Goal: Information Seeking & Learning: Check status

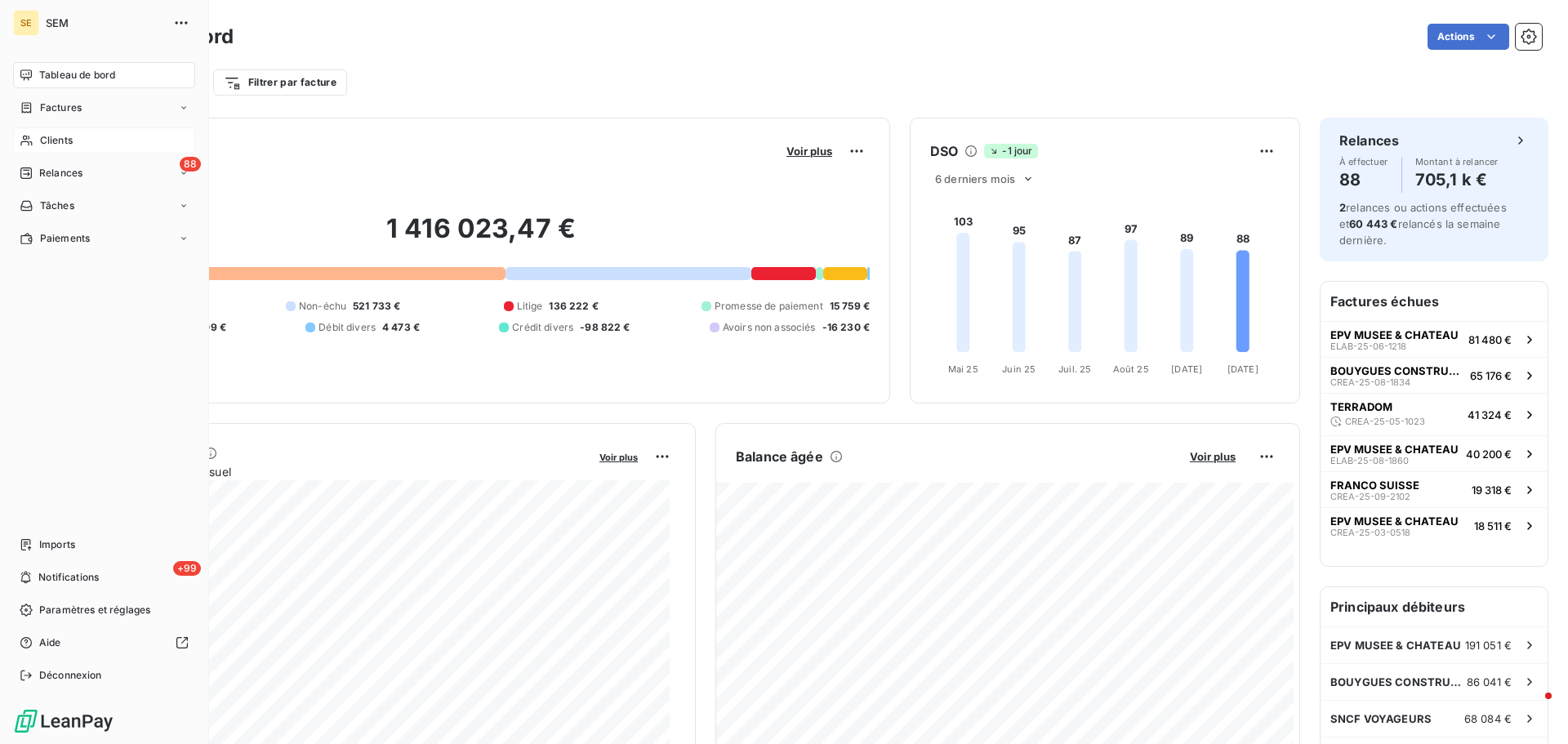
click at [40, 141] on span "Clients" at bounding box center [57, 140] width 33 height 15
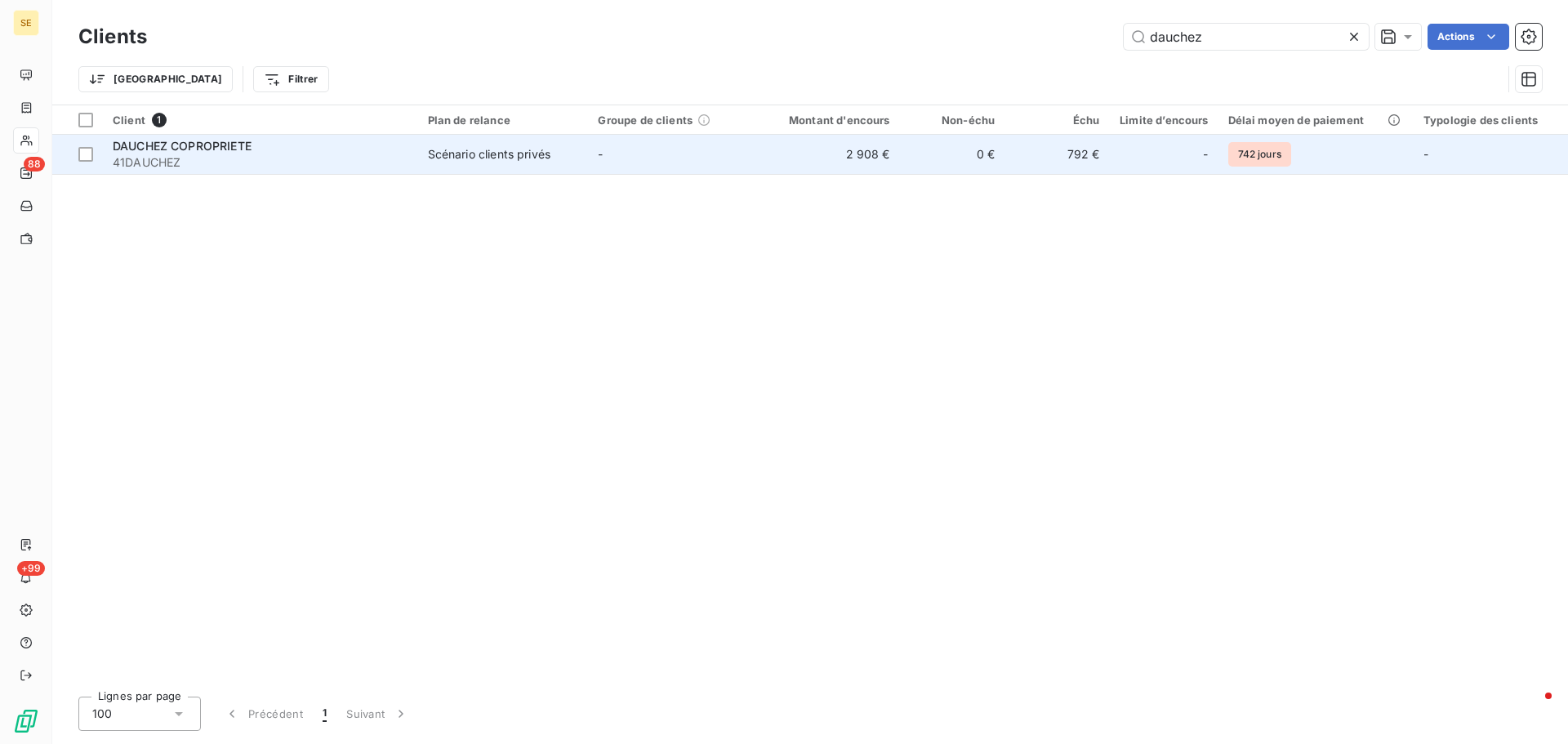
type input "dauchez"
click at [211, 160] on span "41DAUCHEZ" at bounding box center [260, 162] width 295 height 17
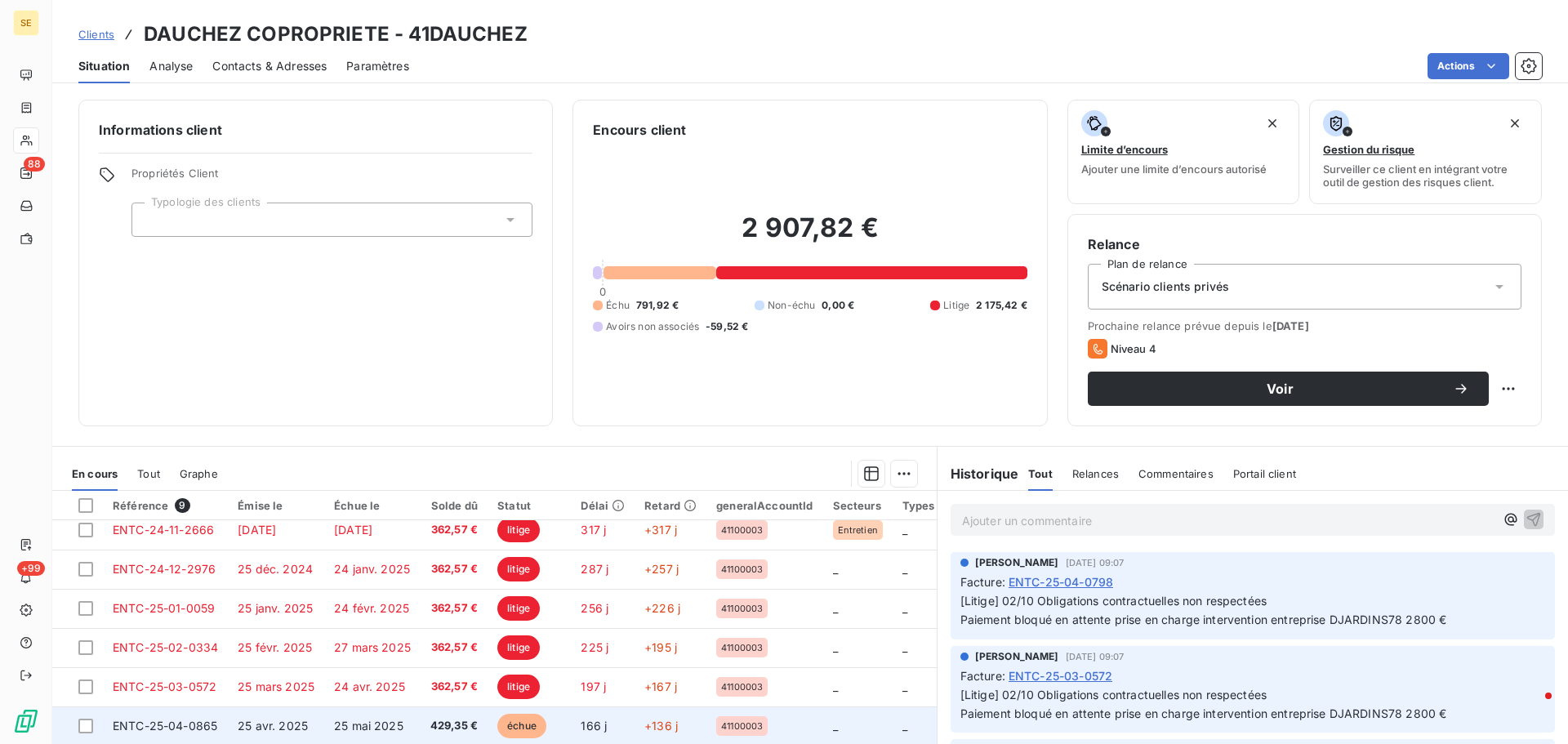
scroll to position [75, 0]
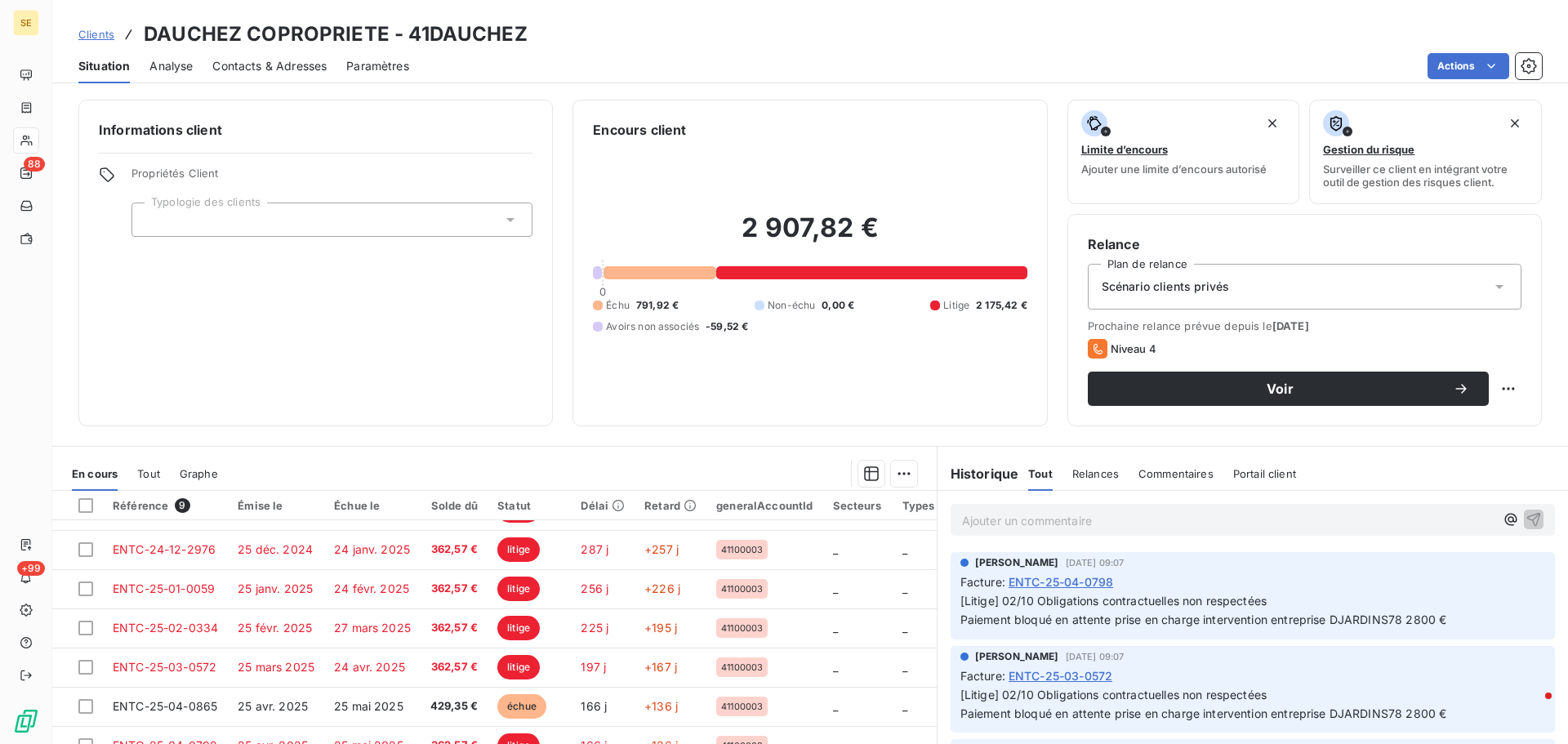
click at [99, 37] on span "Clients" at bounding box center [96, 33] width 36 height 13
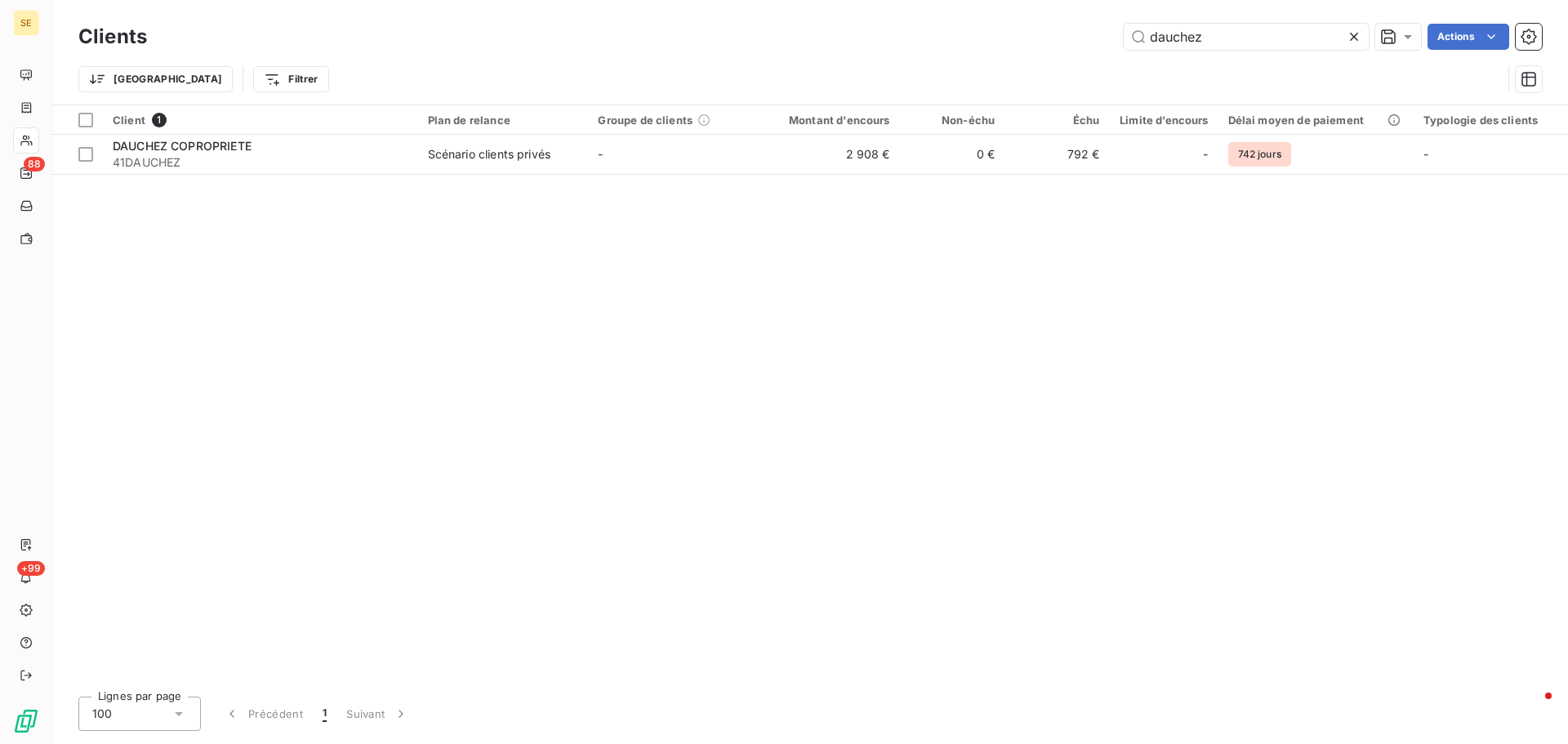
drag, startPoint x: 1224, startPoint y: 43, endPoint x: 1105, endPoint y: 41, distance: 119.0
click at [1106, 41] on div "dauchez Actions" at bounding box center [854, 36] width 1375 height 26
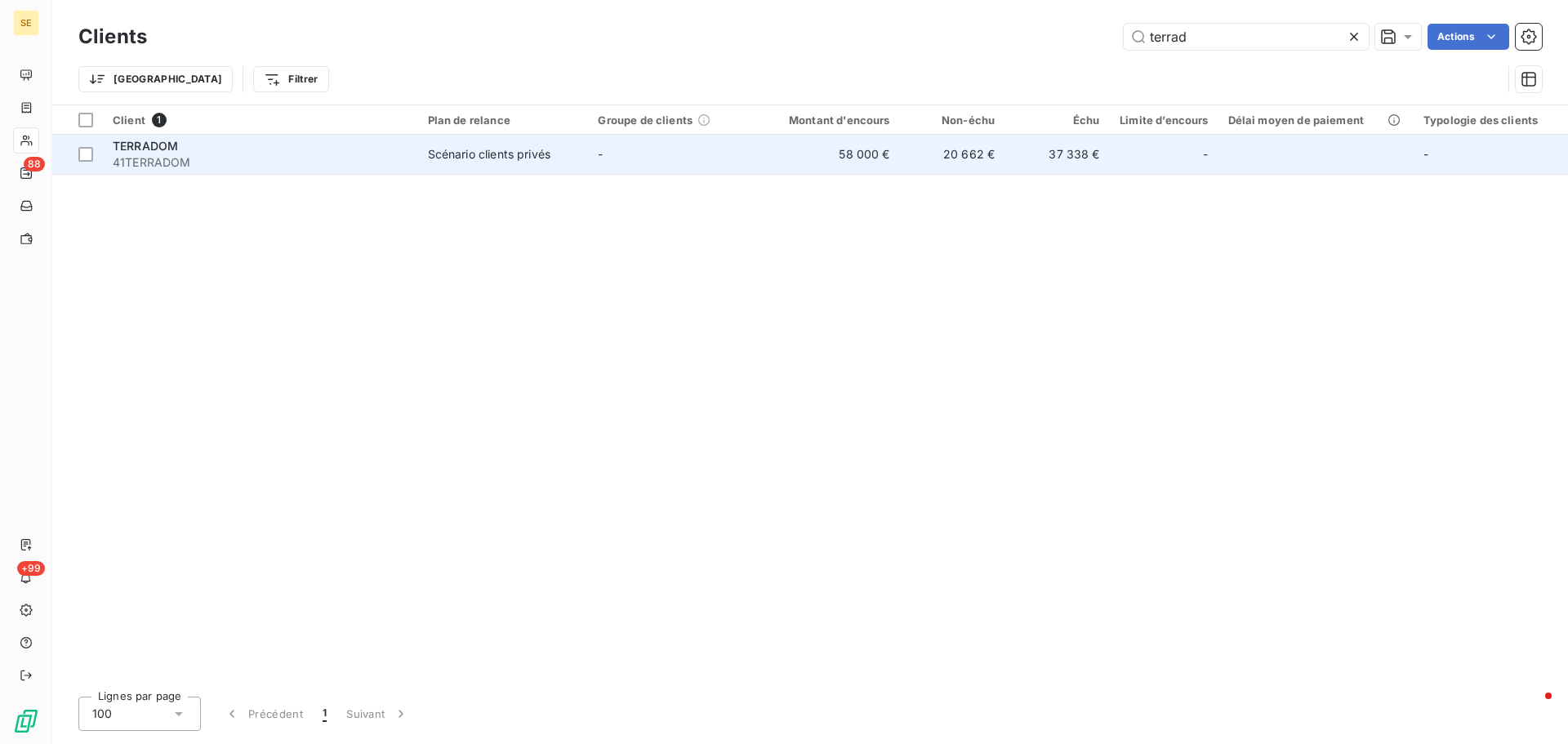
type input "terrad"
click at [195, 155] on span "41TERRADOM" at bounding box center [260, 162] width 295 height 17
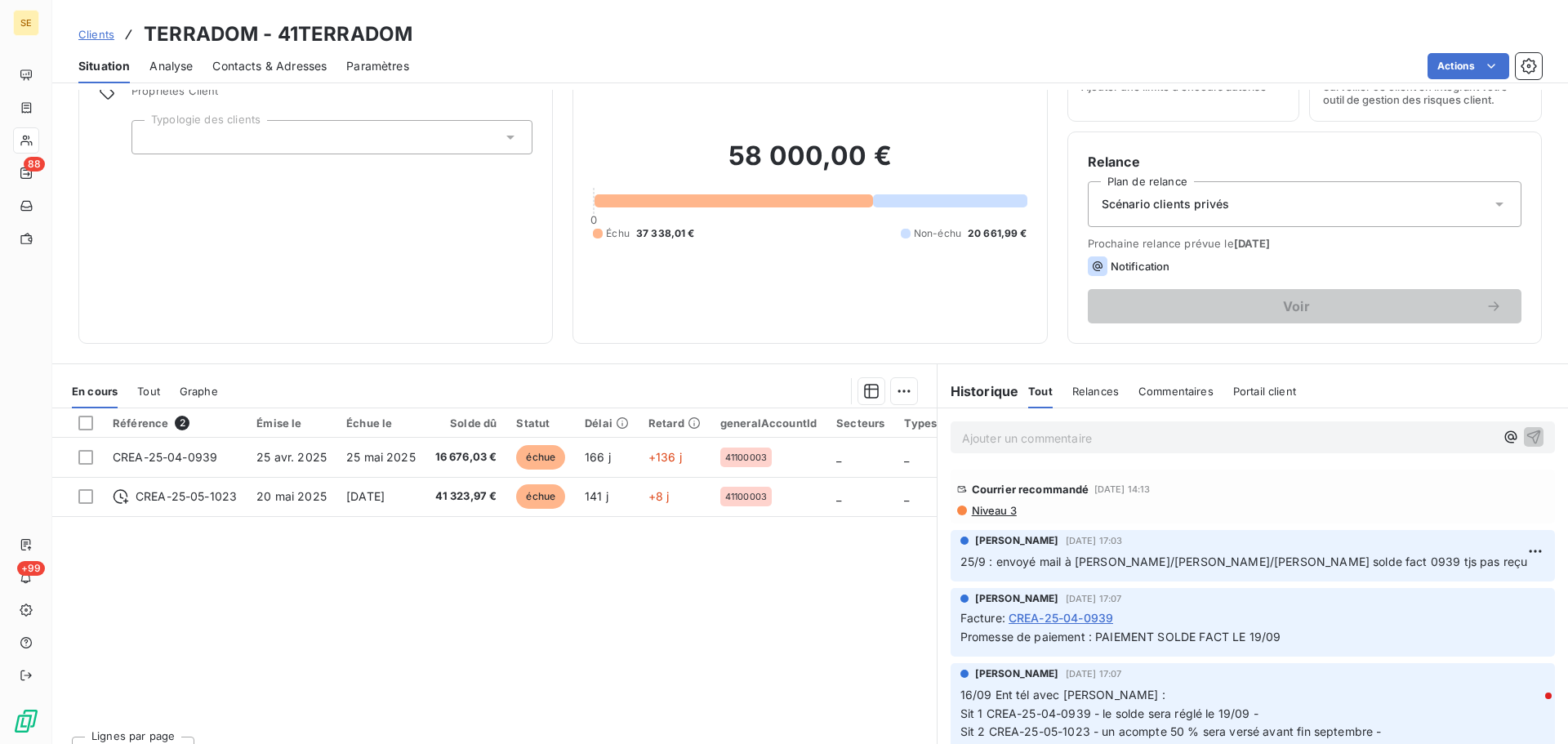
scroll to position [110, 0]
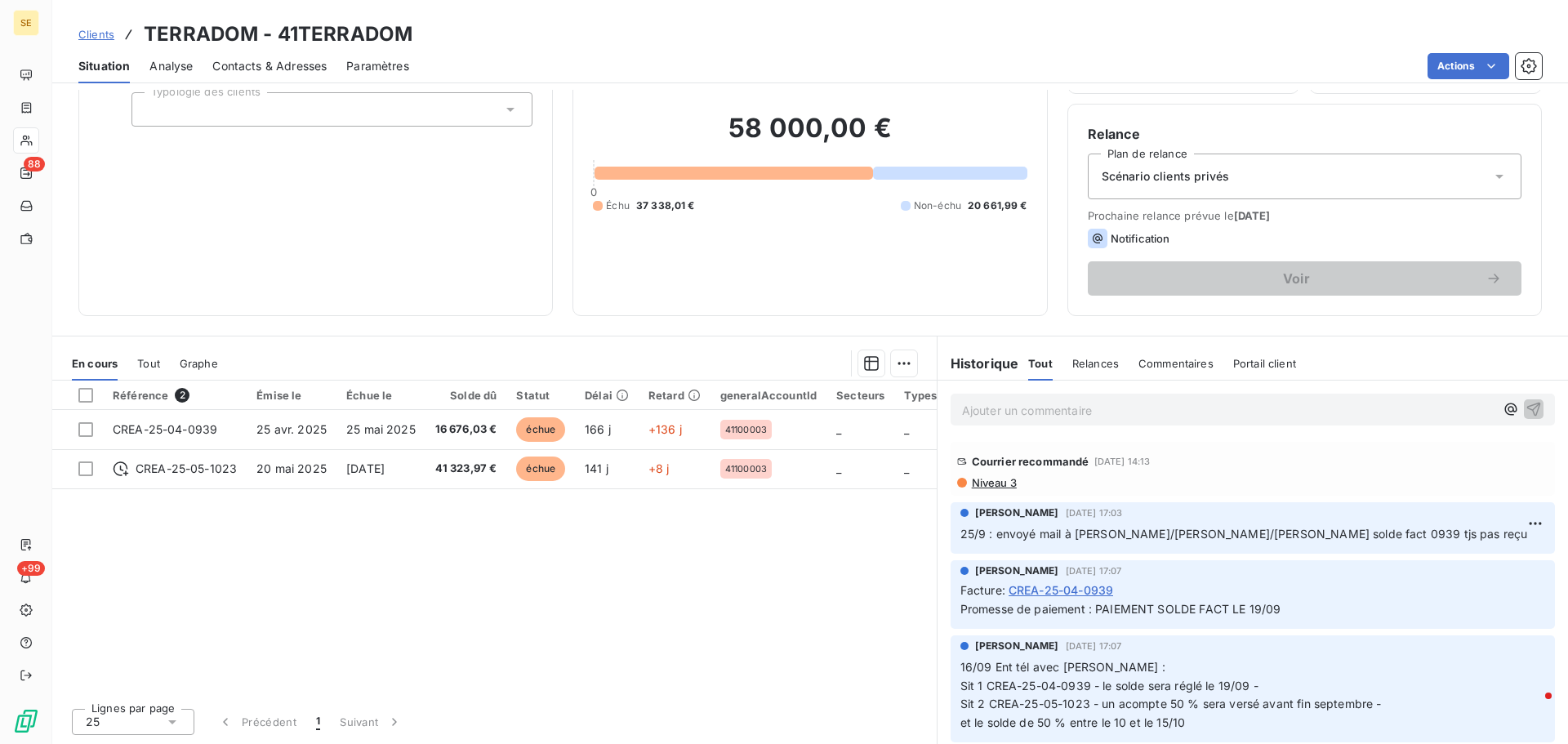
click at [145, 366] on span "Tout" at bounding box center [148, 363] width 22 height 13
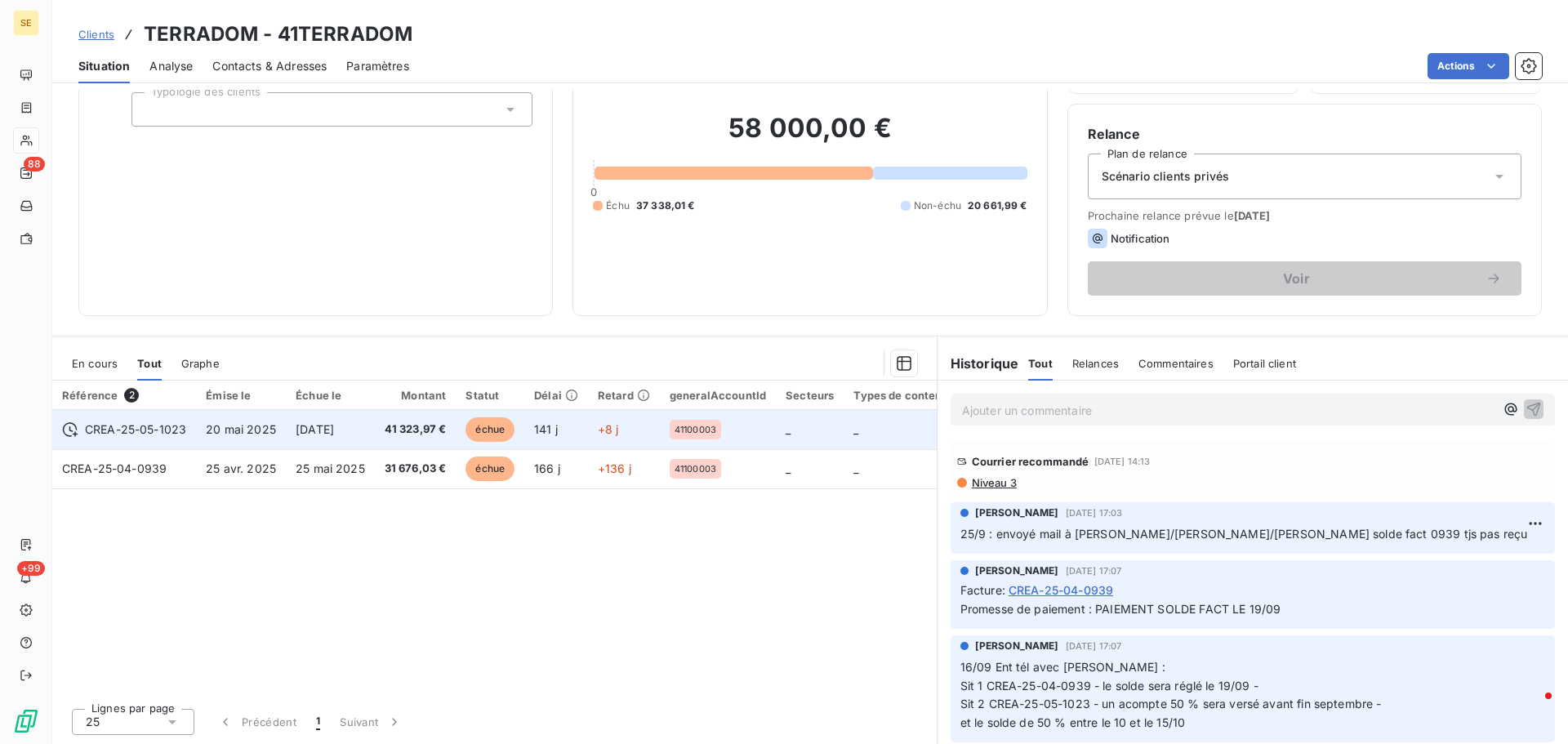
click at [402, 430] on span "41 323,97 €" at bounding box center [416, 429] width 62 height 17
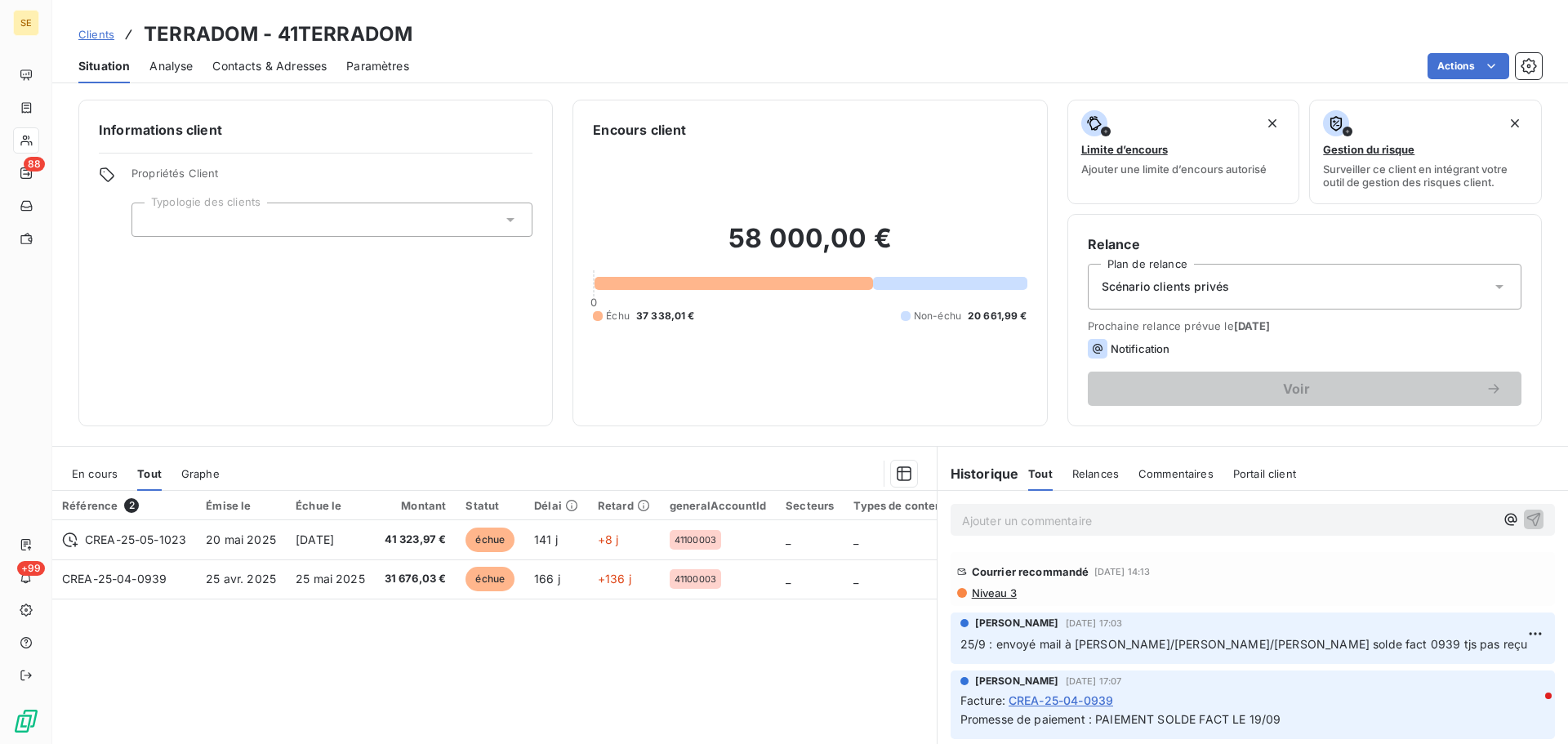
click at [101, 476] on span "En cours" at bounding box center [95, 473] width 46 height 13
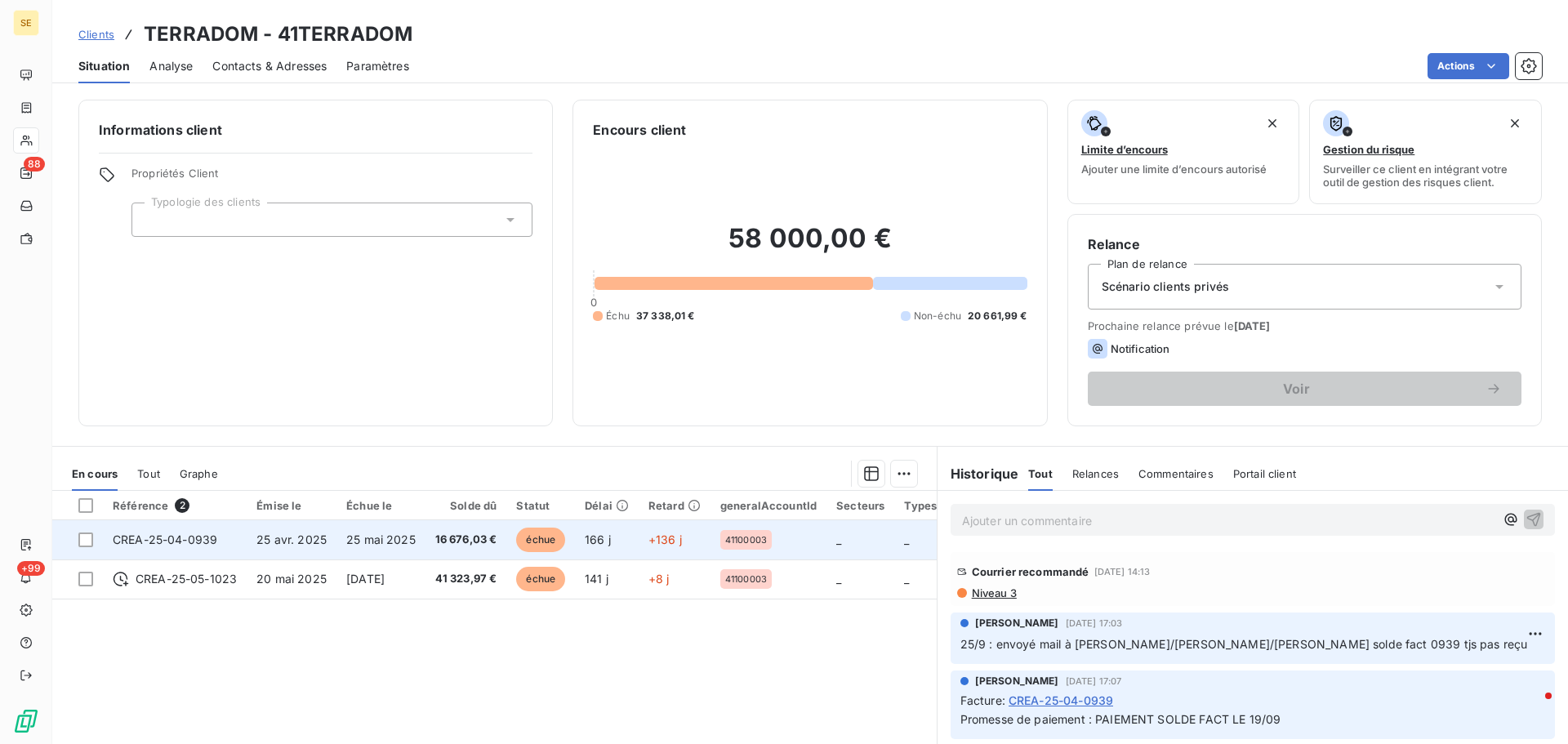
click at [456, 541] on span "16 676,03 €" at bounding box center [467, 540] width 62 height 17
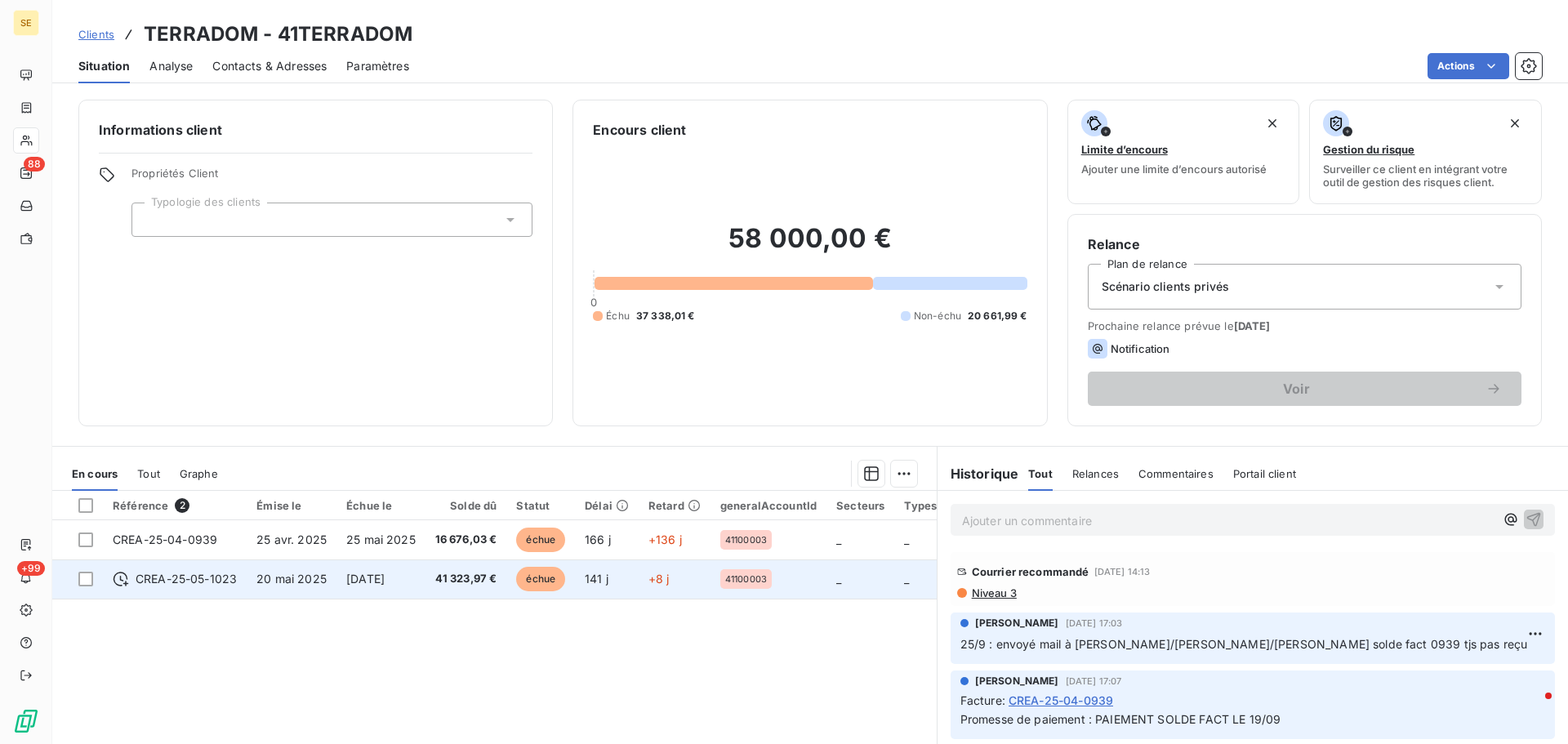
click at [462, 580] on span "41 323,97 €" at bounding box center [467, 579] width 62 height 17
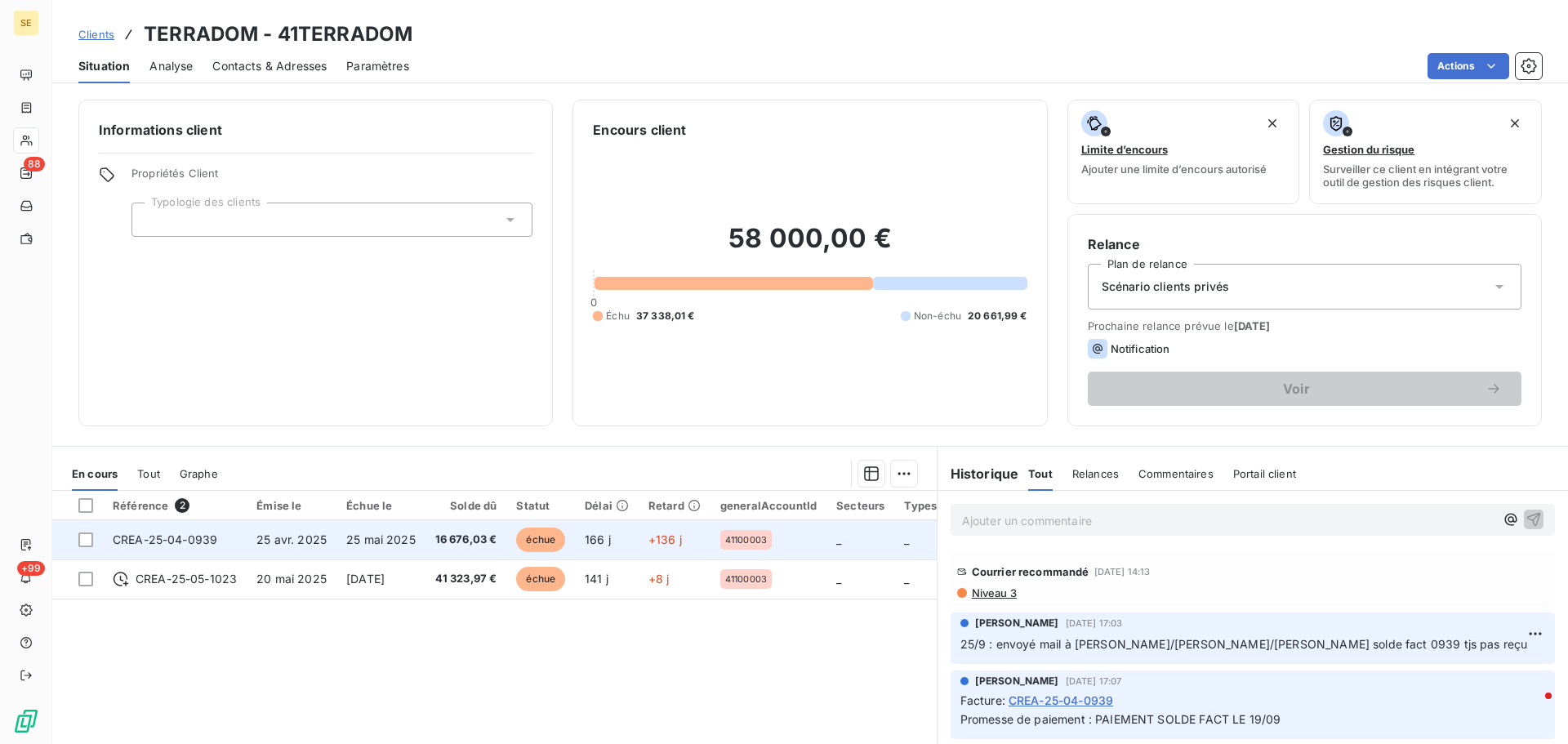
click at [475, 543] on span "16 676,03 €" at bounding box center [467, 540] width 62 height 17
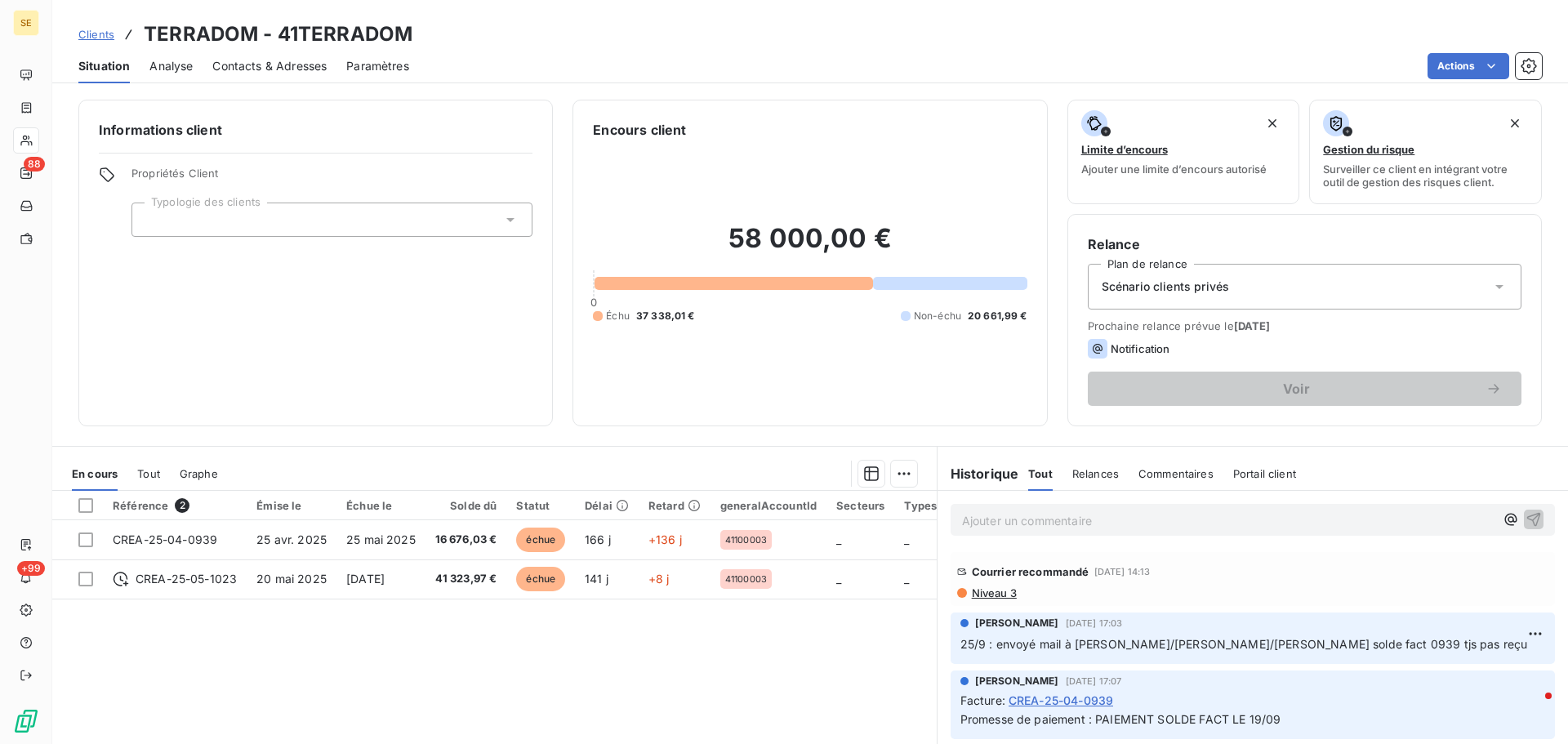
click at [984, 591] on span "Niveau 3" at bounding box center [994, 593] width 47 height 13
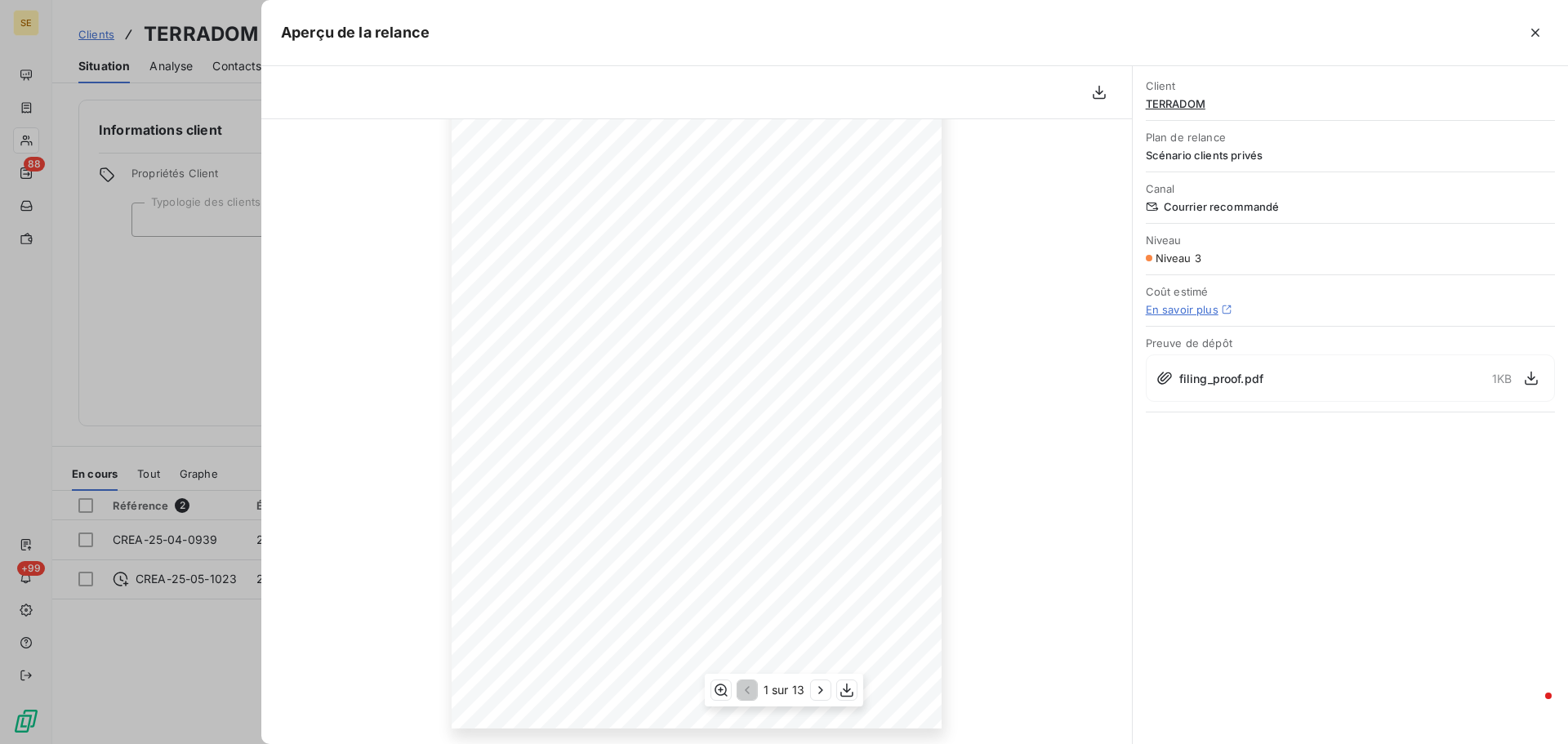
scroll to position [164, 0]
click at [819, 693] on icon "button" at bounding box center [821, 690] width 17 height 17
click at [1530, 33] on icon "button" at bounding box center [1535, 32] width 17 height 17
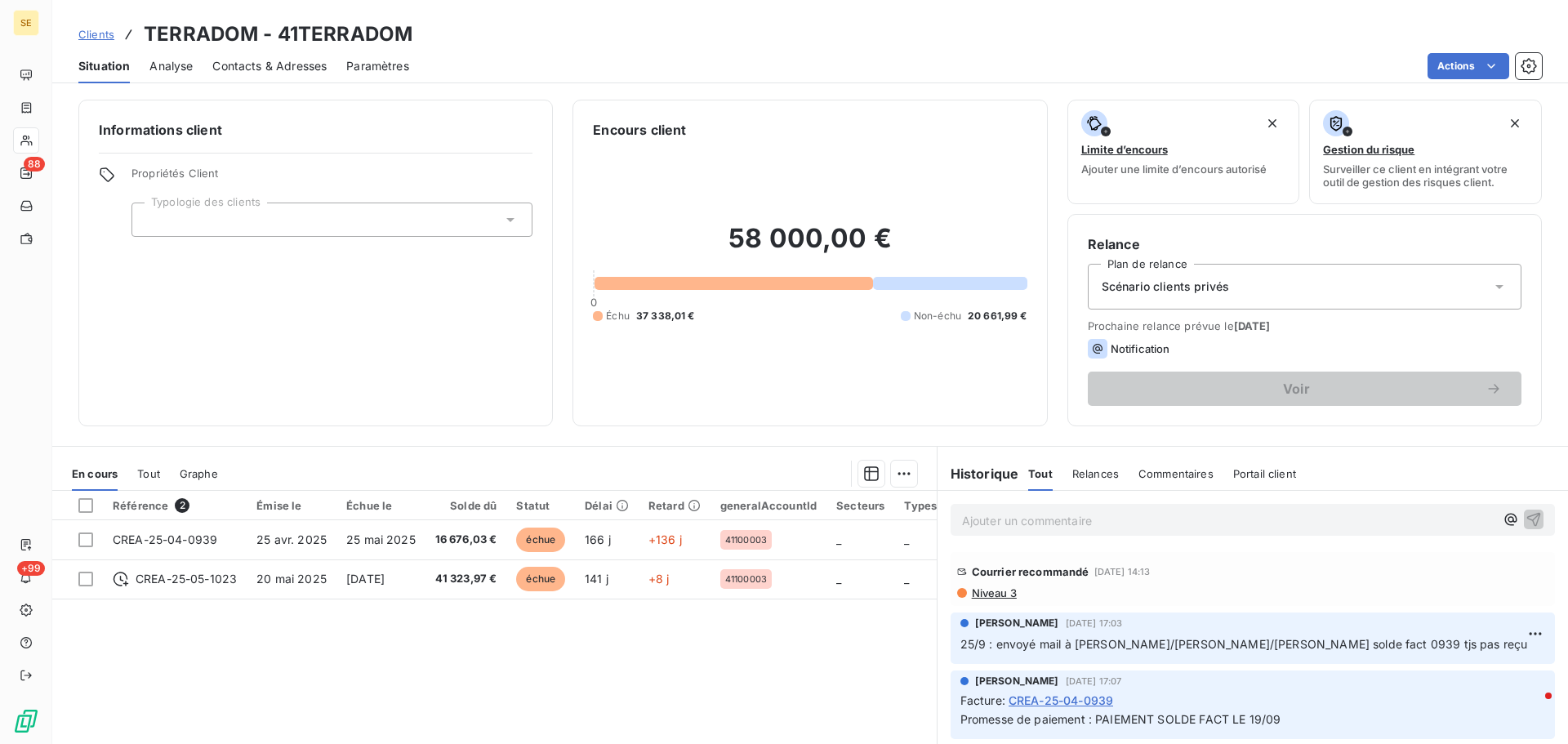
click at [976, 590] on span "Niveau 3" at bounding box center [994, 593] width 47 height 13
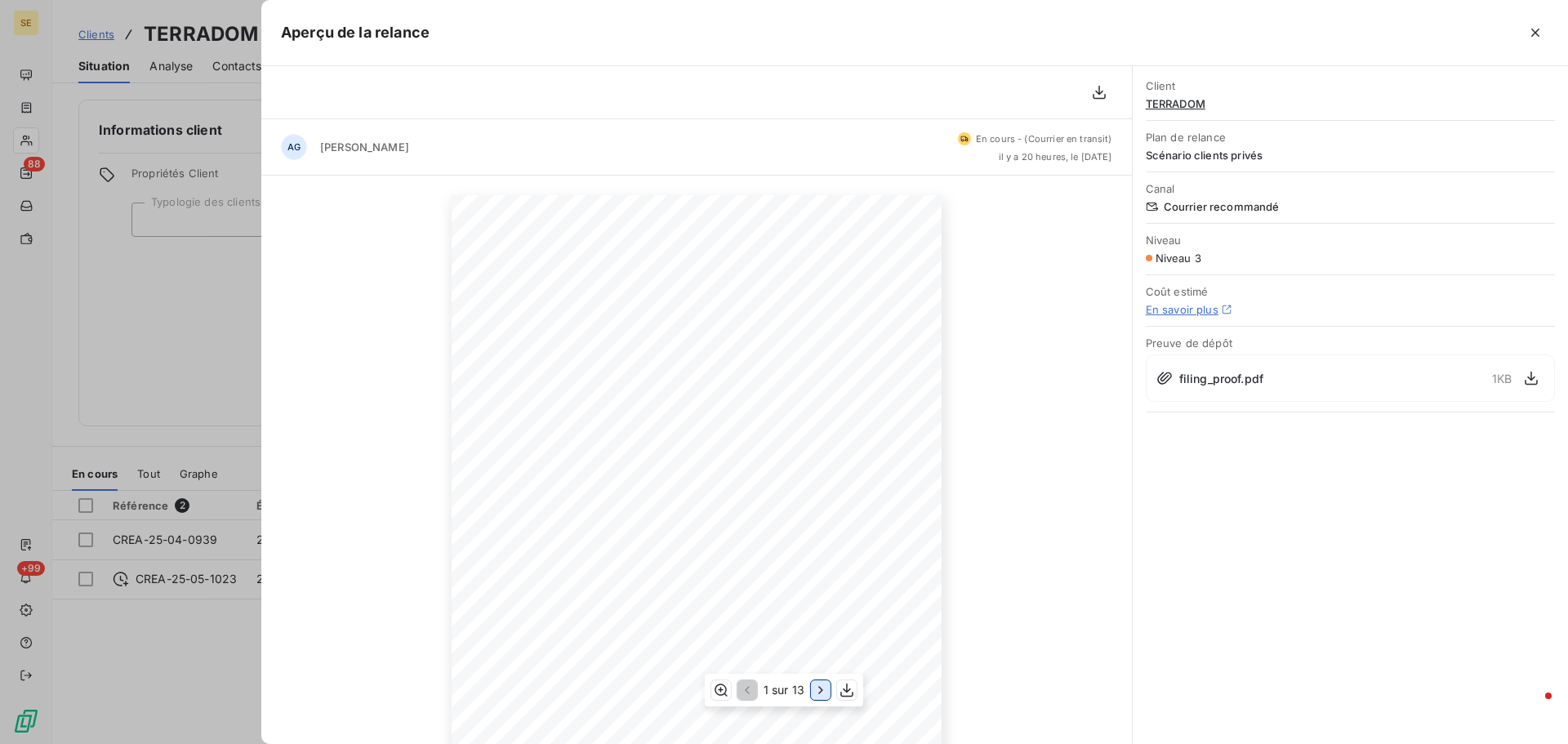
click at [823, 693] on icon "button" at bounding box center [821, 690] width 17 height 17
click at [1541, 32] on icon "button" at bounding box center [1535, 32] width 17 height 17
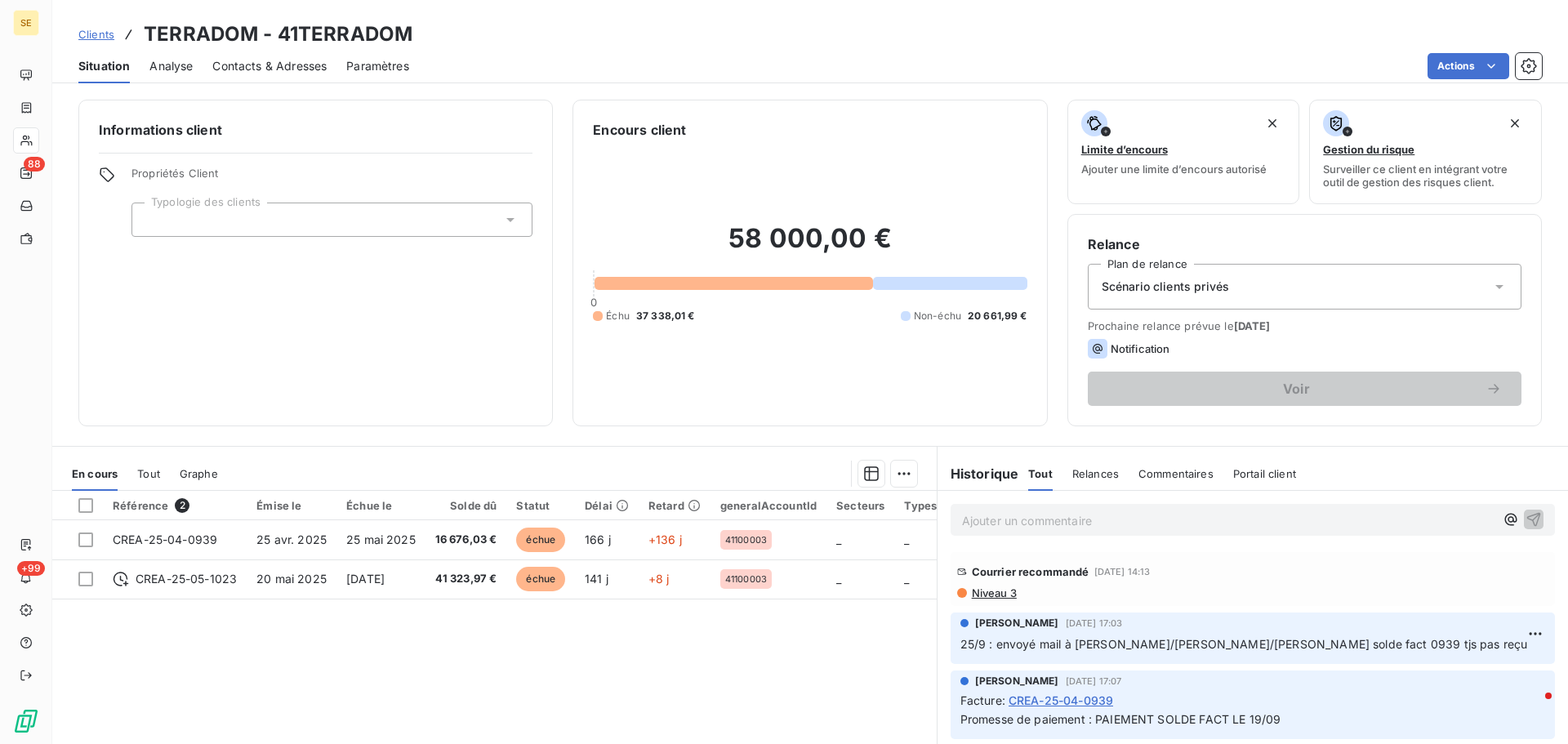
click at [989, 591] on span "Niveau 3" at bounding box center [994, 593] width 47 height 13
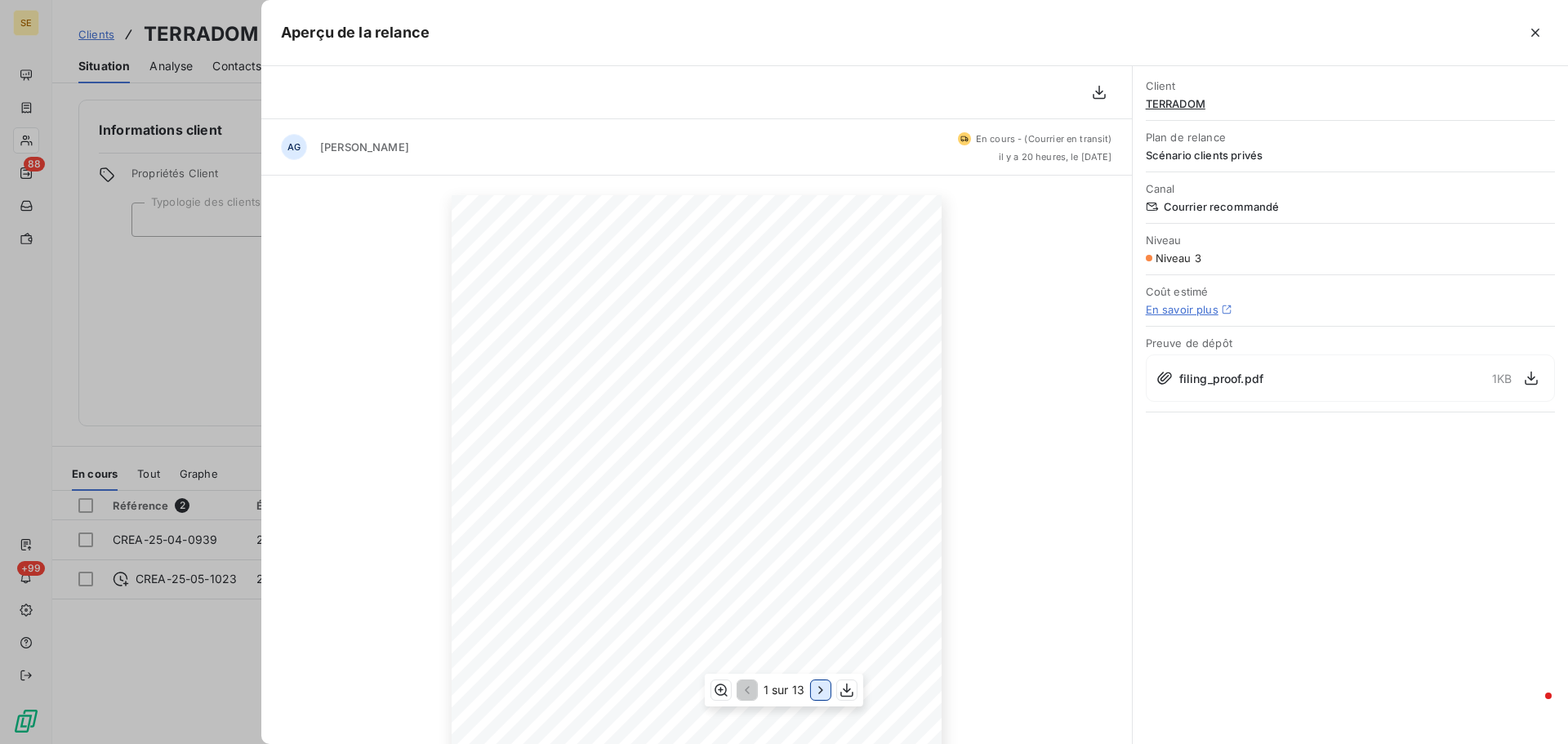
click at [820, 689] on icon "button" at bounding box center [821, 690] width 17 height 17
drag, startPoint x: 1534, startPoint y: 36, endPoint x: 1510, endPoint y: 38, distance: 24.1
click at [1533, 36] on icon "button" at bounding box center [1535, 32] width 17 height 17
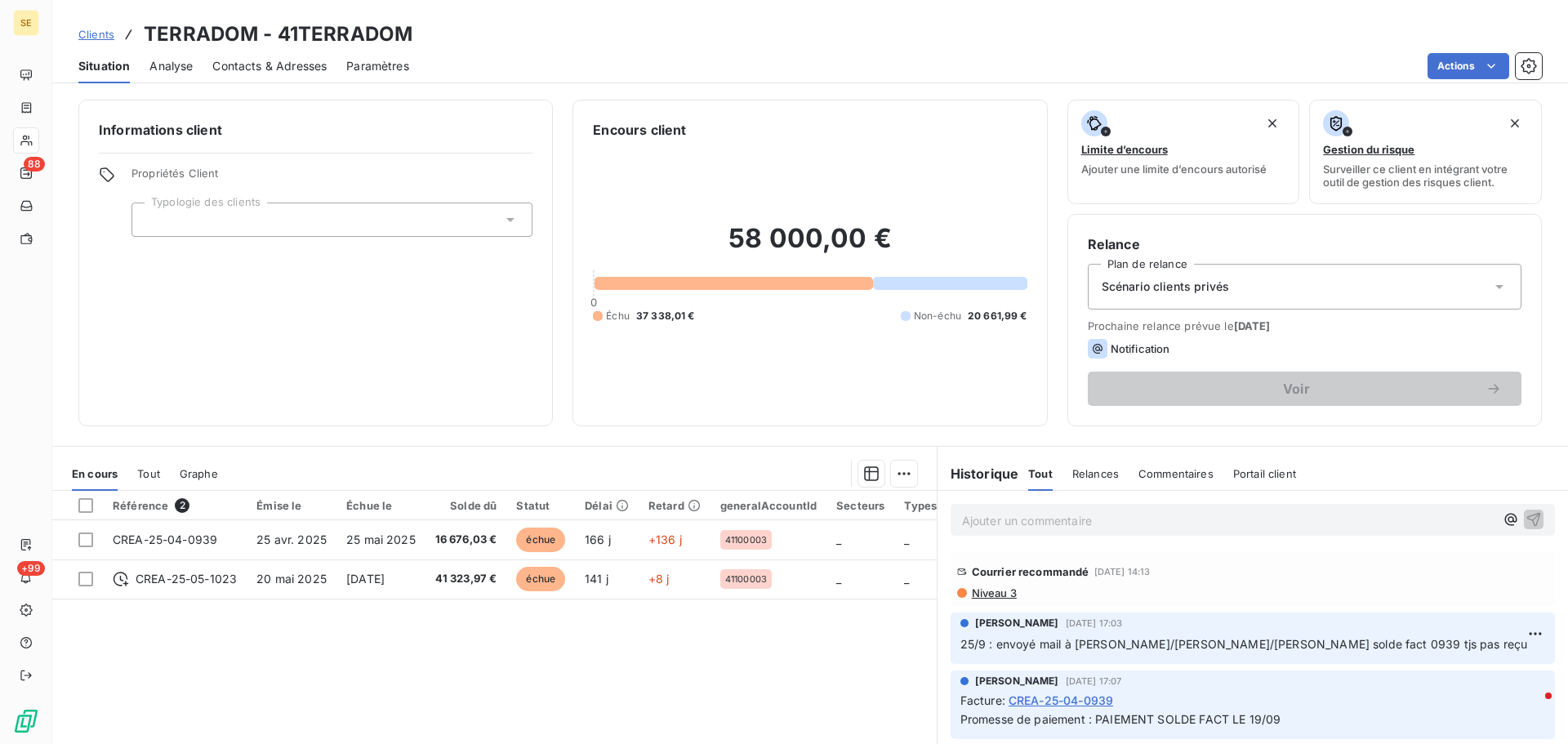
click at [96, 29] on span "Clients" at bounding box center [96, 33] width 36 height 13
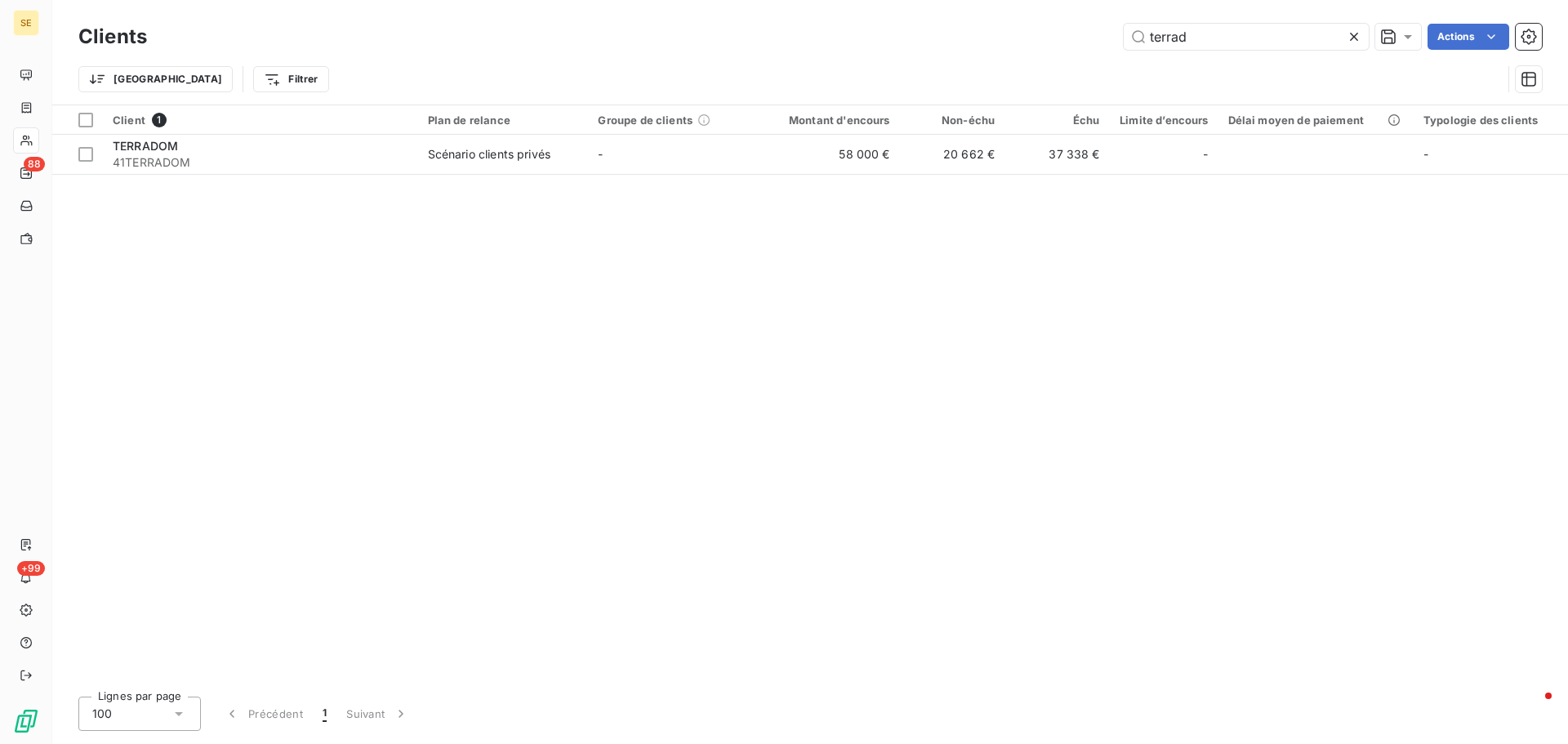
drag, startPoint x: 1205, startPoint y: 35, endPoint x: 870, endPoint y: 40, distance: 335.0
click at [871, 39] on div "terrad Actions" at bounding box center [854, 36] width 1375 height 26
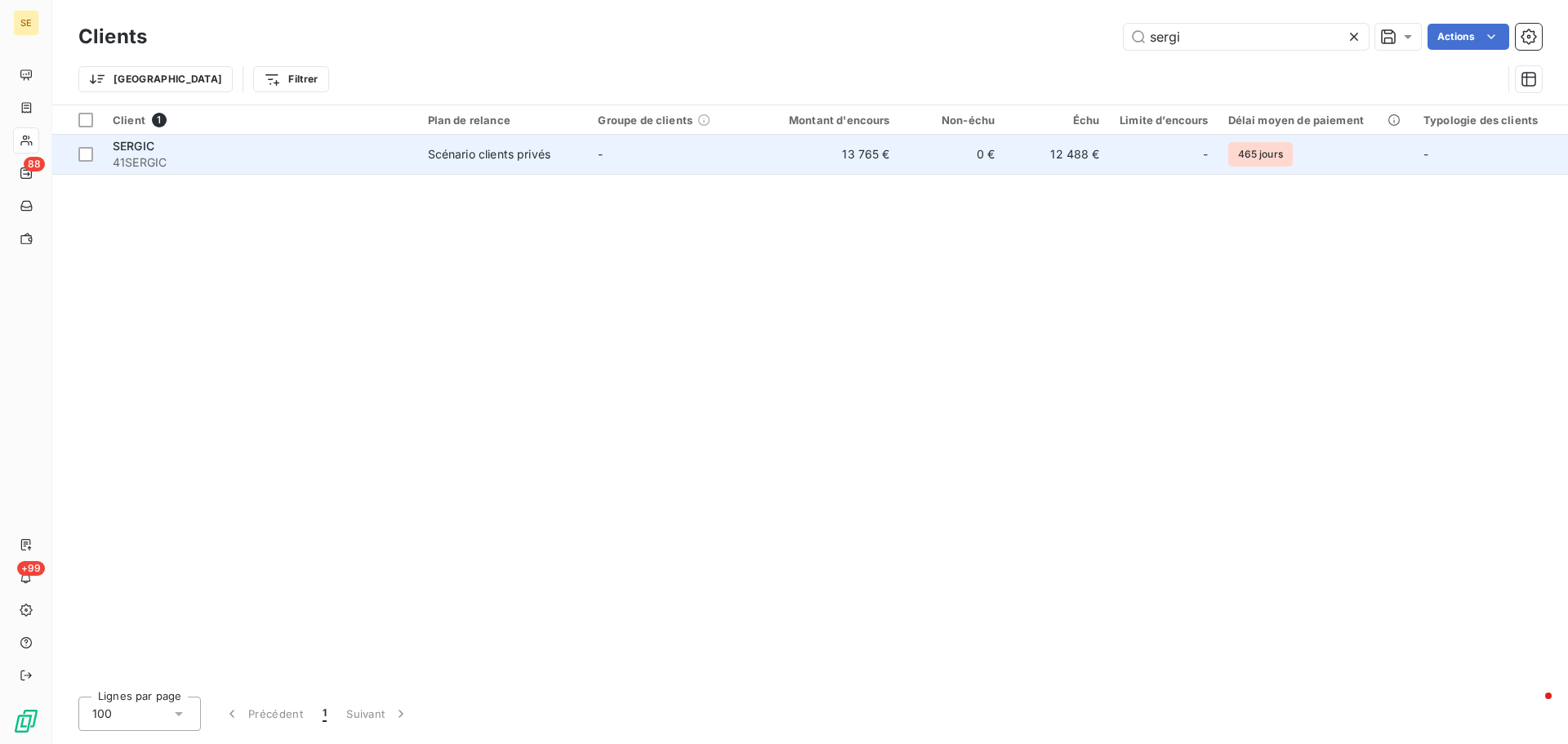
type input "sergi"
click at [201, 148] on div "SERGIC" at bounding box center [260, 146] width 295 height 17
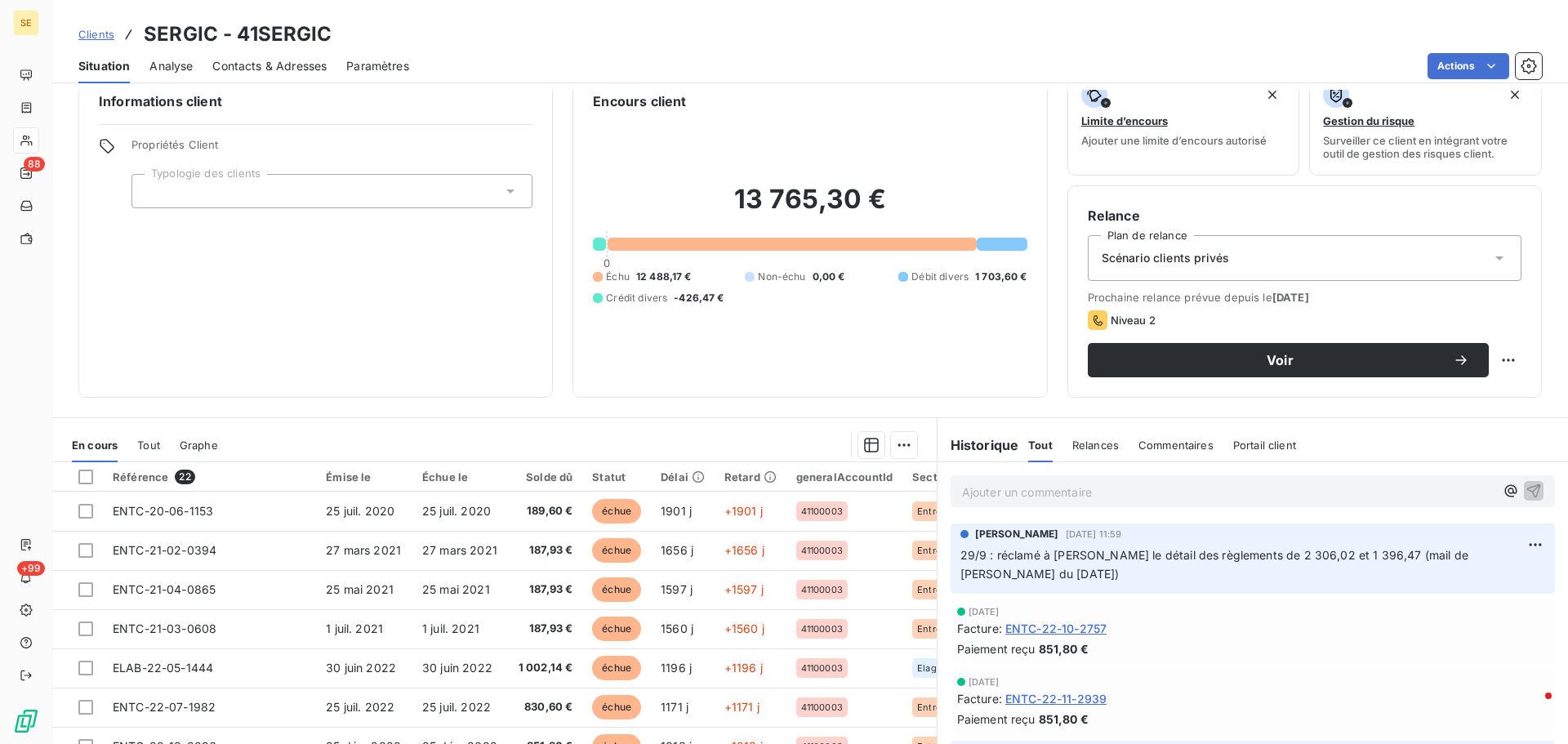
scroll to position [110, 0]
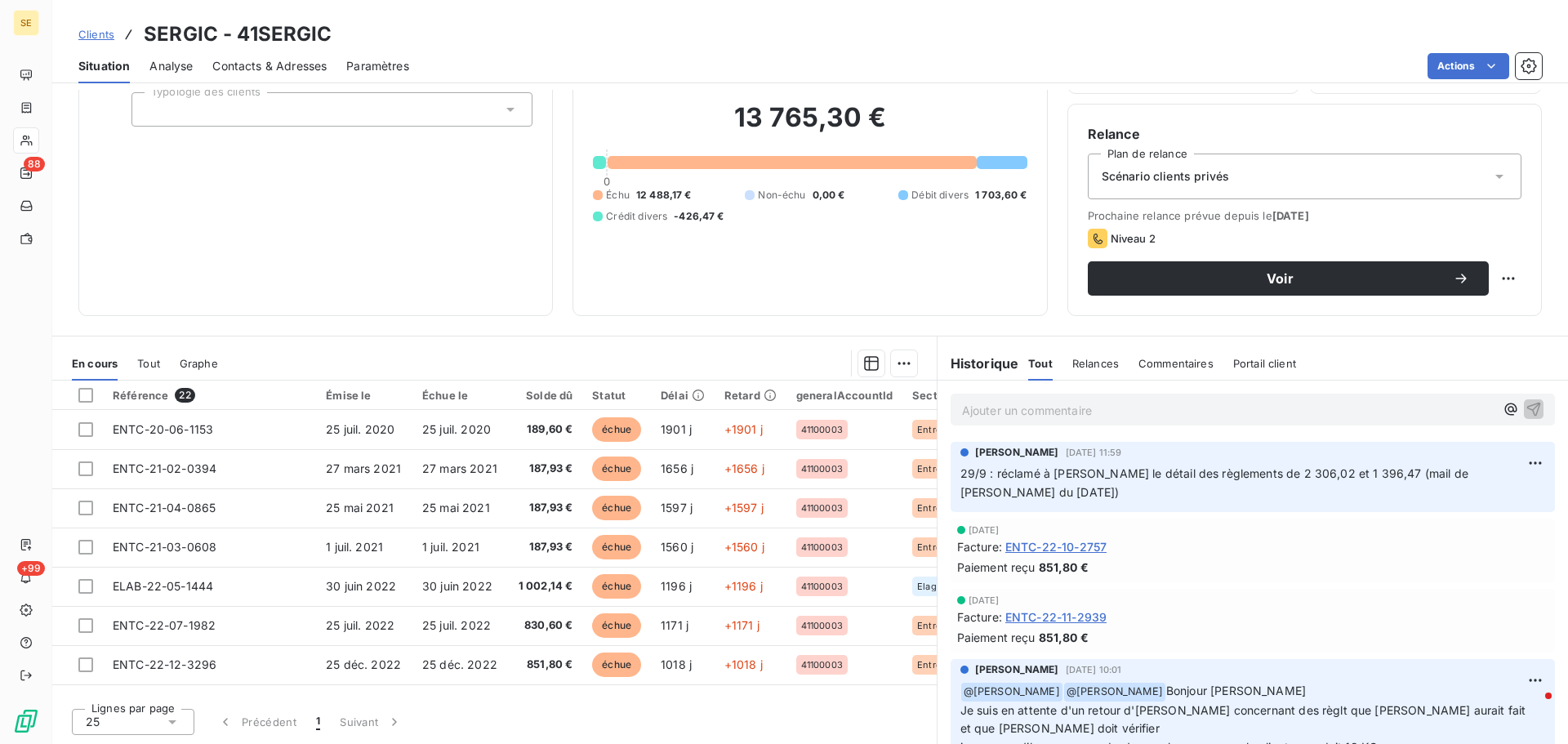
click at [98, 37] on span "Clients" at bounding box center [96, 33] width 36 height 13
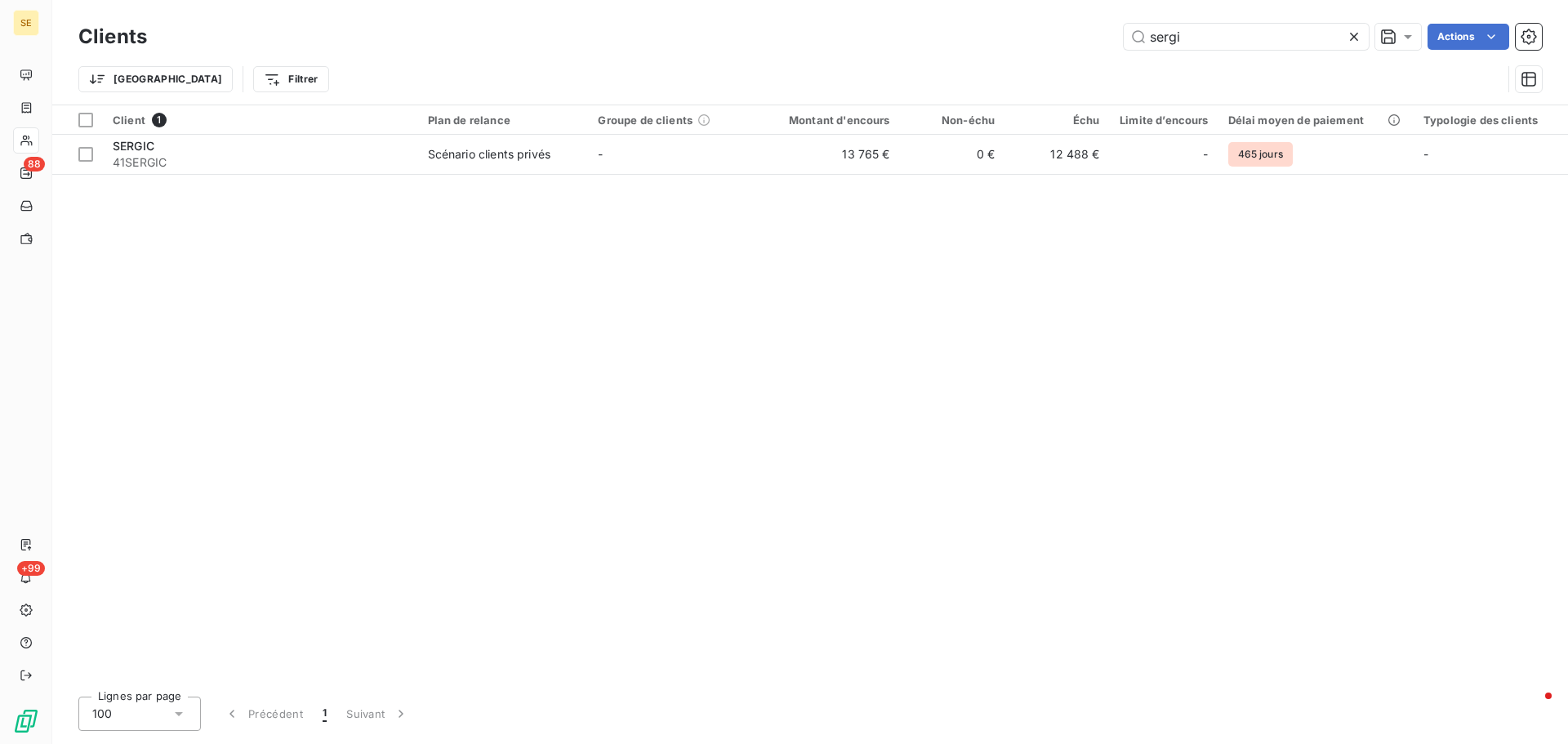
drag, startPoint x: 1208, startPoint y: 43, endPoint x: 1062, endPoint y: 43, distance: 146.0
click at [1062, 43] on div "sergi Actions" at bounding box center [854, 36] width 1375 height 26
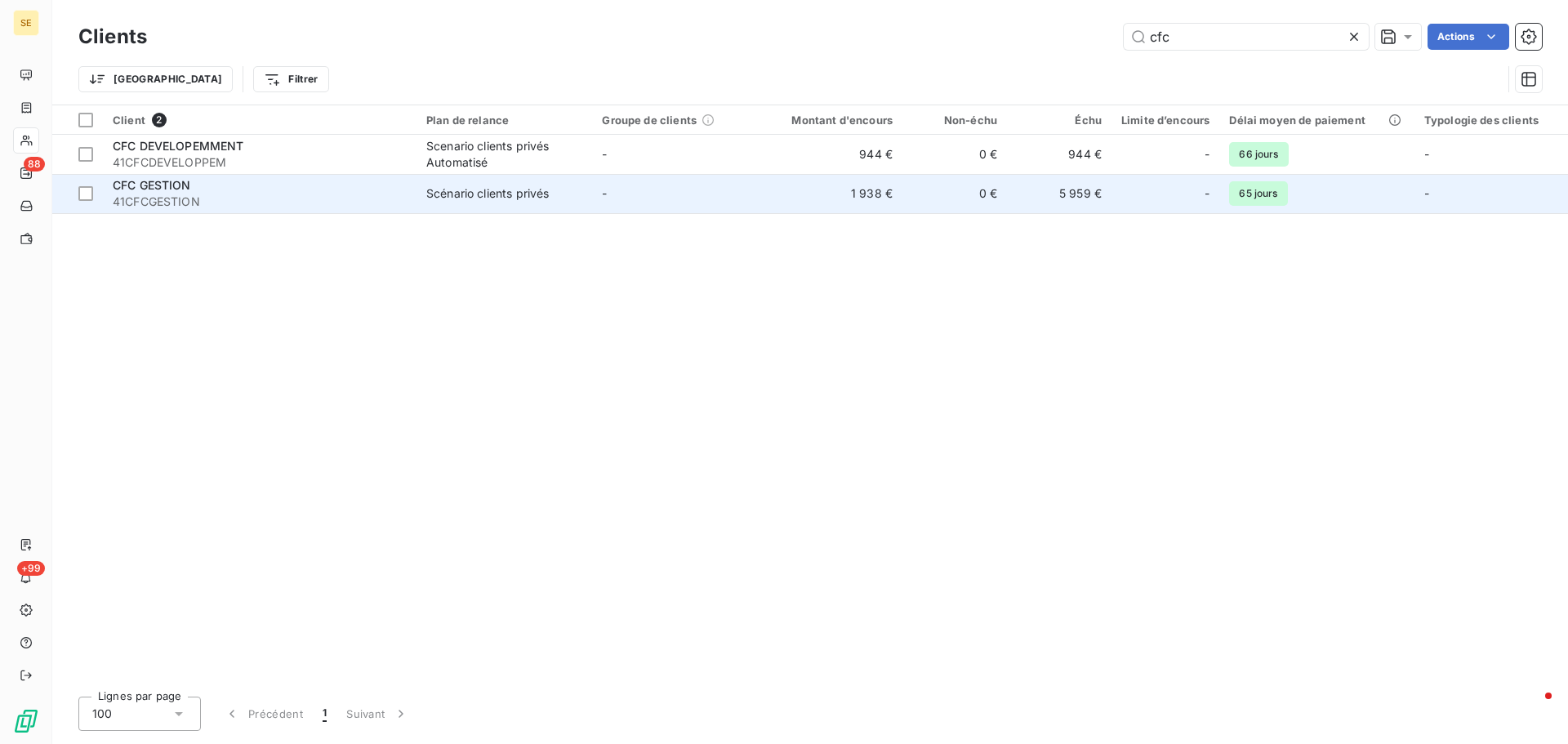
type input "cfc"
click at [164, 207] on span "41CFCGESTION" at bounding box center [260, 202] width 294 height 17
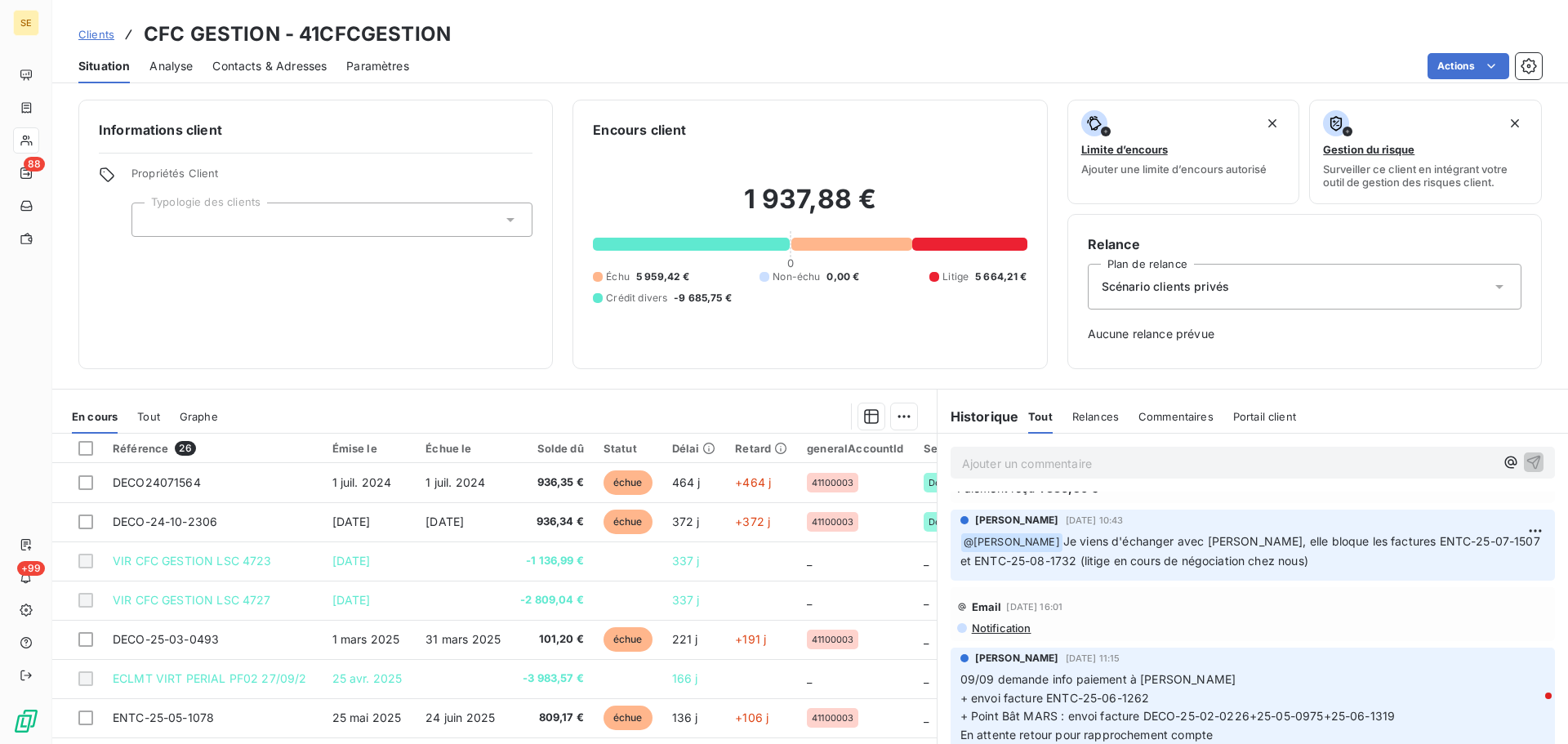
scroll to position [164, 0]
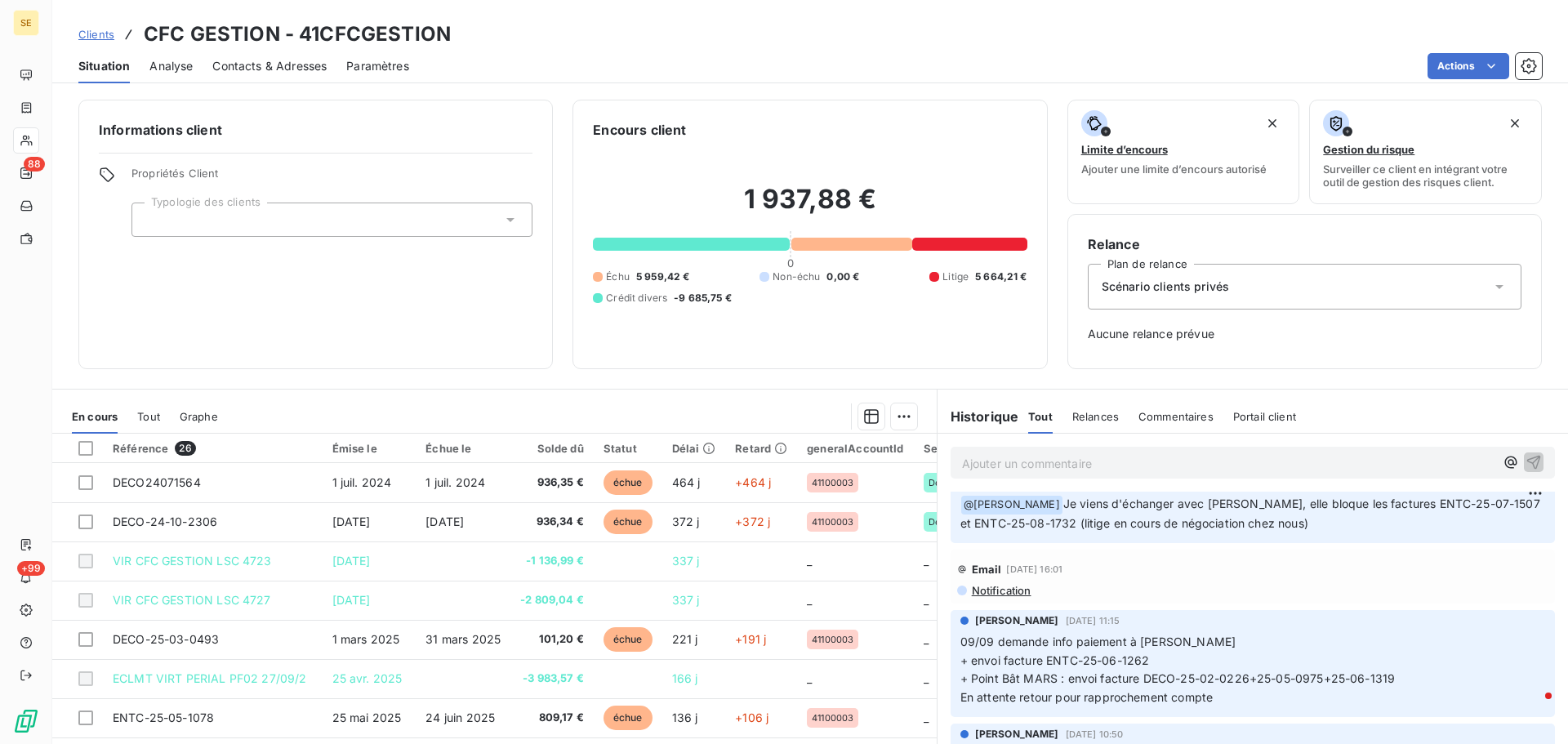
click at [112, 36] on span "Clients" at bounding box center [96, 33] width 36 height 13
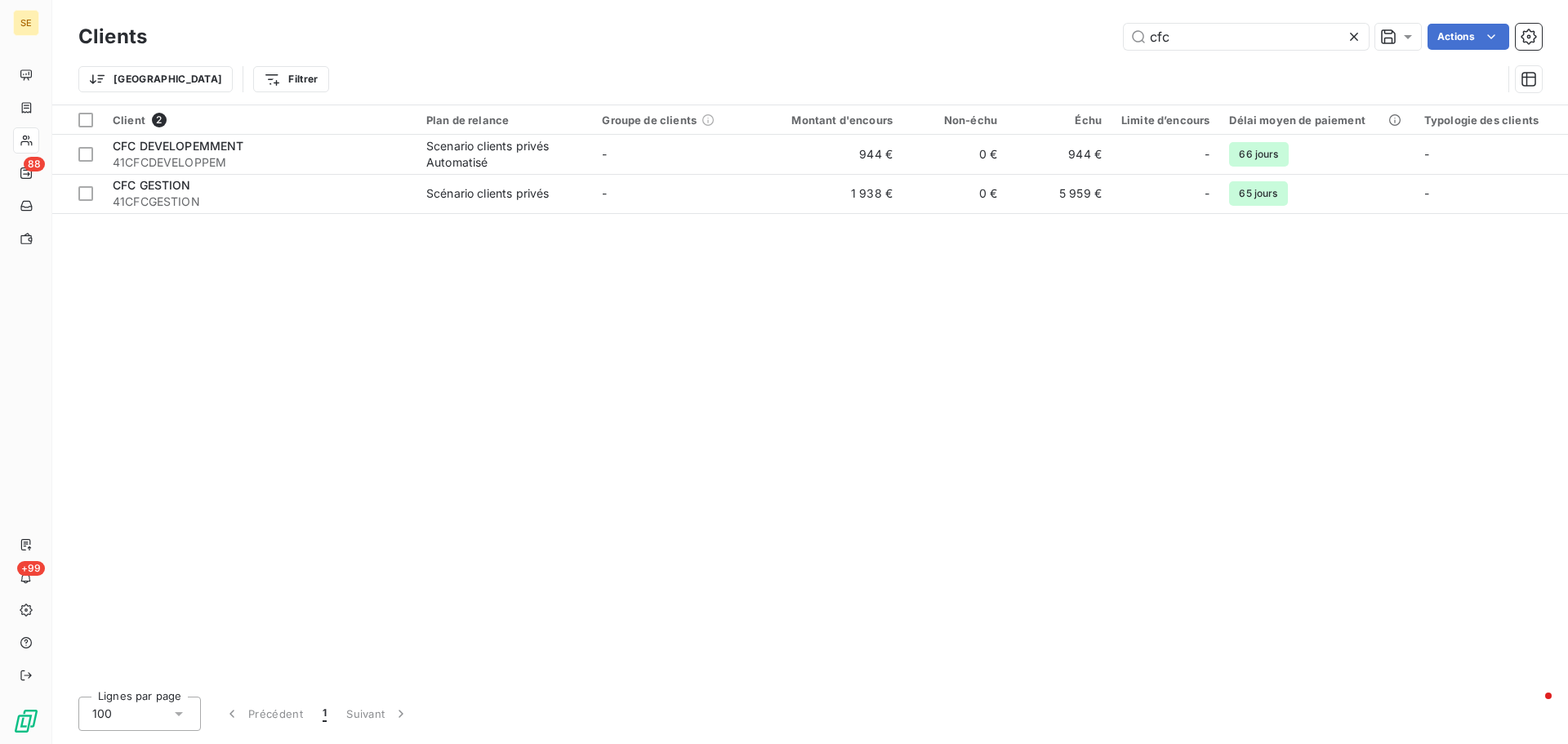
click at [1347, 39] on icon at bounding box center [1354, 36] width 17 height 17
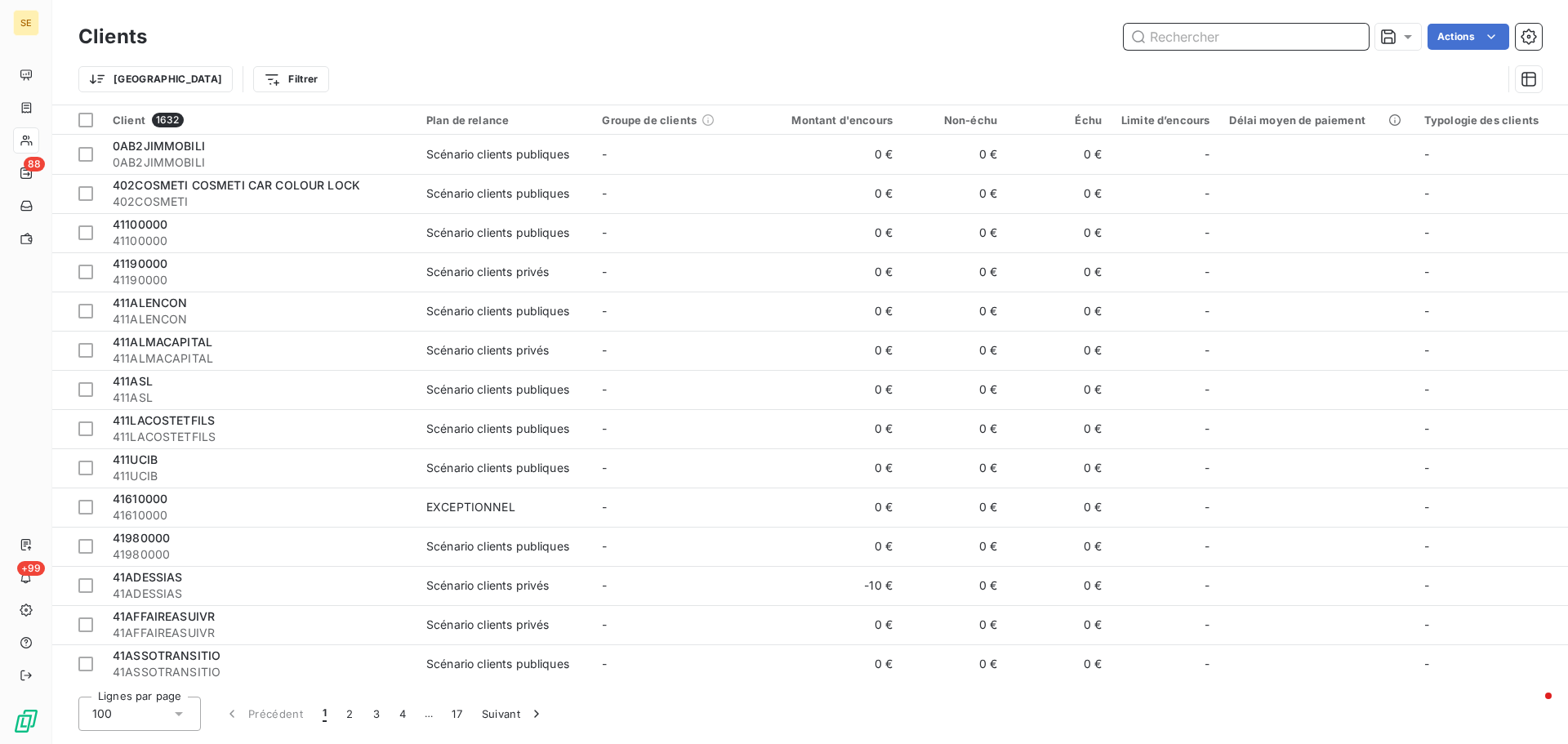
click at [1229, 41] on input "text" at bounding box center [1245, 36] width 245 height 26
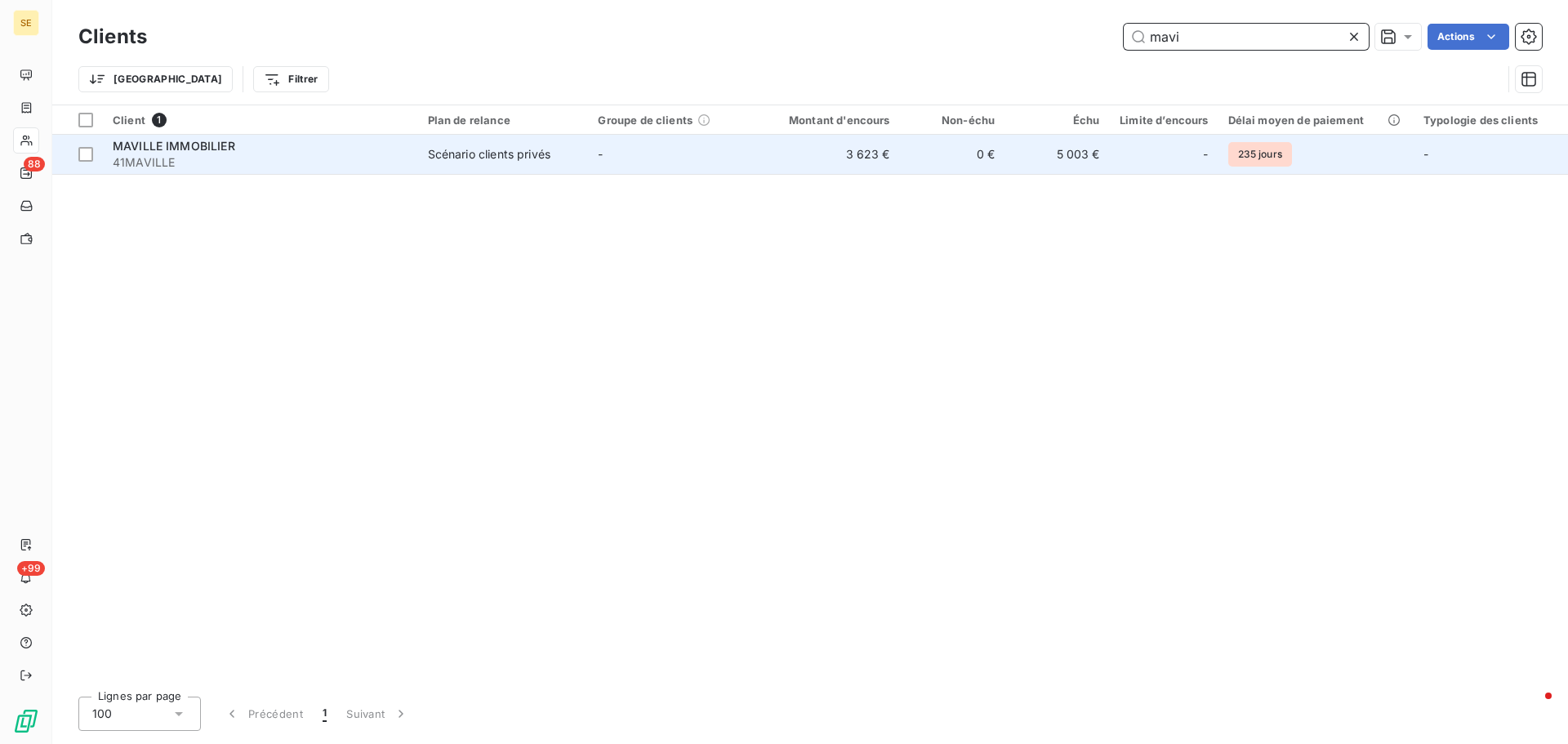
type input "mavi"
click at [389, 151] on div "MAVILLE IMMOBILIER" at bounding box center [260, 146] width 295 height 17
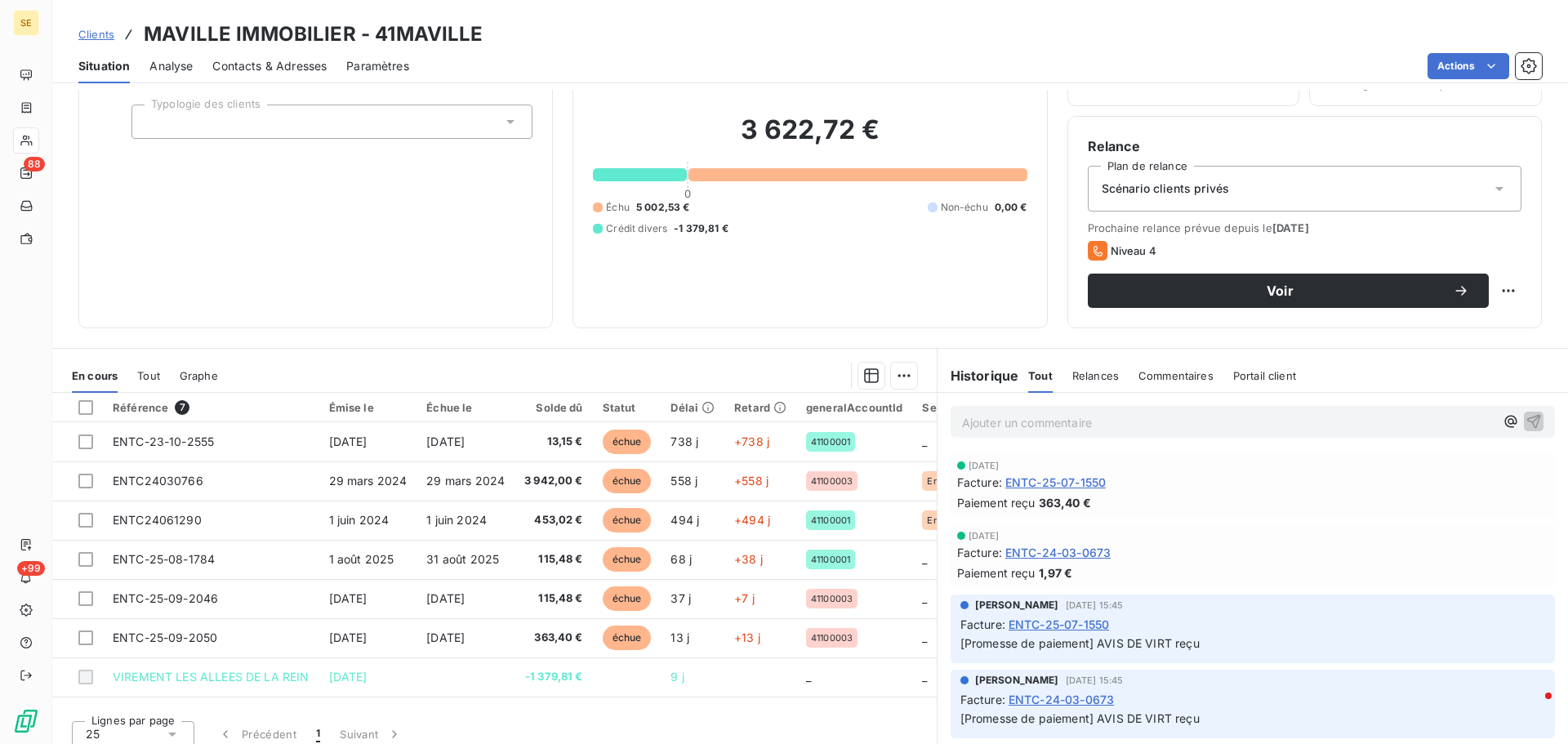
scroll to position [110, 0]
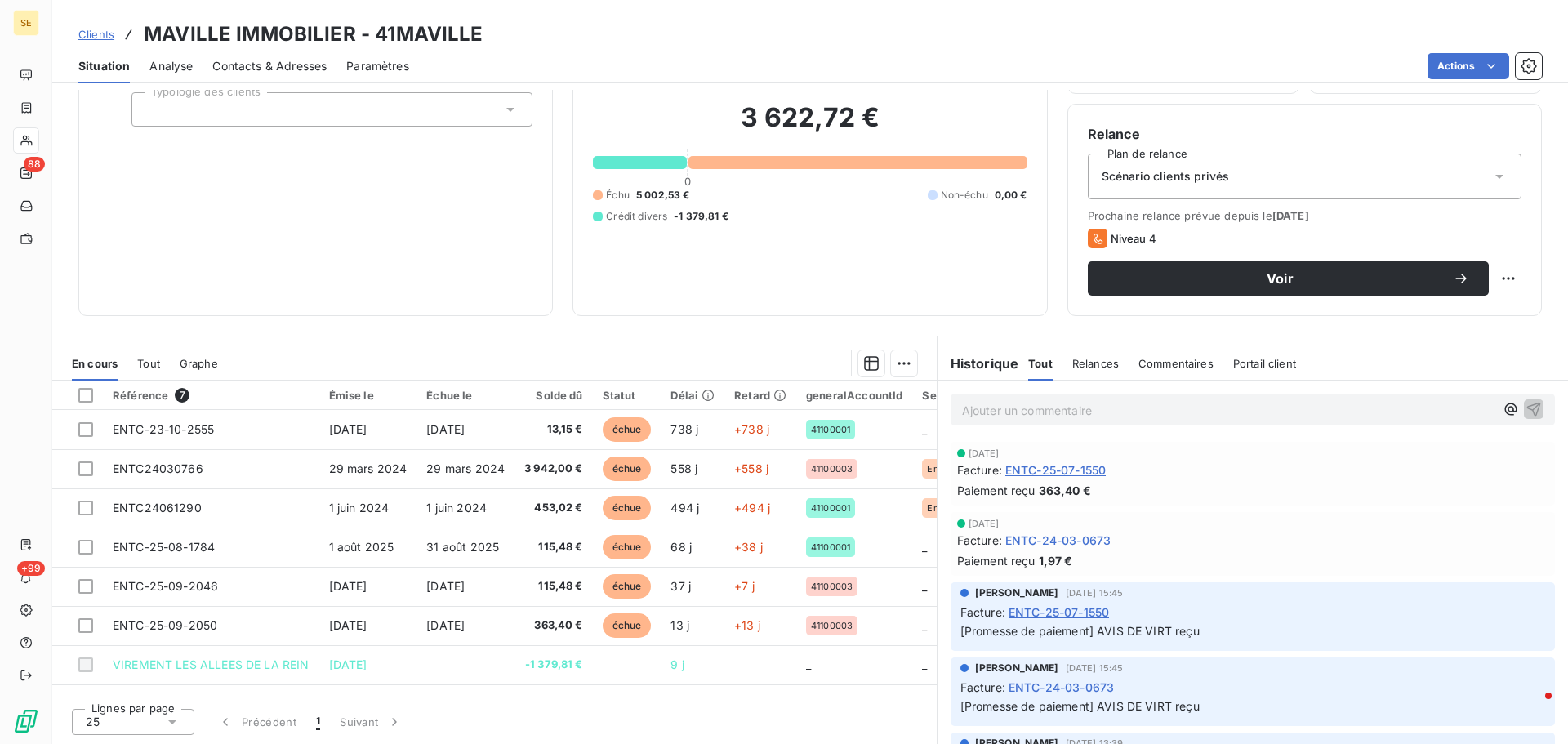
click at [138, 356] on div "Tout" at bounding box center [148, 363] width 22 height 34
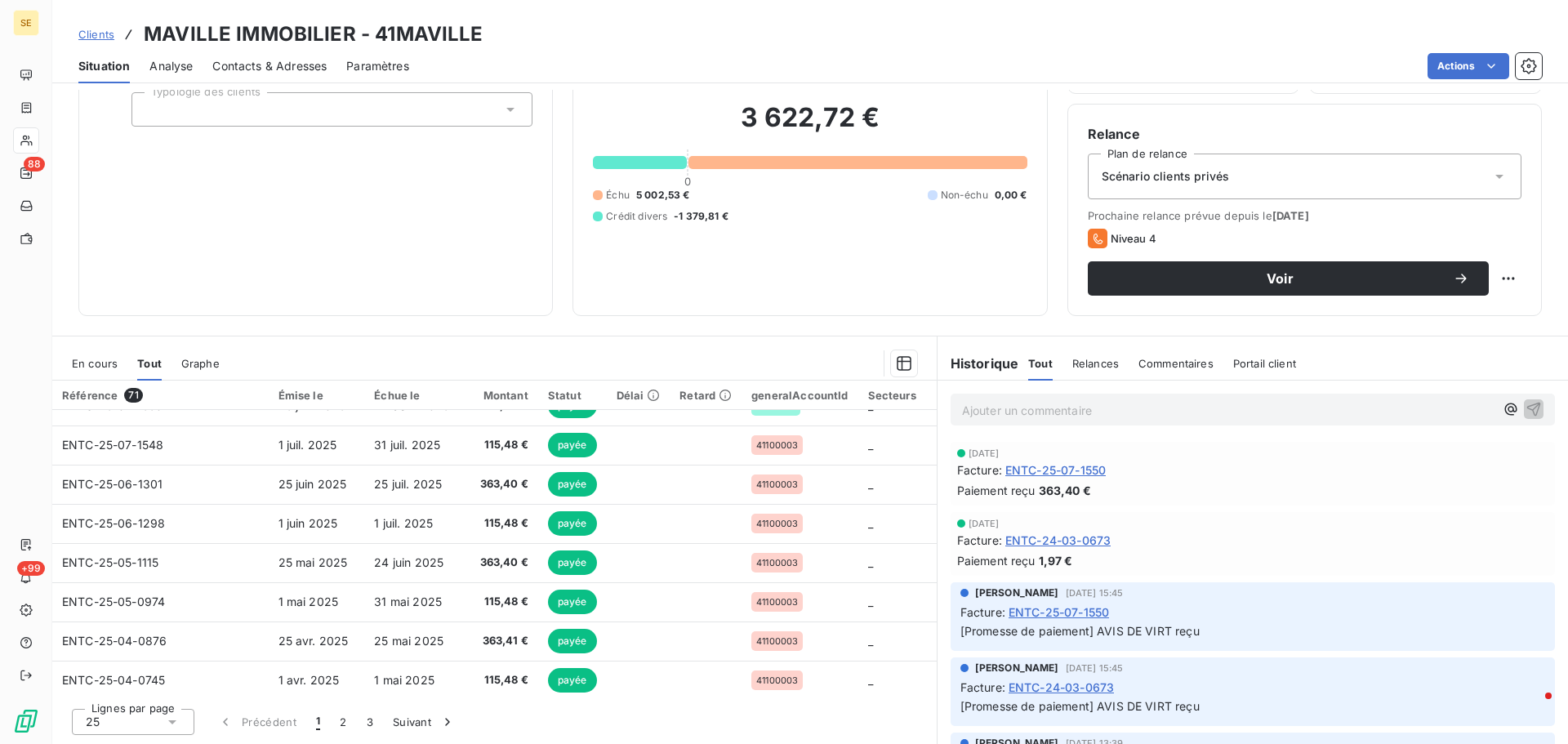
scroll to position [245, 0]
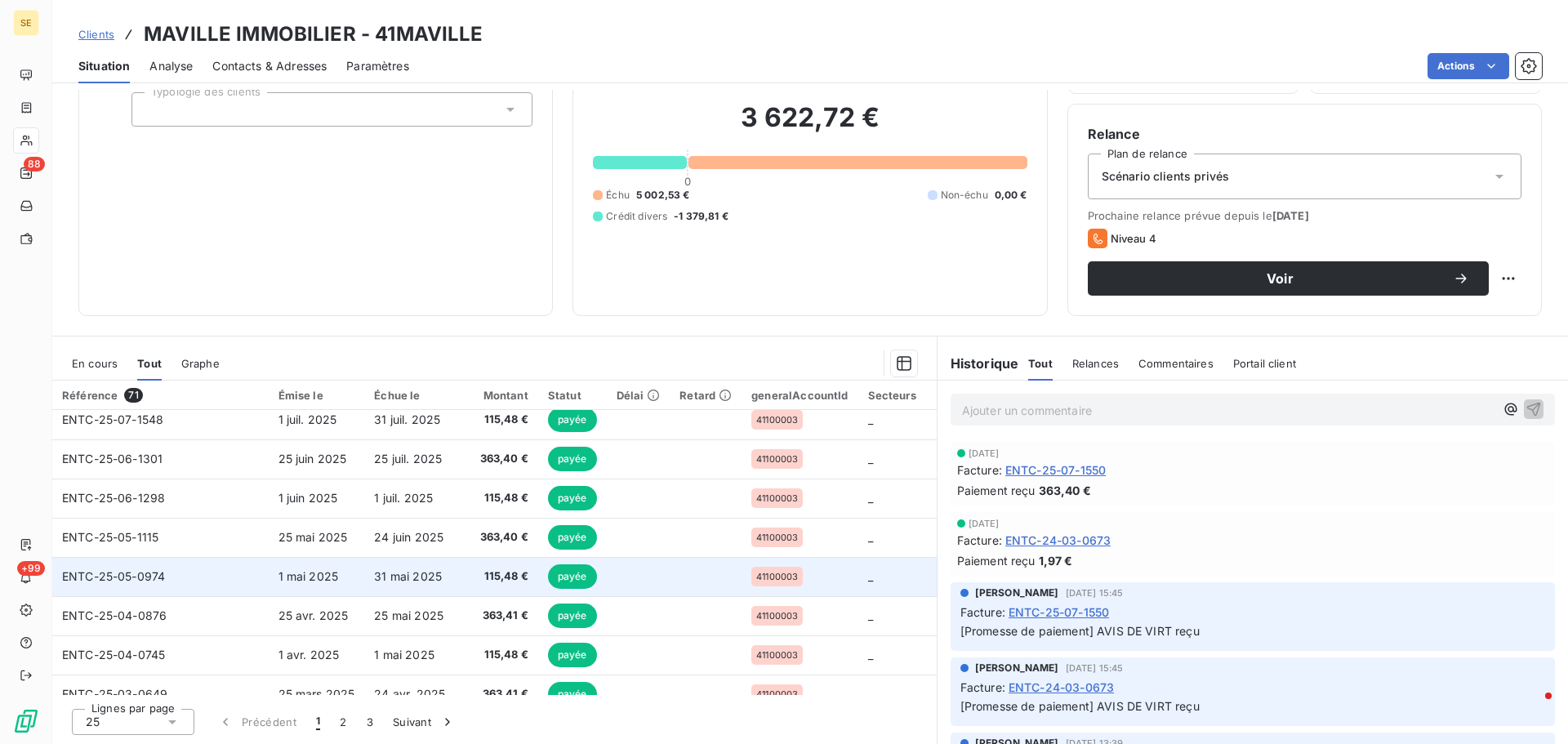
click at [303, 568] on td "1 mai 2025" at bounding box center [317, 577] width 96 height 39
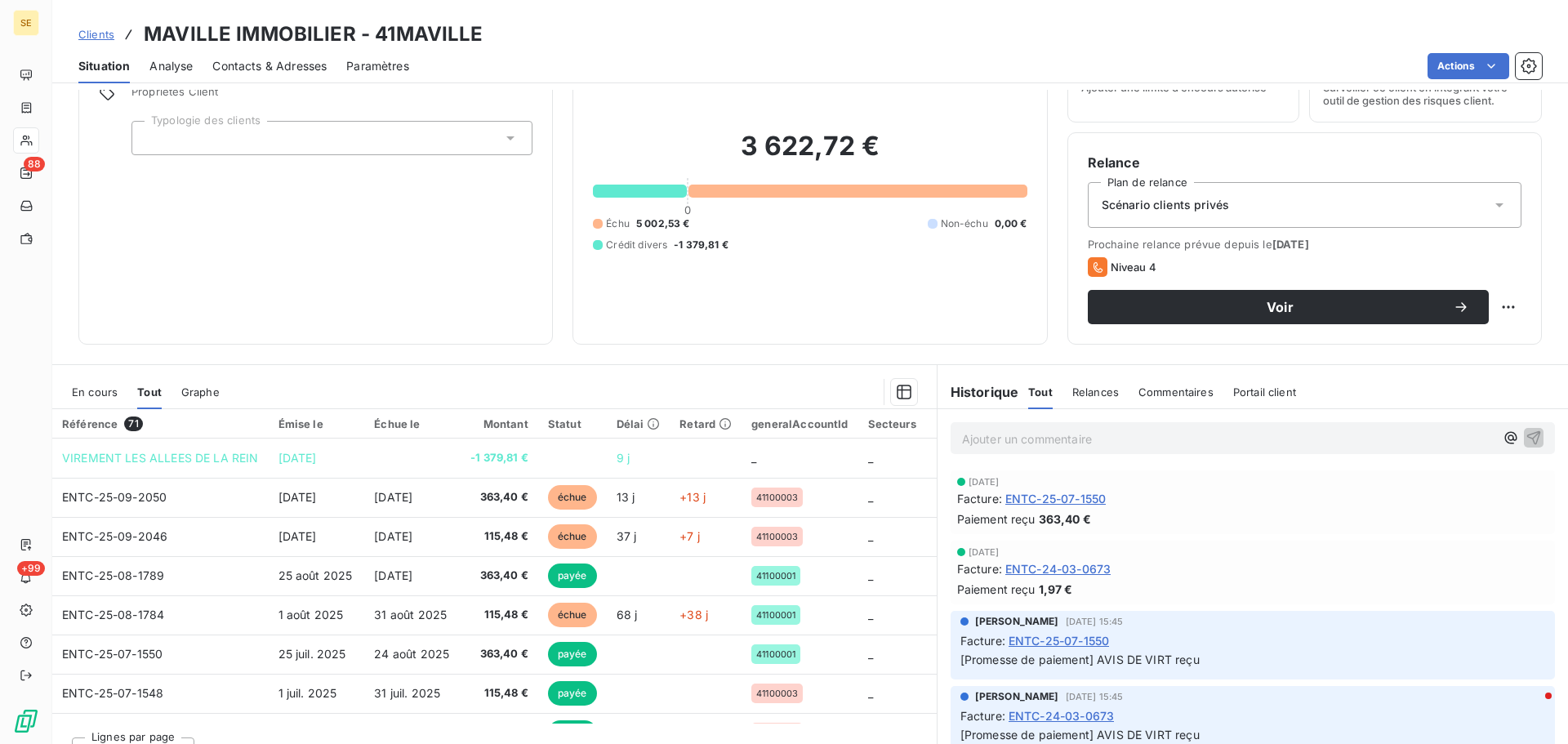
scroll to position [110, 0]
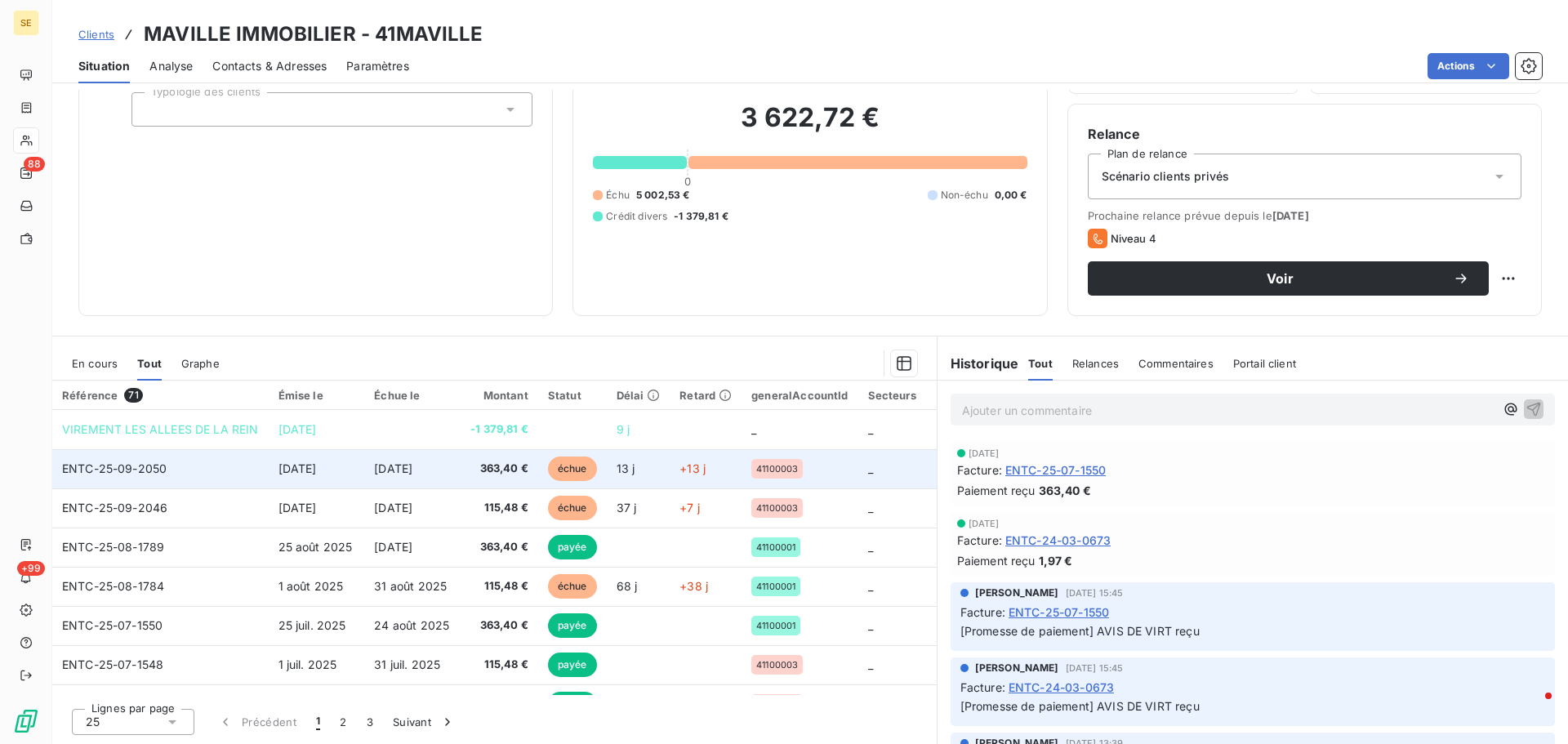
click at [317, 467] on span "[DATE]" at bounding box center [297, 468] width 38 height 14
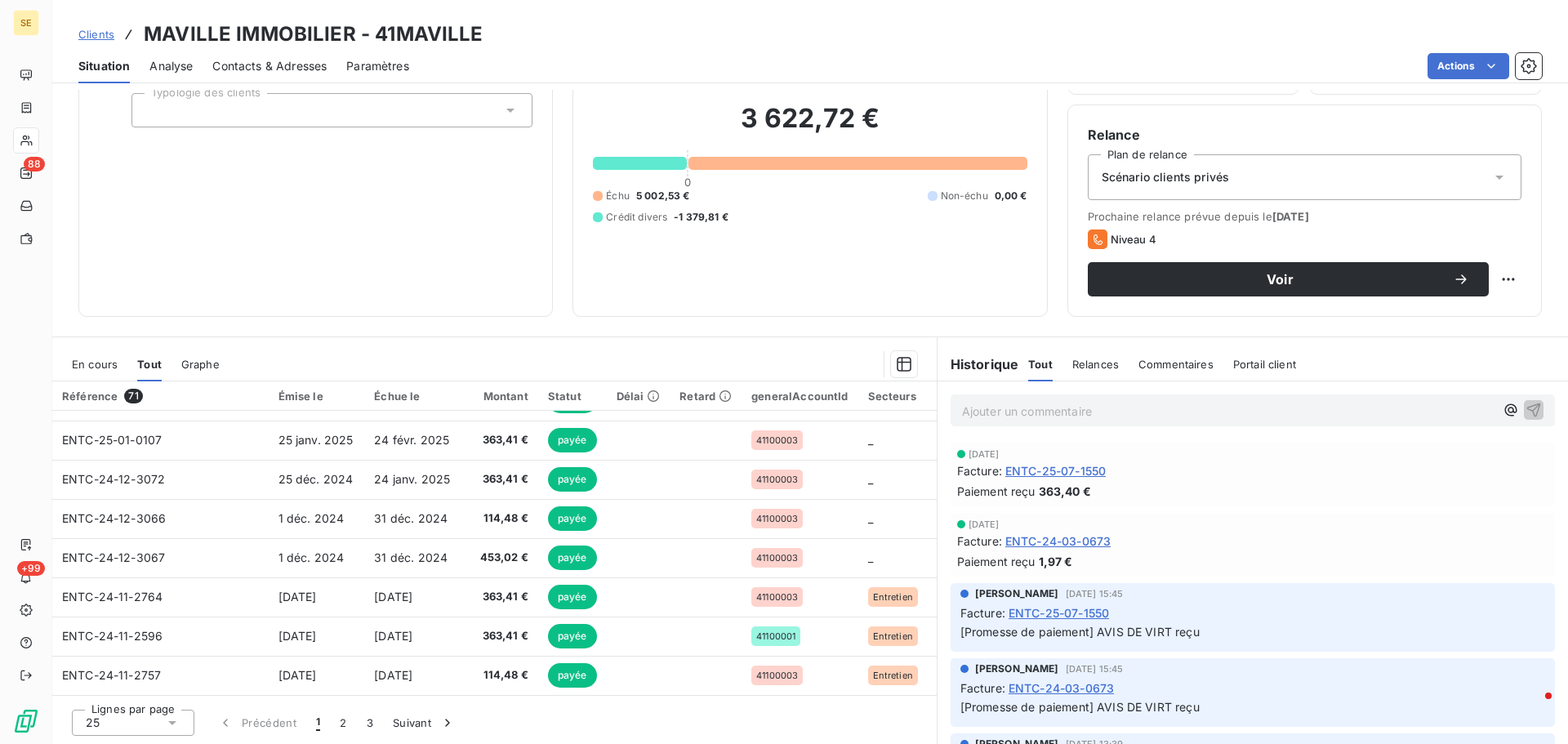
scroll to position [110, 0]
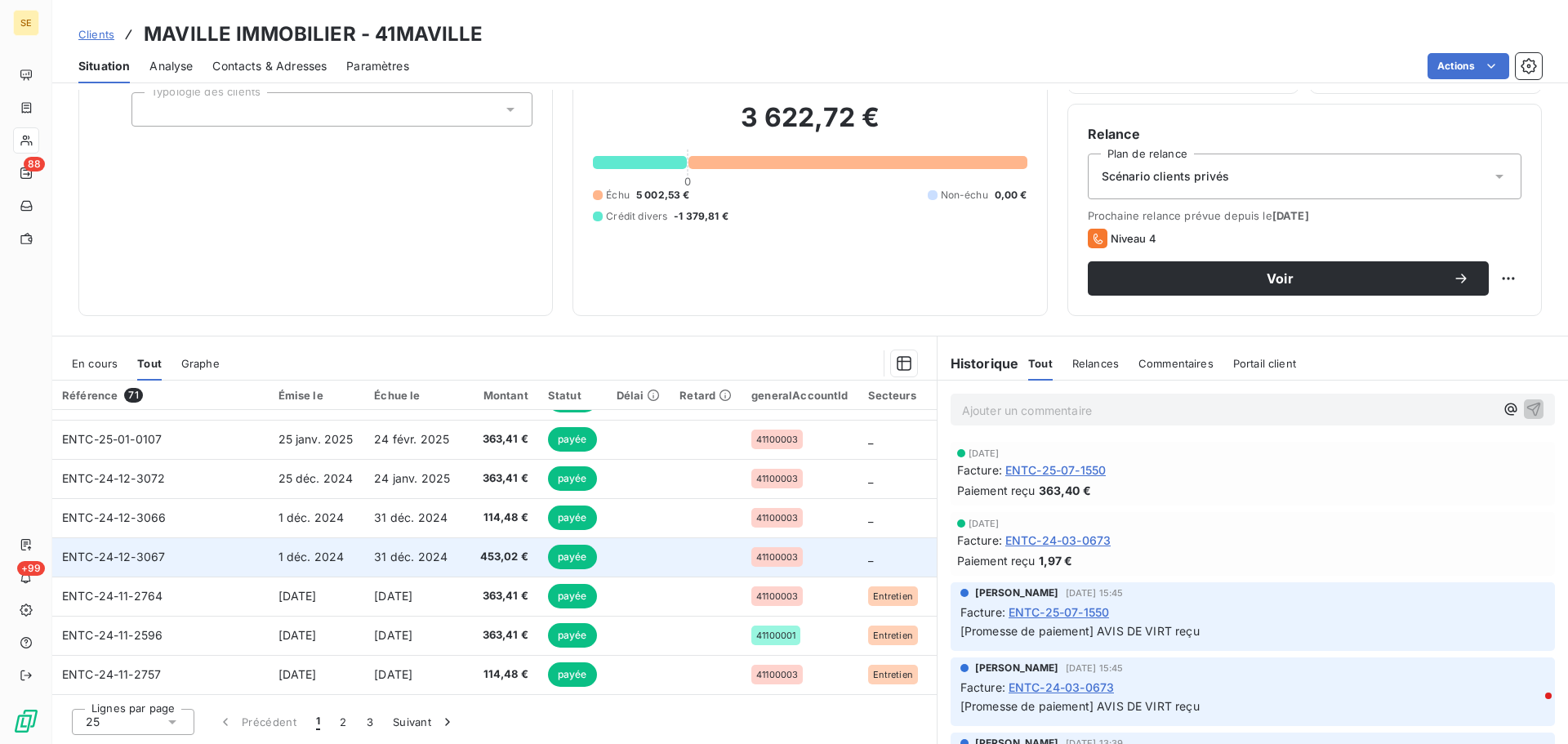
click at [437, 551] on span "31 déc. 2024" at bounding box center [410, 557] width 73 height 14
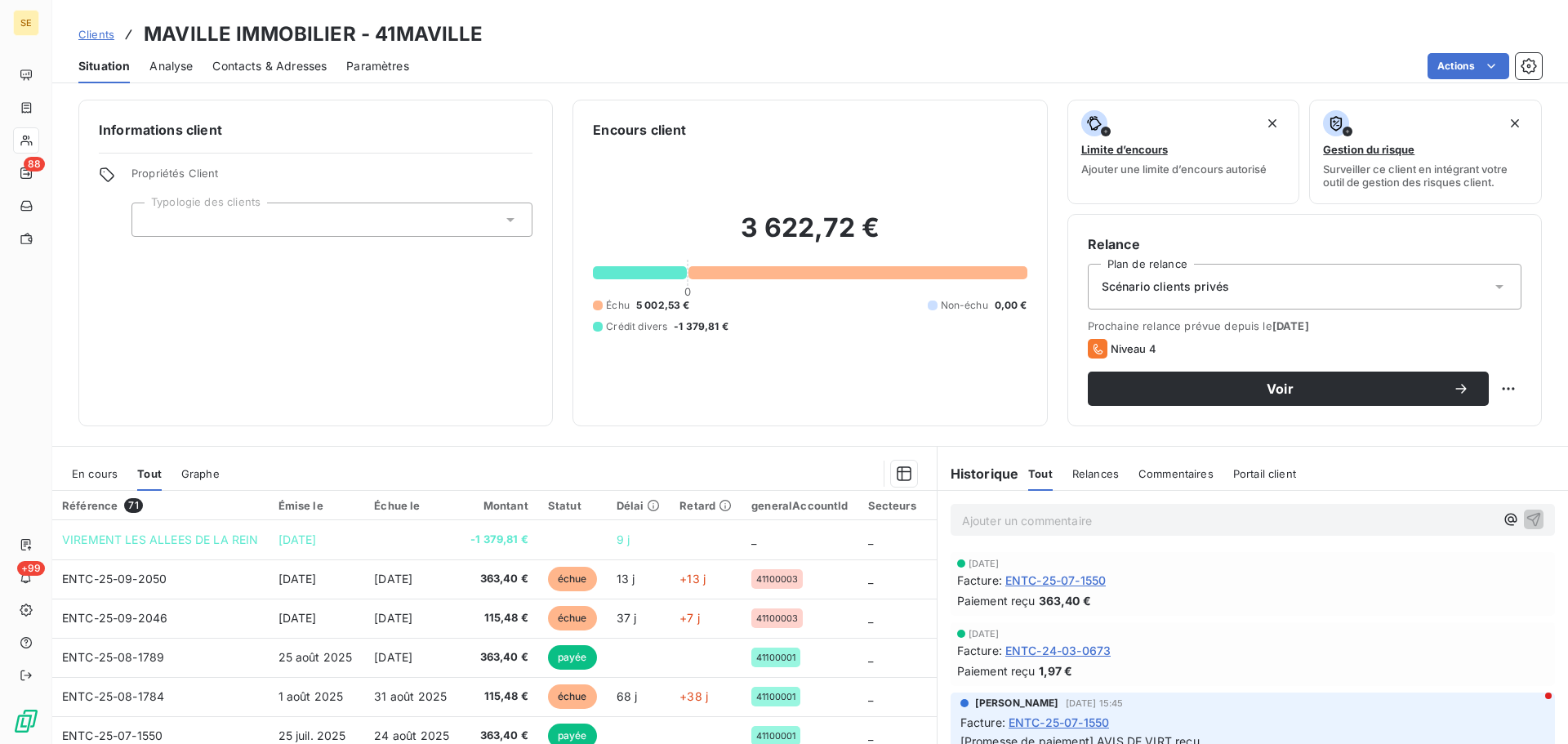
click at [91, 33] on span "Clients" at bounding box center [96, 33] width 36 height 13
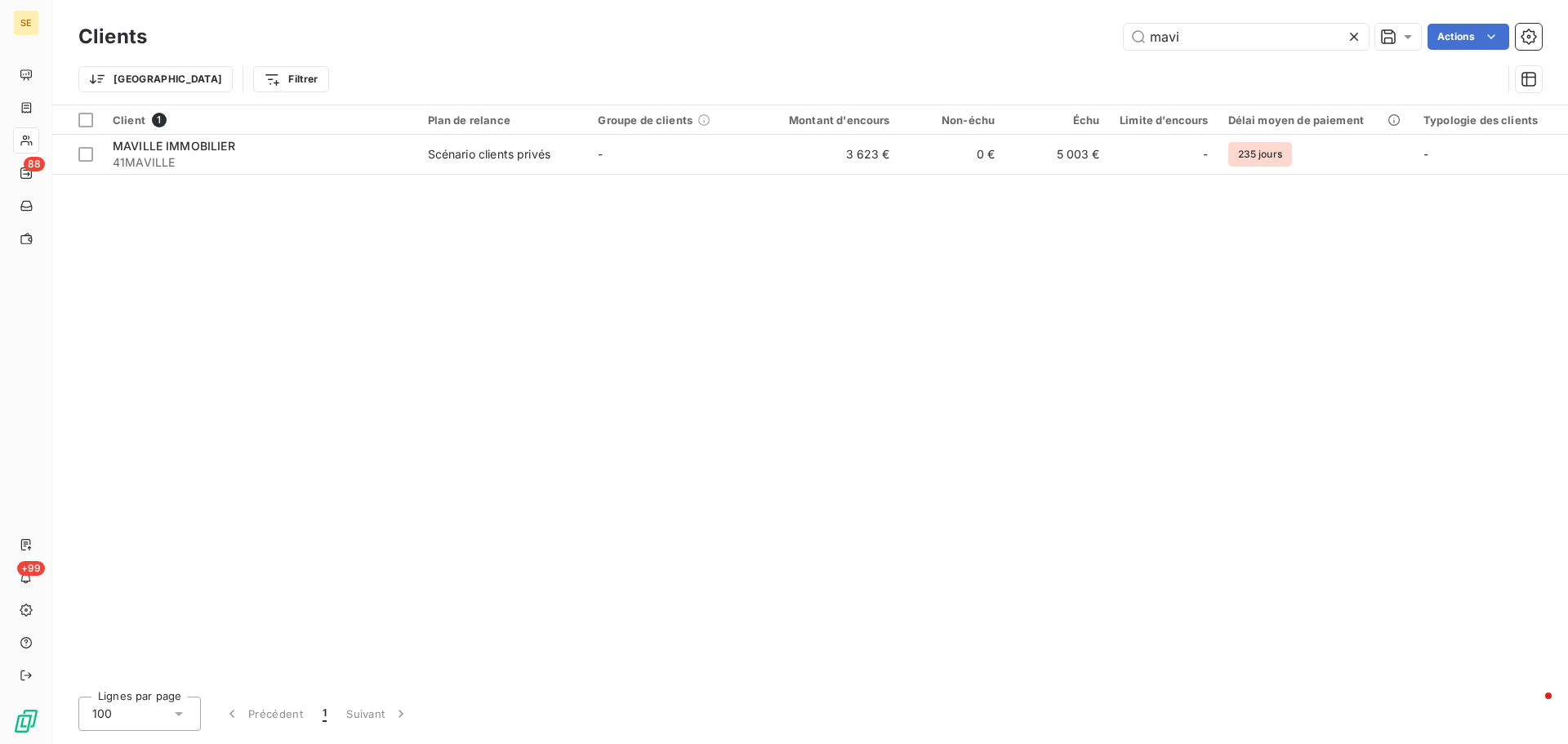
drag, startPoint x: 1202, startPoint y: 36, endPoint x: 960, endPoint y: 38, distance: 242.0
click at [960, 38] on div "mavi Actions" at bounding box center [854, 36] width 1375 height 26
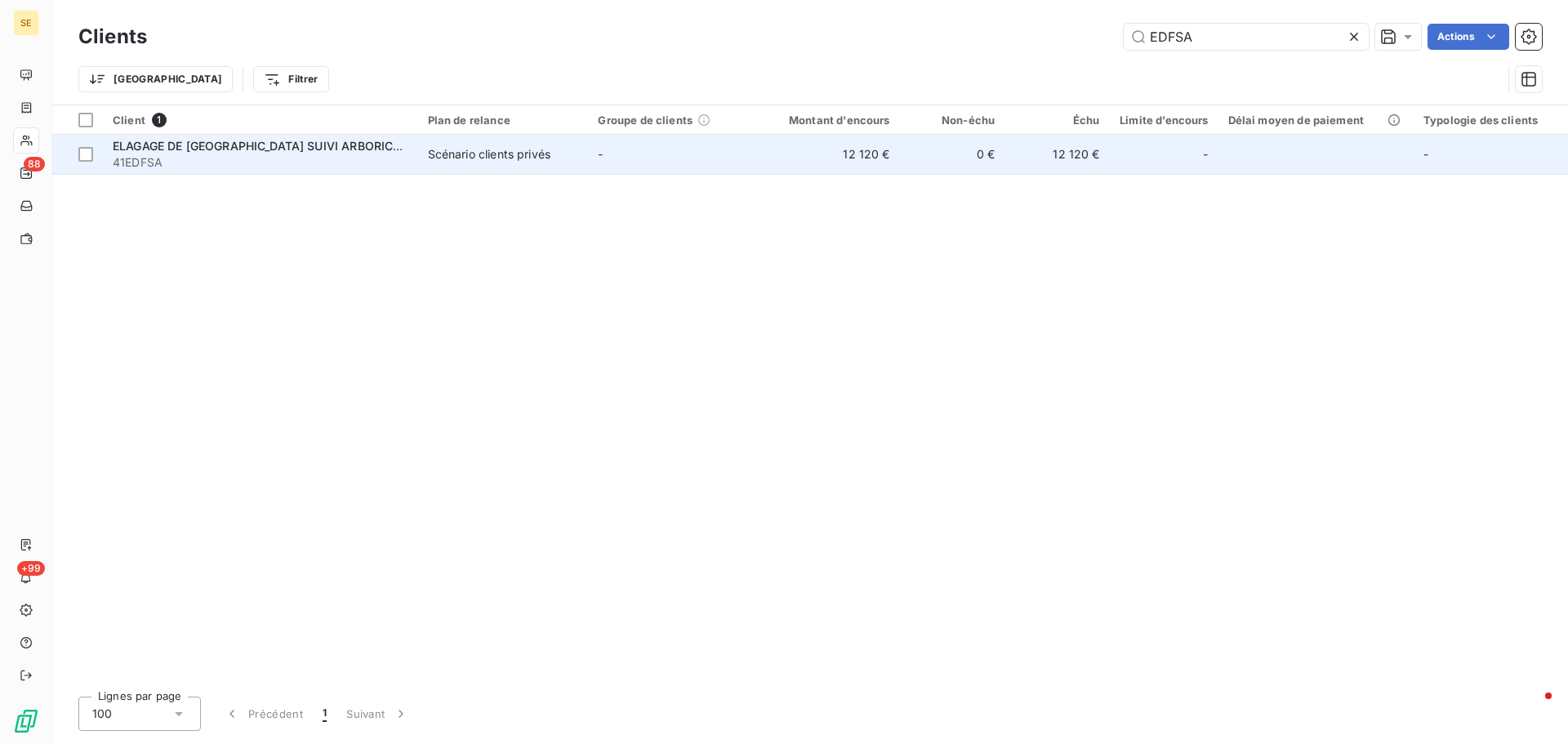
type input "EDFSA"
click at [228, 148] on span "ELAGAGE DE [GEOGRAPHIC_DATA] SUIVI ARBORICOLE" at bounding box center [264, 145] width 303 height 14
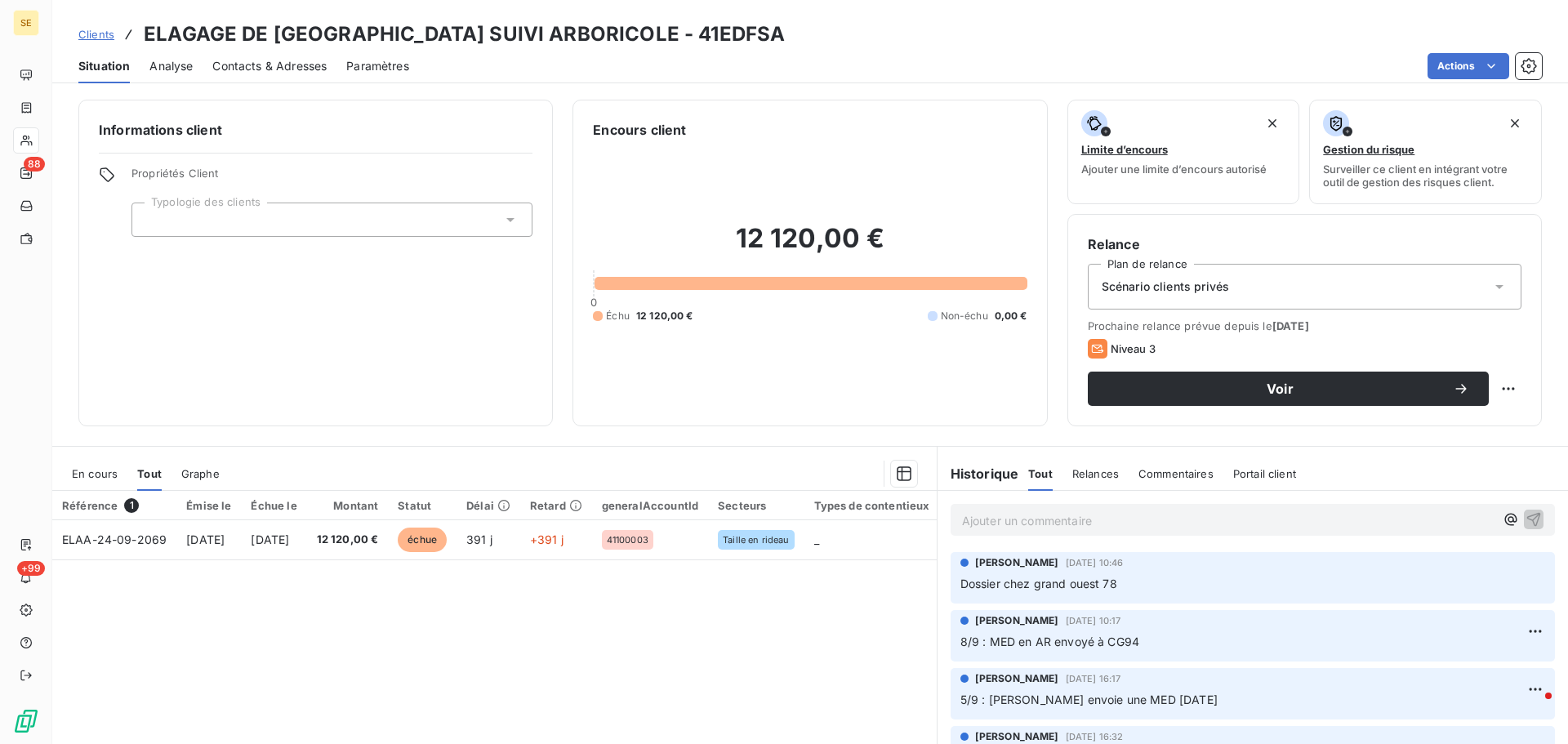
click at [96, 33] on span "Clients" at bounding box center [96, 33] width 36 height 13
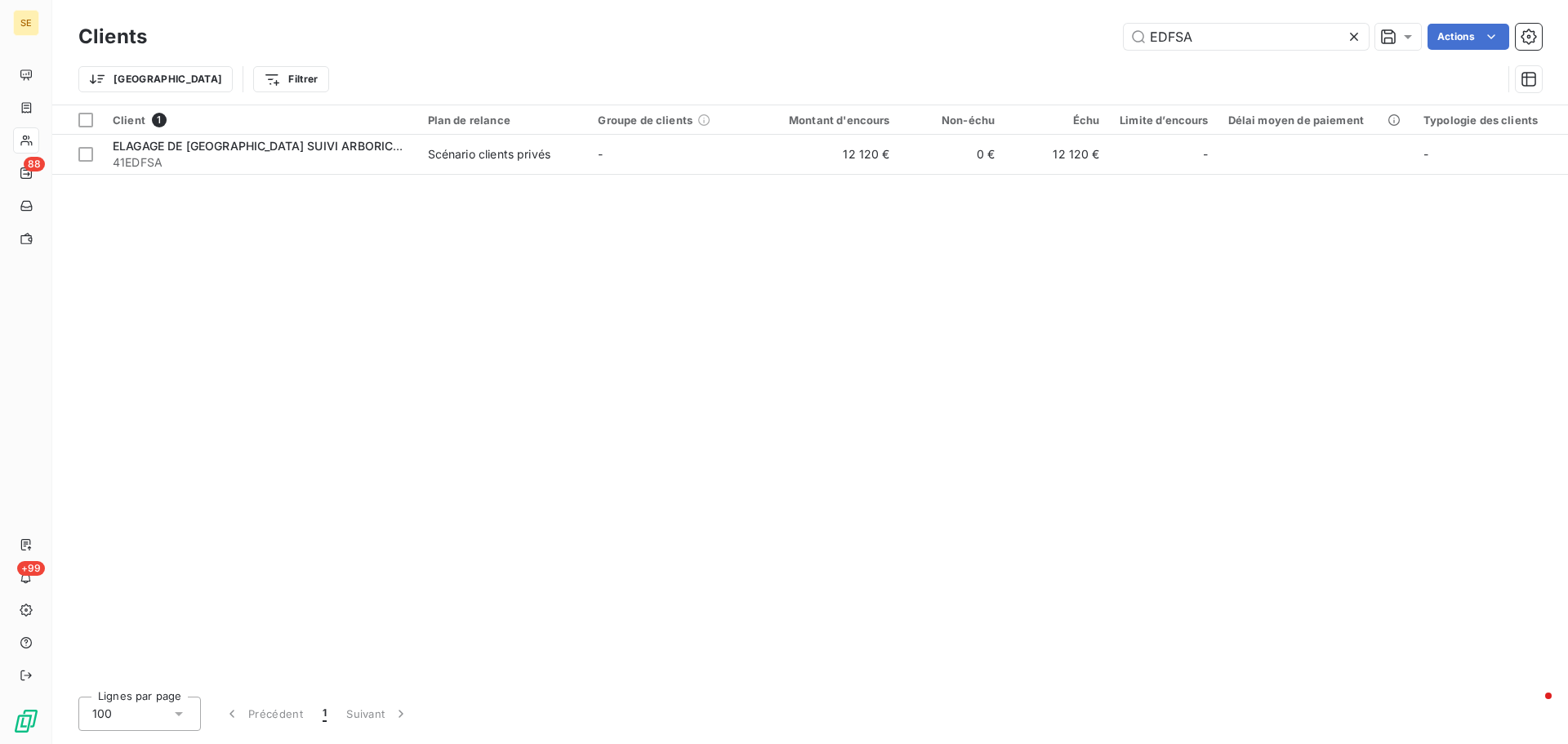
drag, startPoint x: 1207, startPoint y: 38, endPoint x: 971, endPoint y: 57, distance: 236.8
click at [976, 53] on div "Clients EDFSA Actions" at bounding box center [810, 36] width 1464 height 34
type input "FRANCE MINIATU"
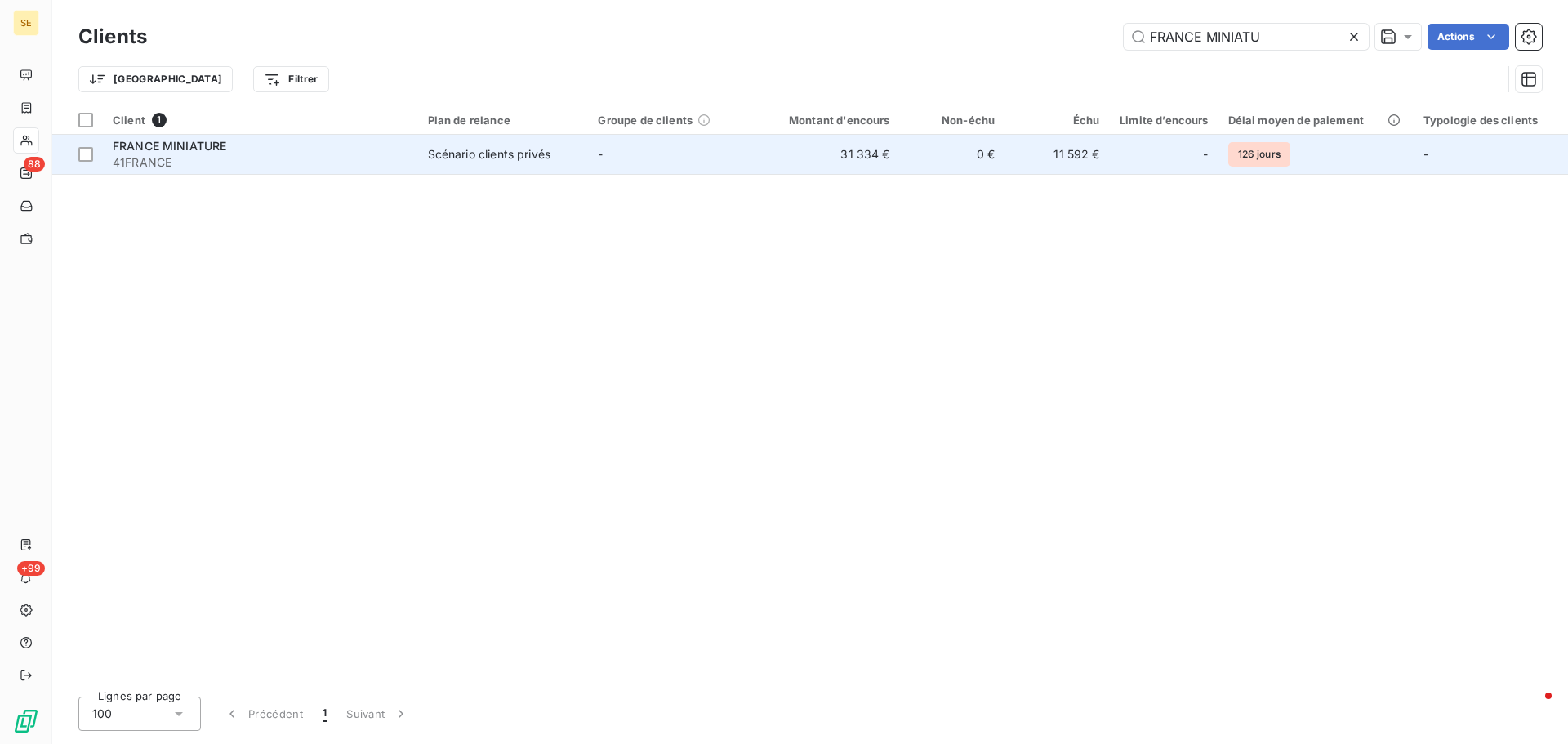
click at [178, 149] on span "FRANCE MINIATURE" at bounding box center [170, 145] width 113 height 14
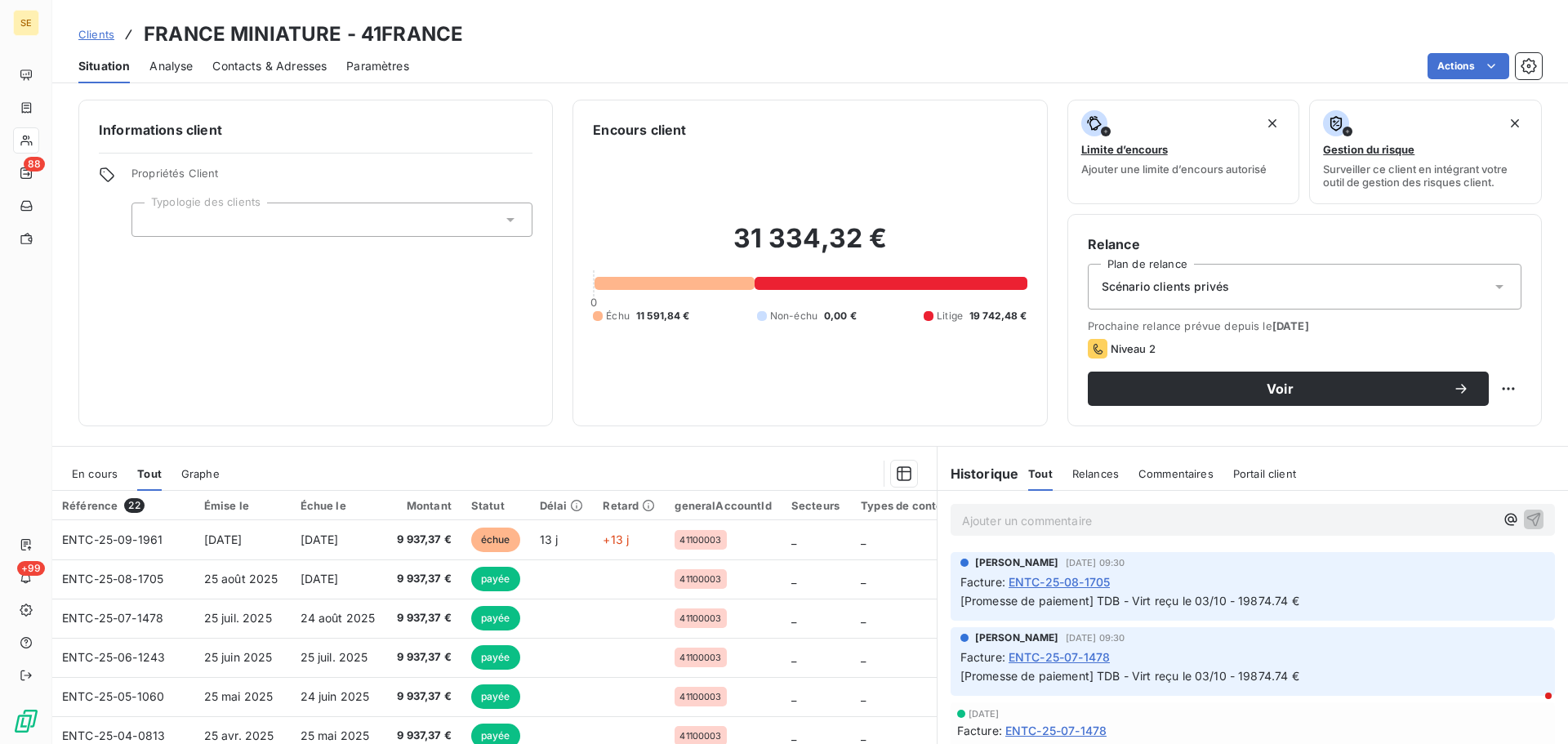
click at [1005, 520] on p "Ajouter un commentaire ﻿" at bounding box center [1228, 521] width 532 height 20
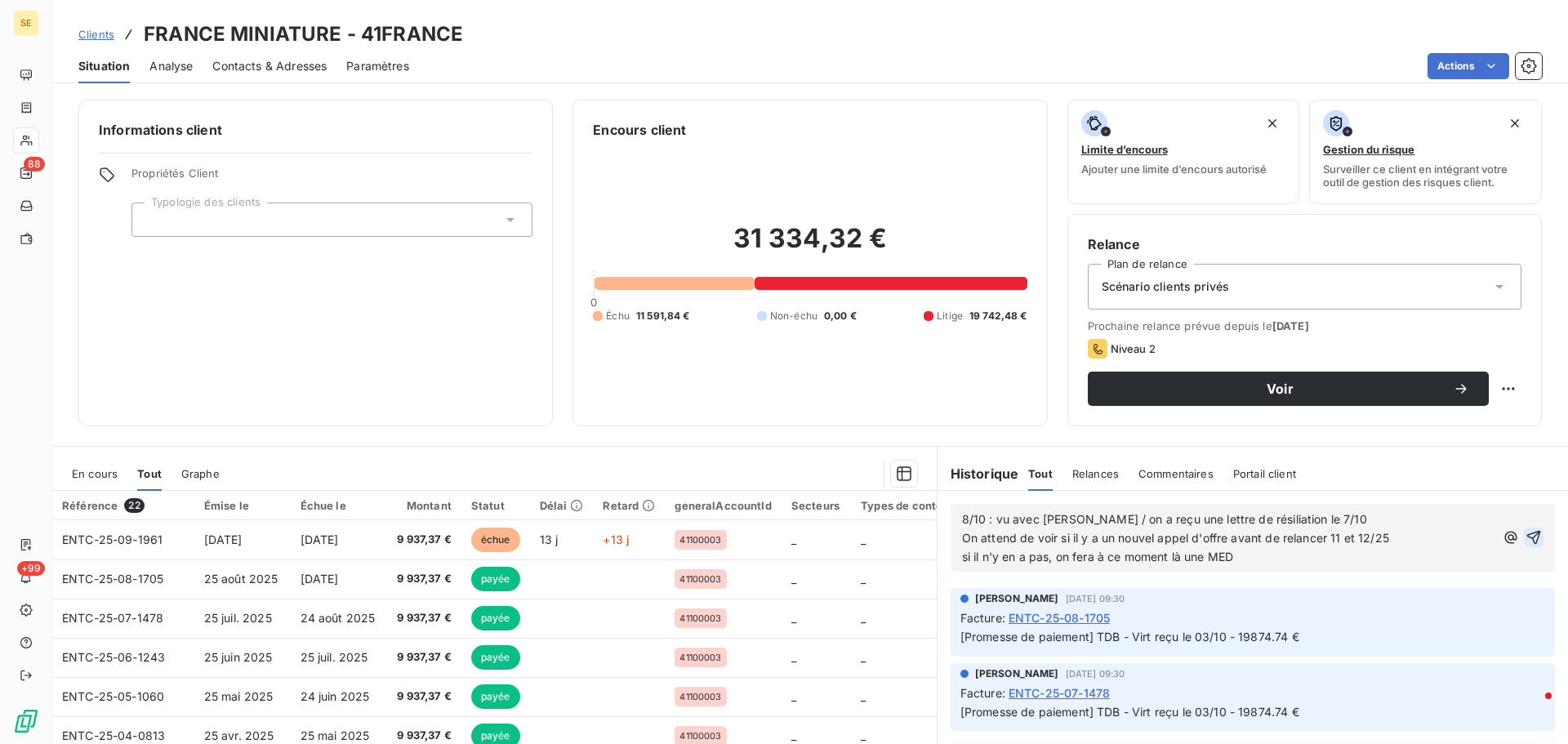
click at [1525, 533] on icon "button" at bounding box center [1533, 537] width 17 height 17
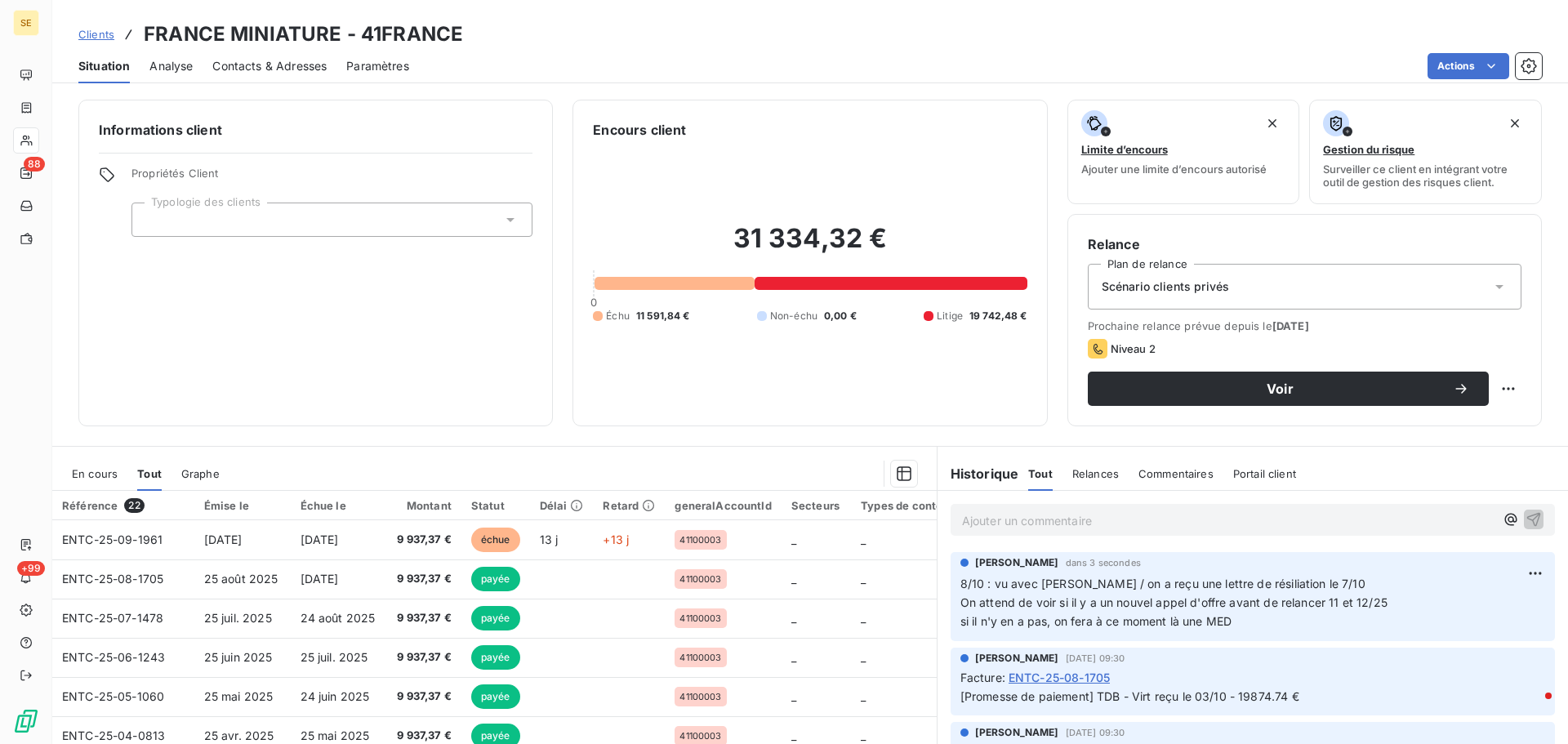
click at [100, 28] on span "Clients" at bounding box center [96, 33] width 36 height 13
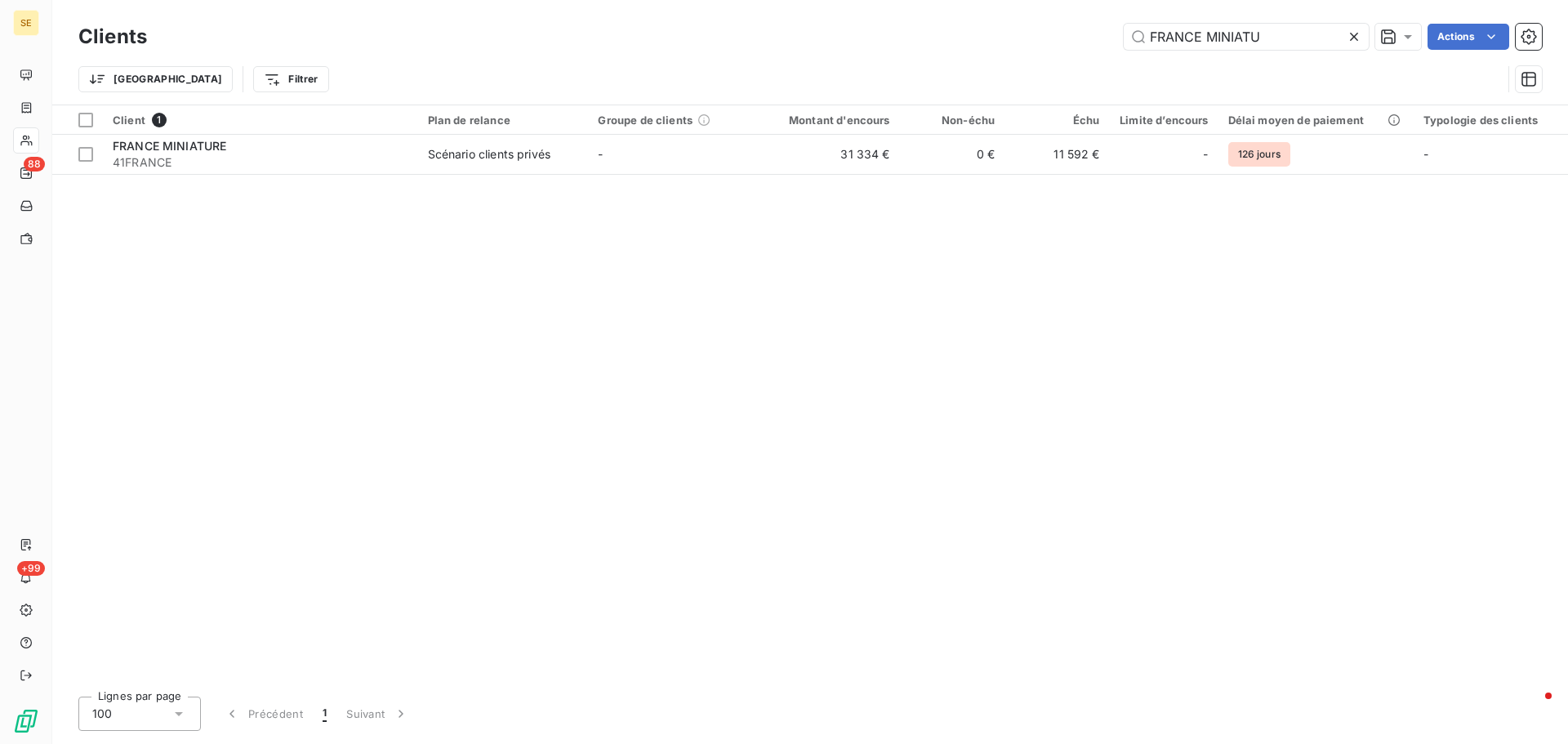
drag, startPoint x: 1263, startPoint y: 43, endPoint x: 1004, endPoint y: 46, distance: 259.0
click at [1004, 46] on div "FRANCE MINIATU Actions" at bounding box center [854, 36] width 1375 height 26
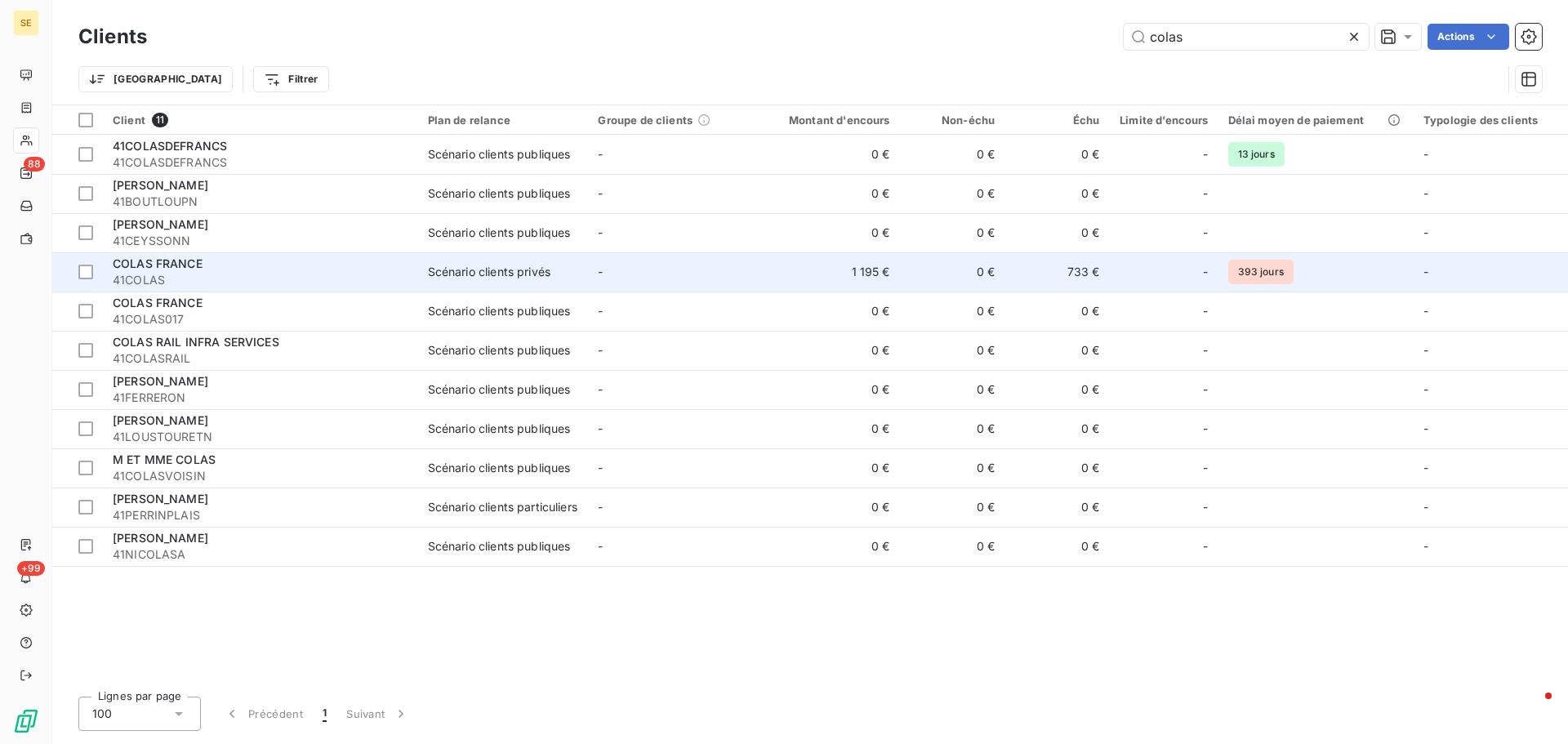
type input "colas"
click at [417, 275] on td "COLAS FRANCE 41COLAS" at bounding box center [260, 272] width 315 height 39
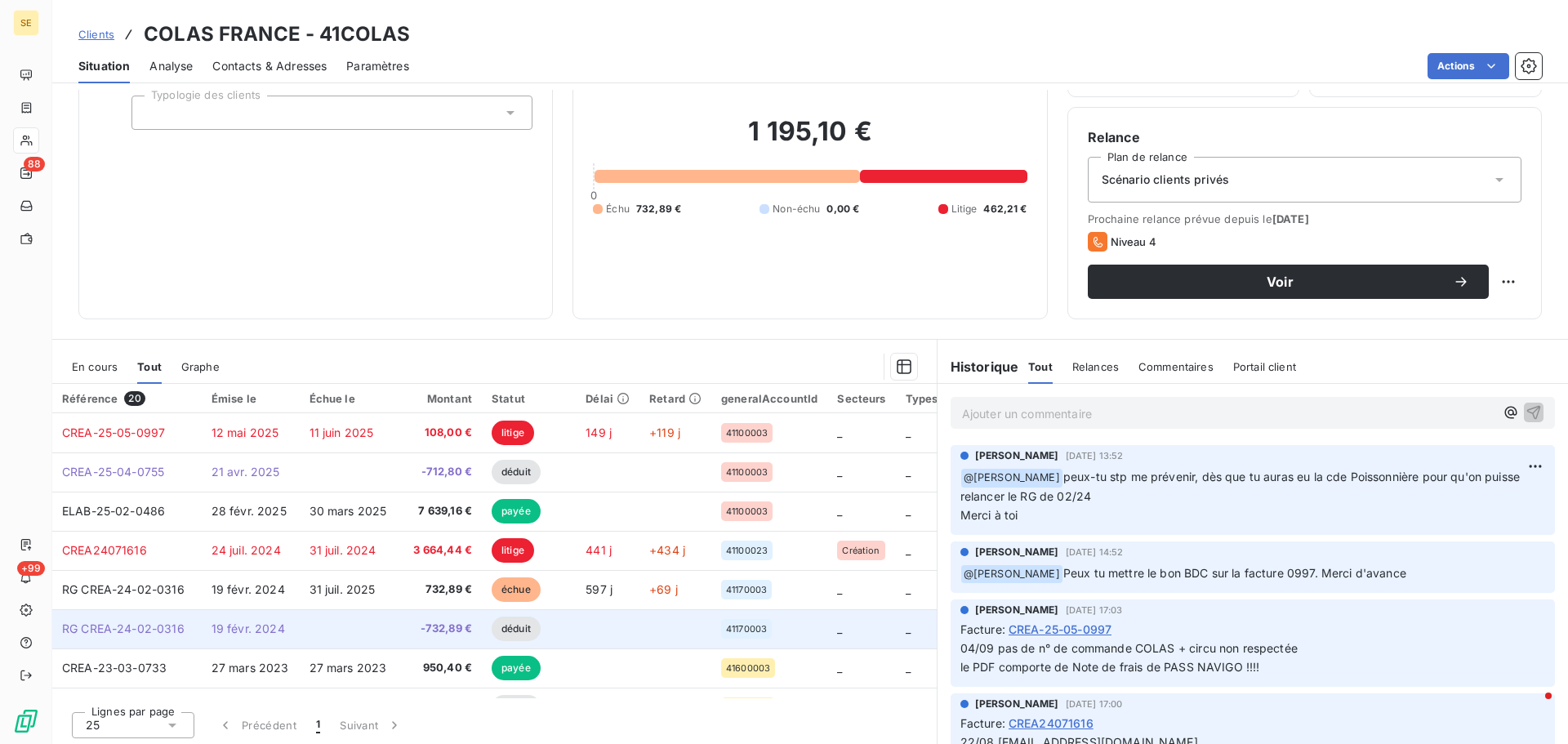
scroll to position [110, 0]
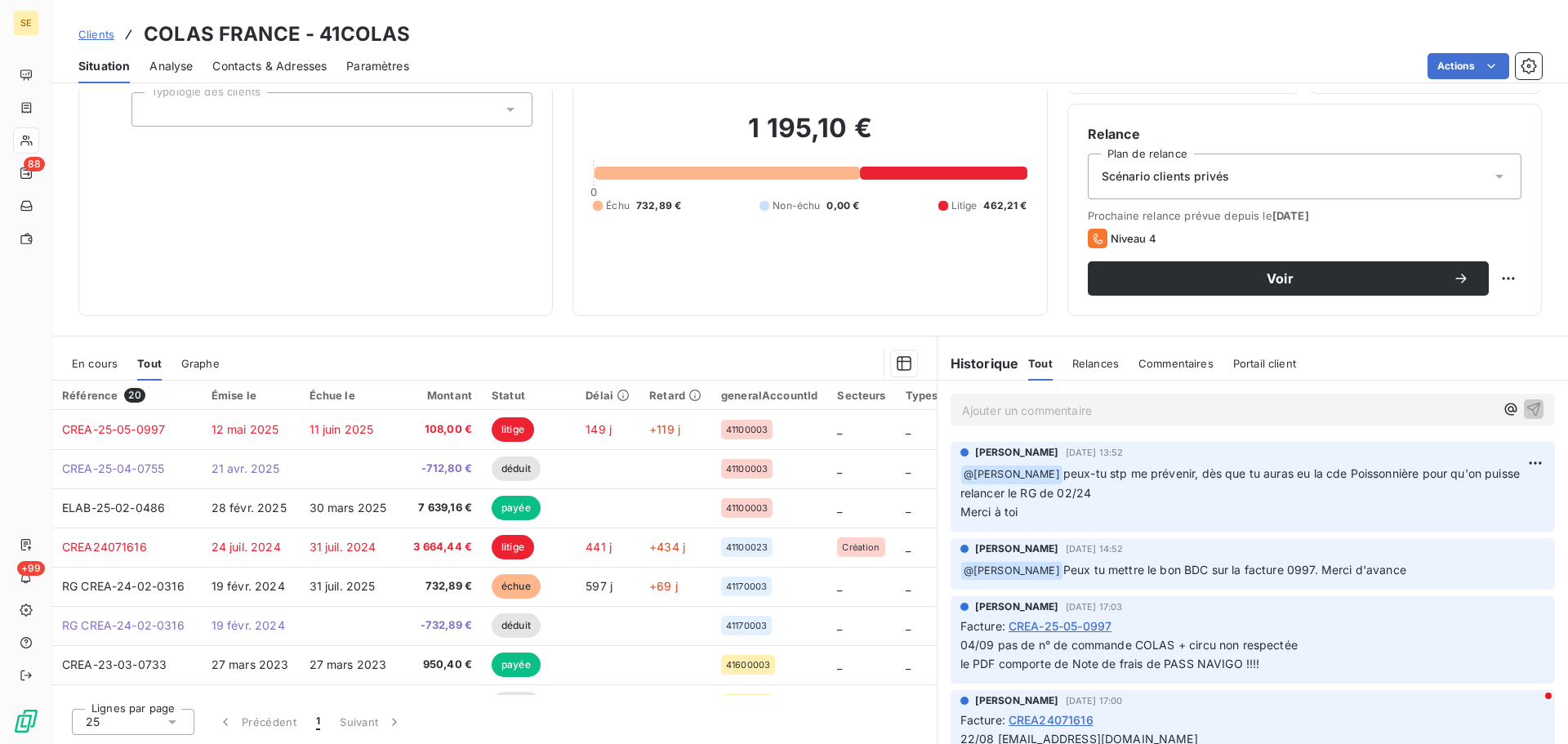
click at [88, 363] on span "En cours" at bounding box center [95, 363] width 46 height 13
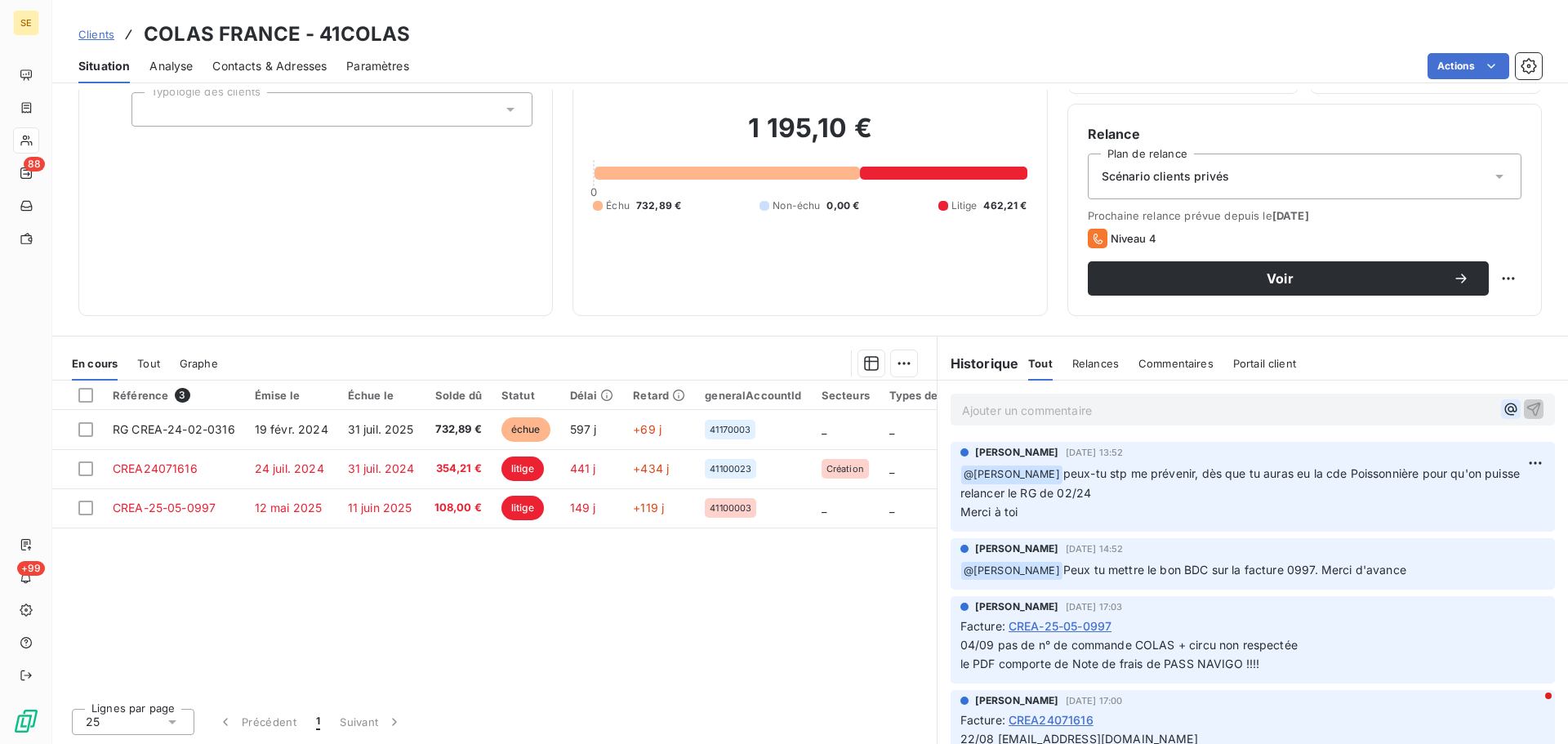
click at [1503, 406] on icon "button" at bounding box center [1511, 409] width 17 height 17
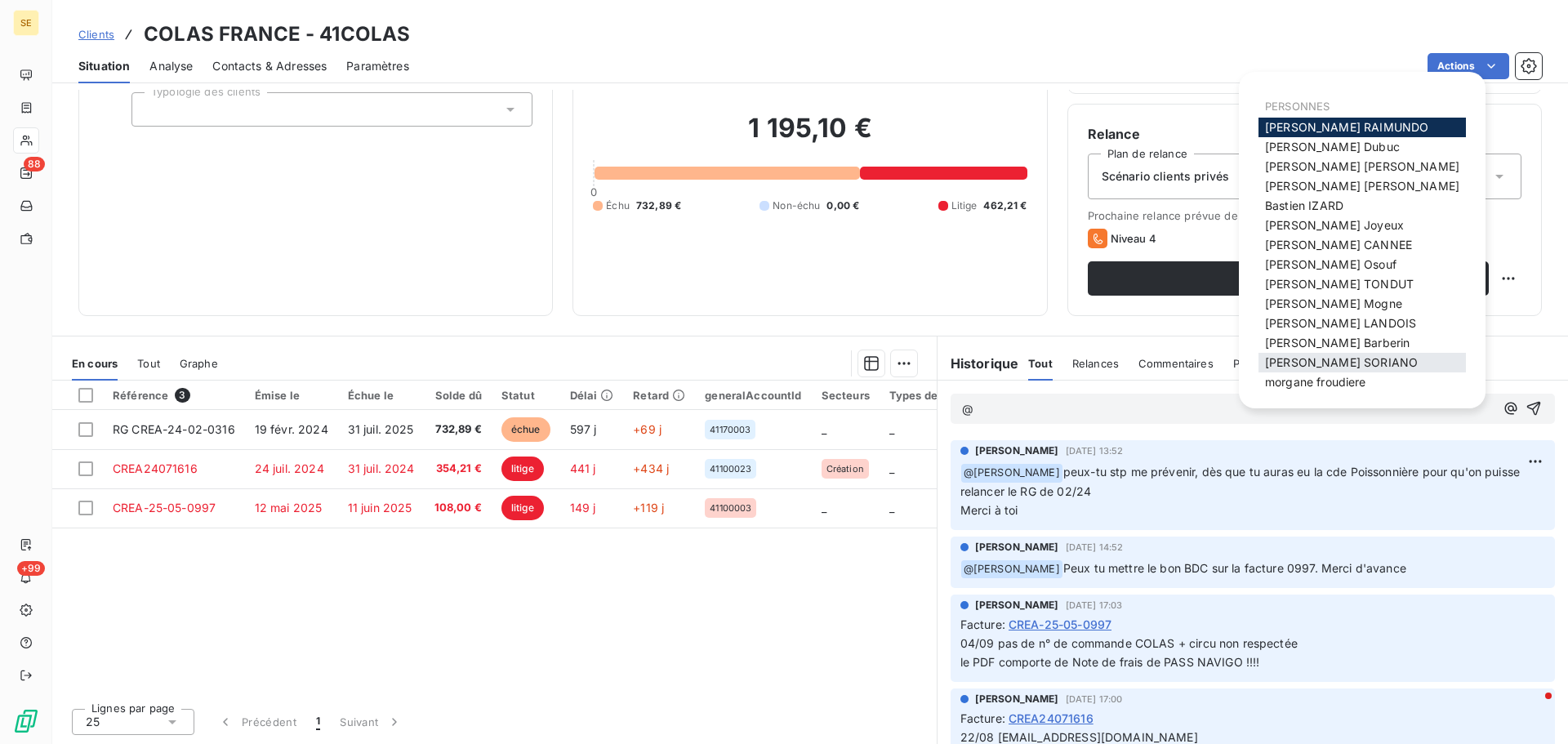
scroll to position [26, 0]
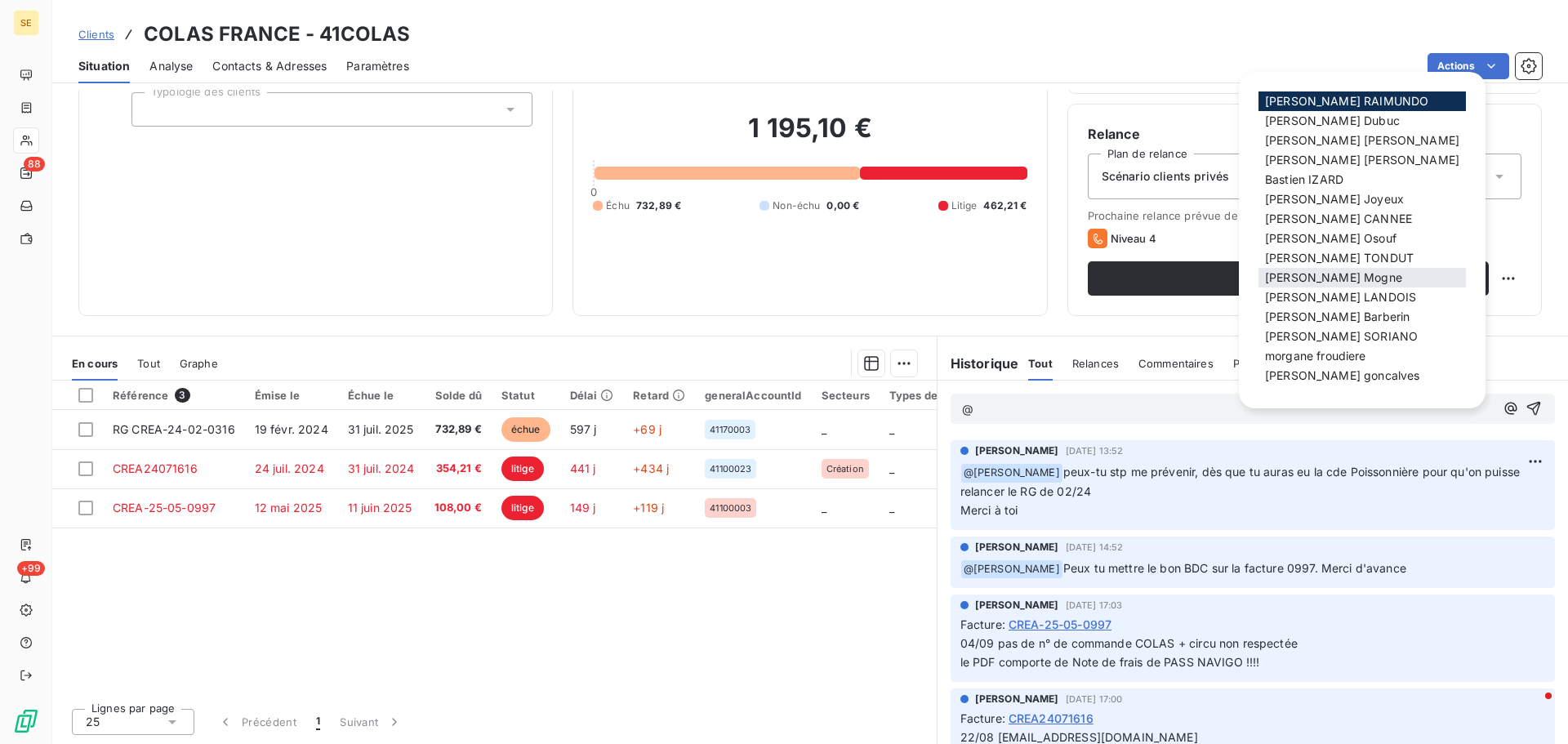
click at [1328, 277] on span "[PERSON_NAME]" at bounding box center [1333, 277] width 137 height 14
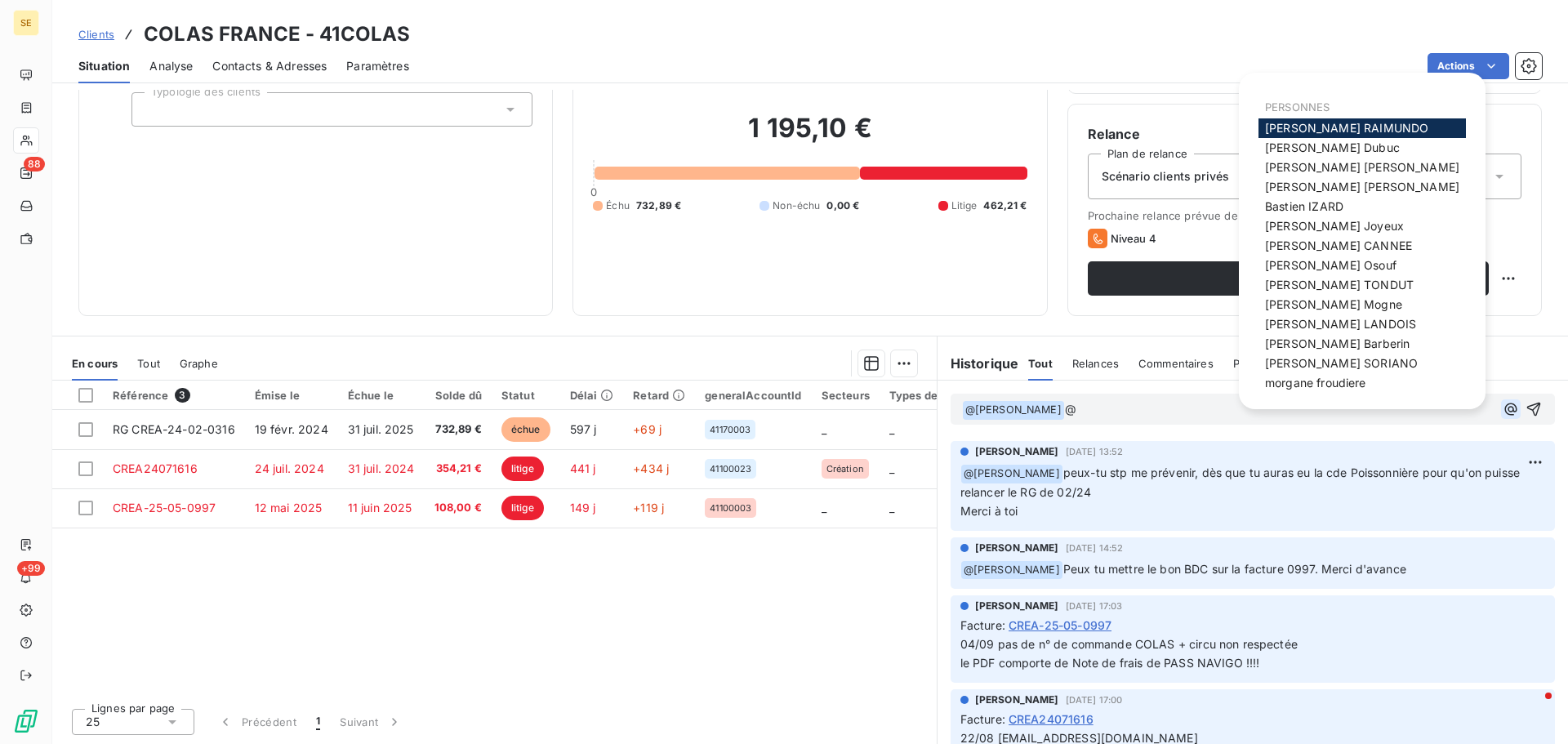
click at [1505, 406] on icon "button" at bounding box center [1511, 409] width 13 height 13
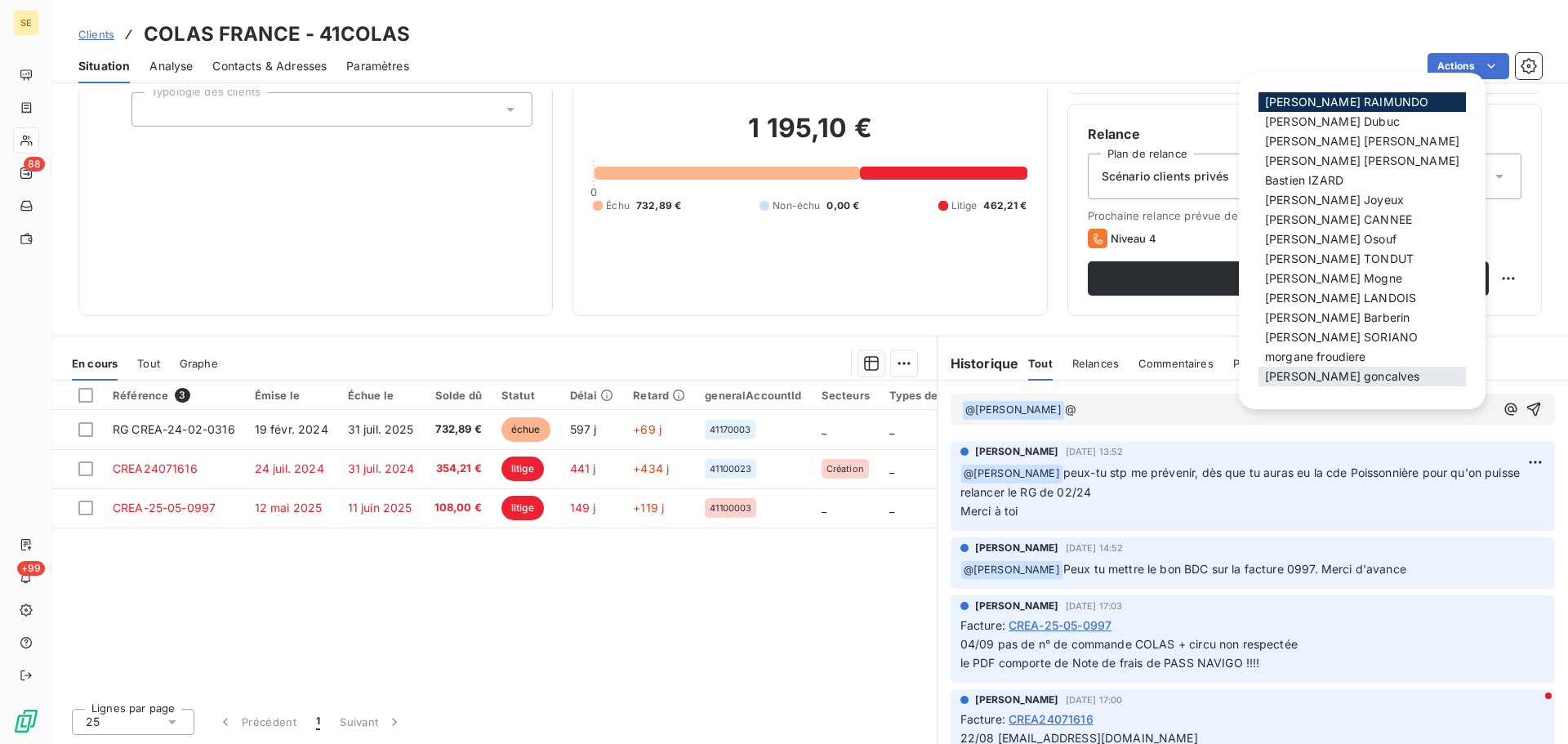
click at [1320, 372] on span "[PERSON_NAME]" at bounding box center [1342, 376] width 154 height 14
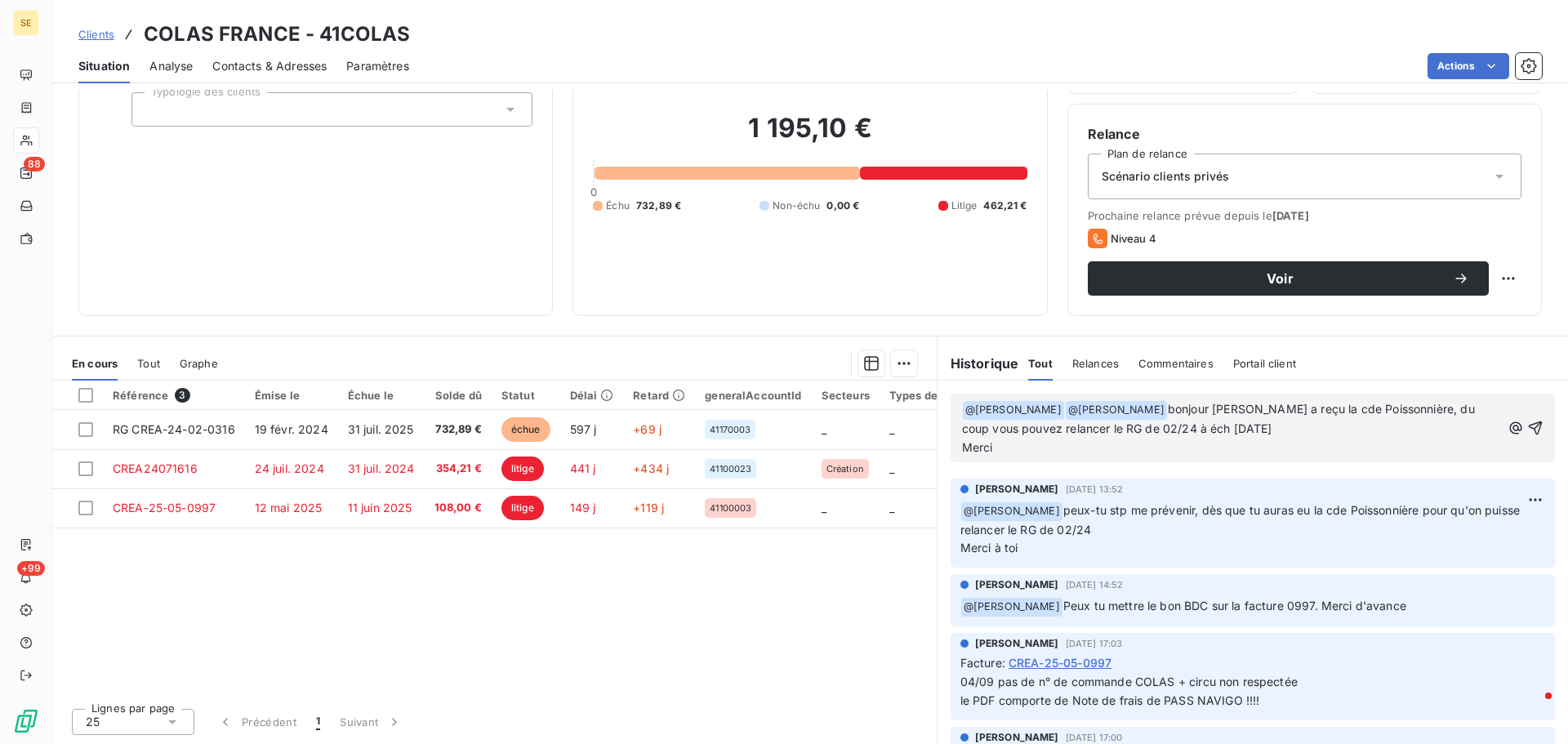
click at [962, 428] on span "bonjour [PERSON_NAME] a reçu la cde Poissonnière, du coup vous pouvez relancer …" at bounding box center [1220, 428] width 516 height 53
click at [1013, 457] on p "﻿ @ [PERSON_NAME] ﻿ ﻿ @ [PERSON_NAME] ﻿ Bonjour [PERSON_NAME] a reçu la cde Poi…" at bounding box center [1231, 429] width 539 height 58
click at [1527, 435] on icon "button" at bounding box center [1535, 428] width 17 height 17
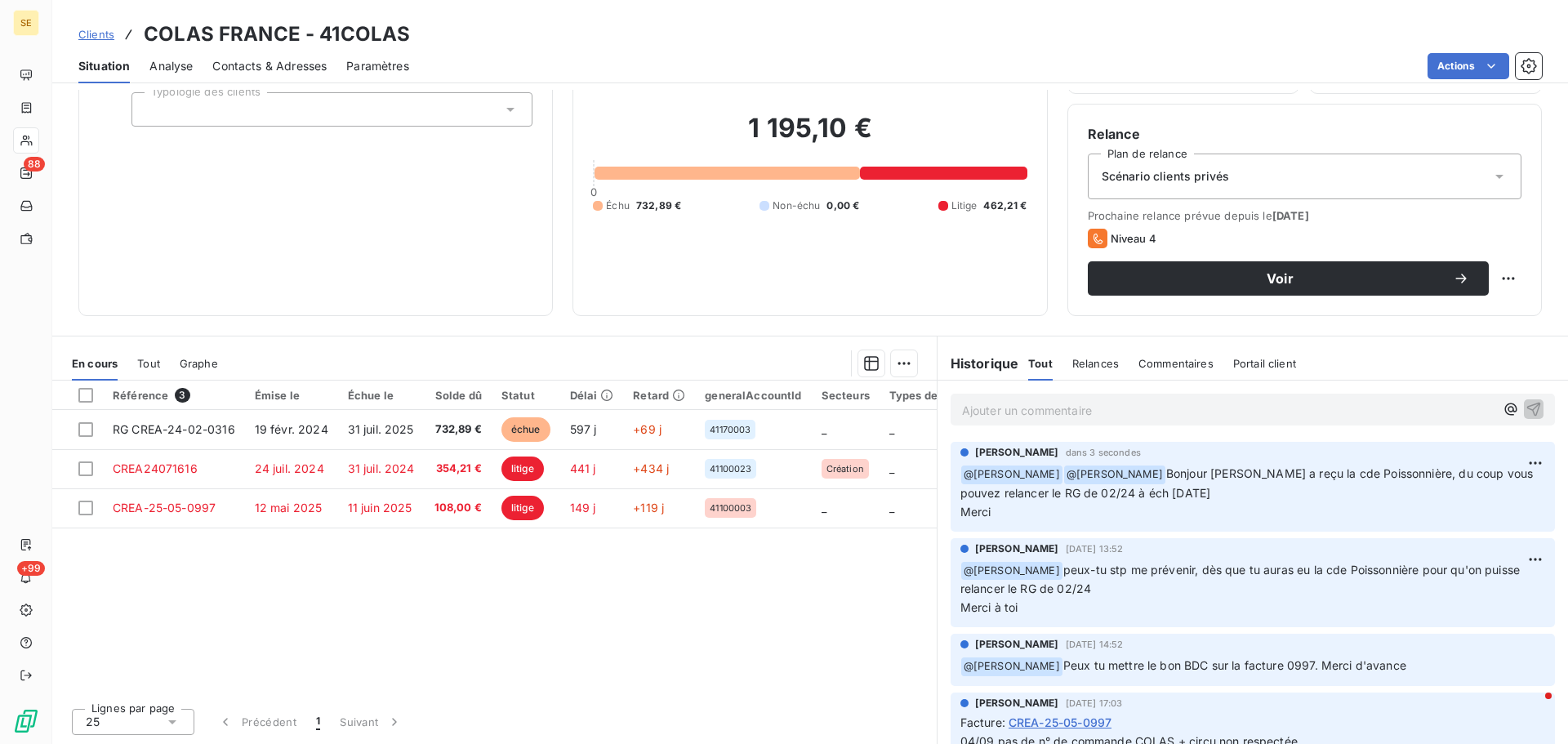
click at [94, 33] on span "Clients" at bounding box center [96, 33] width 36 height 13
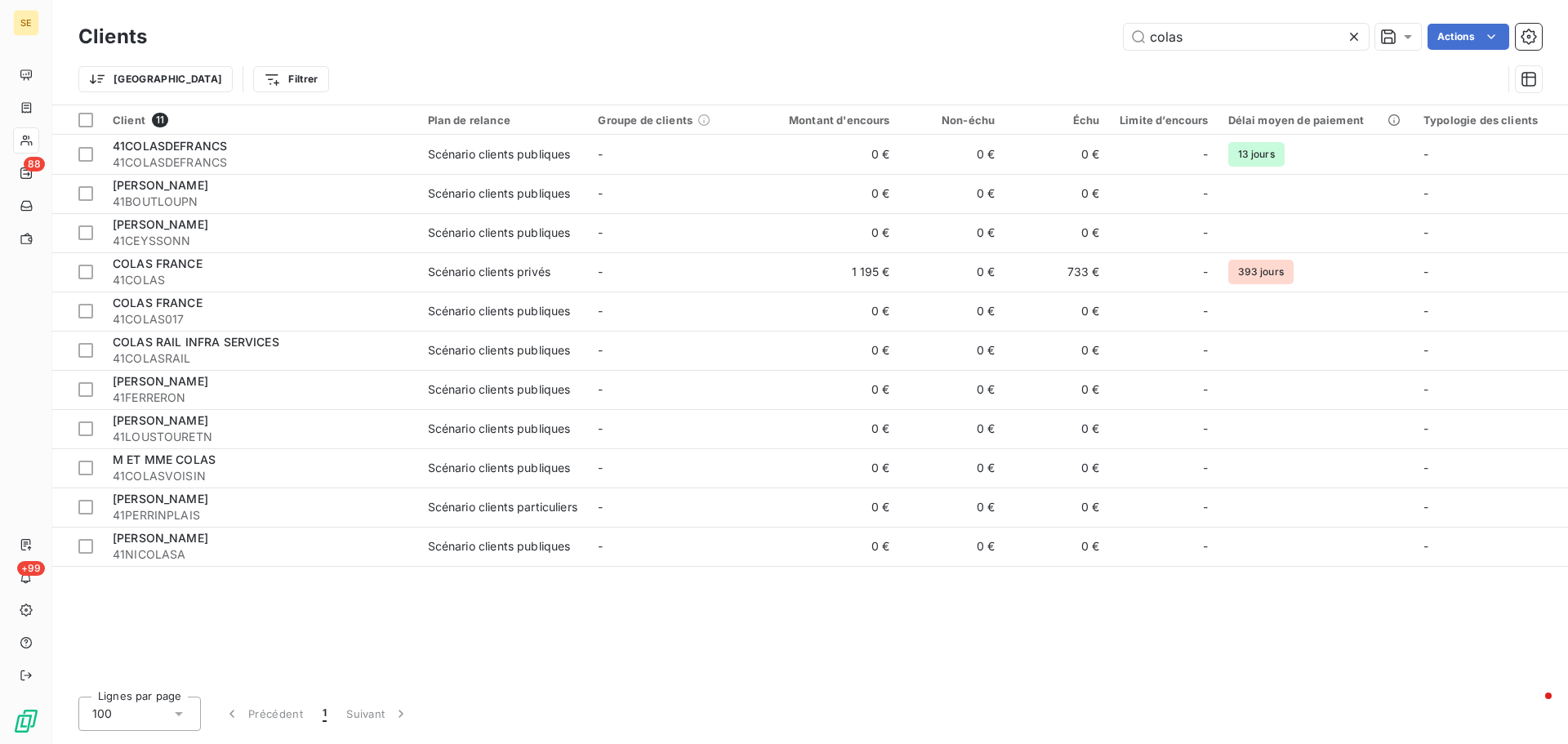
drag, startPoint x: 1193, startPoint y: 38, endPoint x: 956, endPoint y: 30, distance: 237.1
click at [956, 30] on div "colas Actions" at bounding box center [854, 36] width 1375 height 26
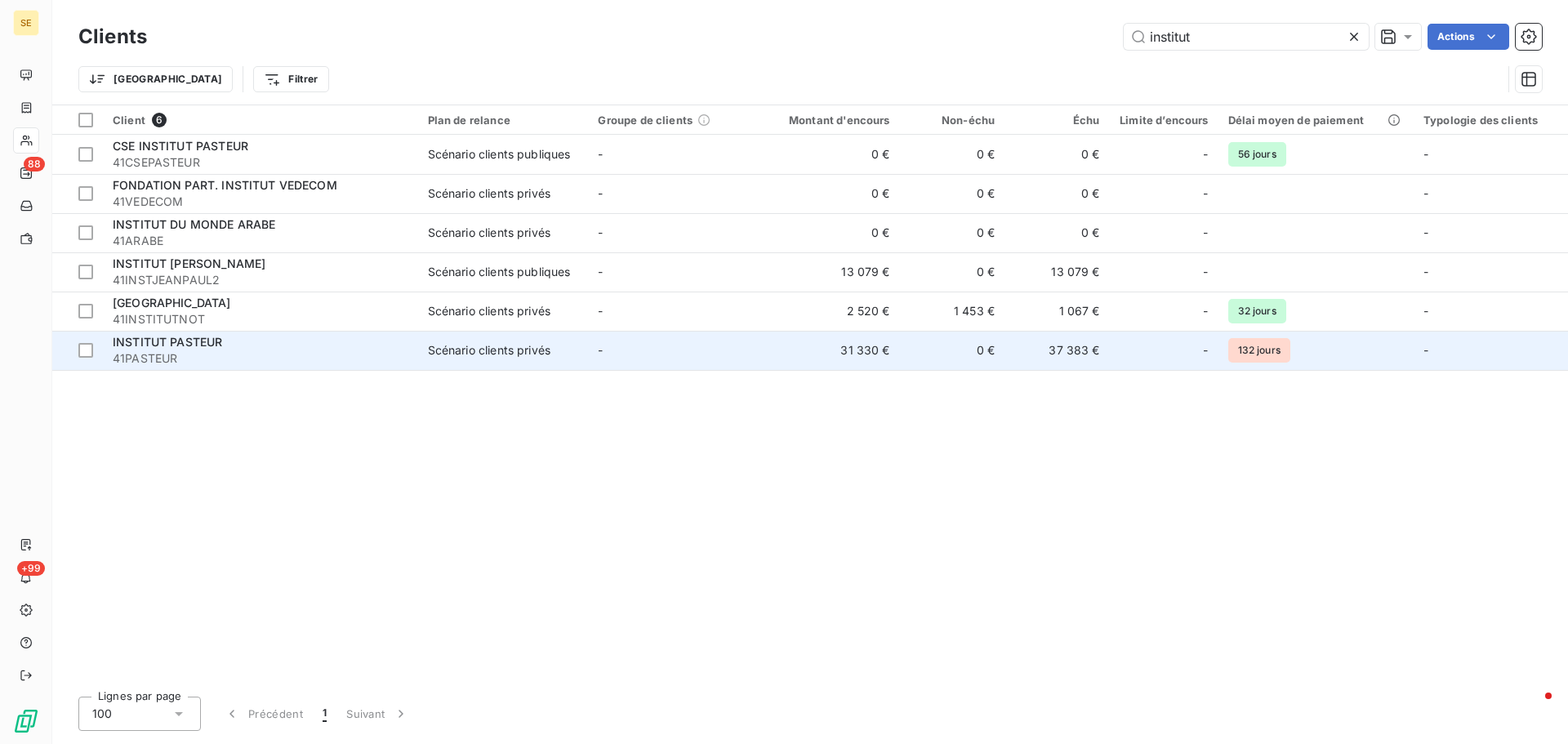
type input "institut"
click at [375, 350] on div "INSTITUT PASTEUR" at bounding box center [260, 342] width 295 height 17
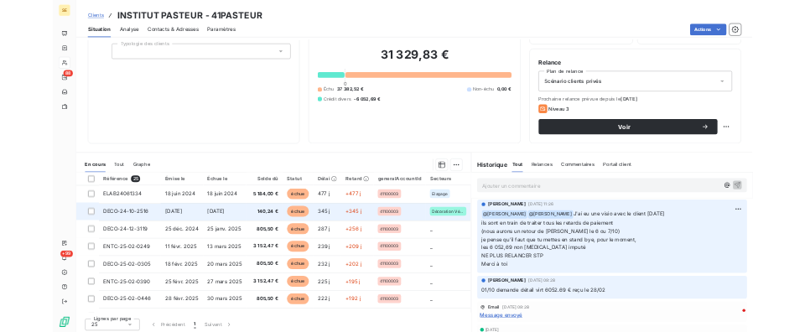
scroll to position [113, 0]
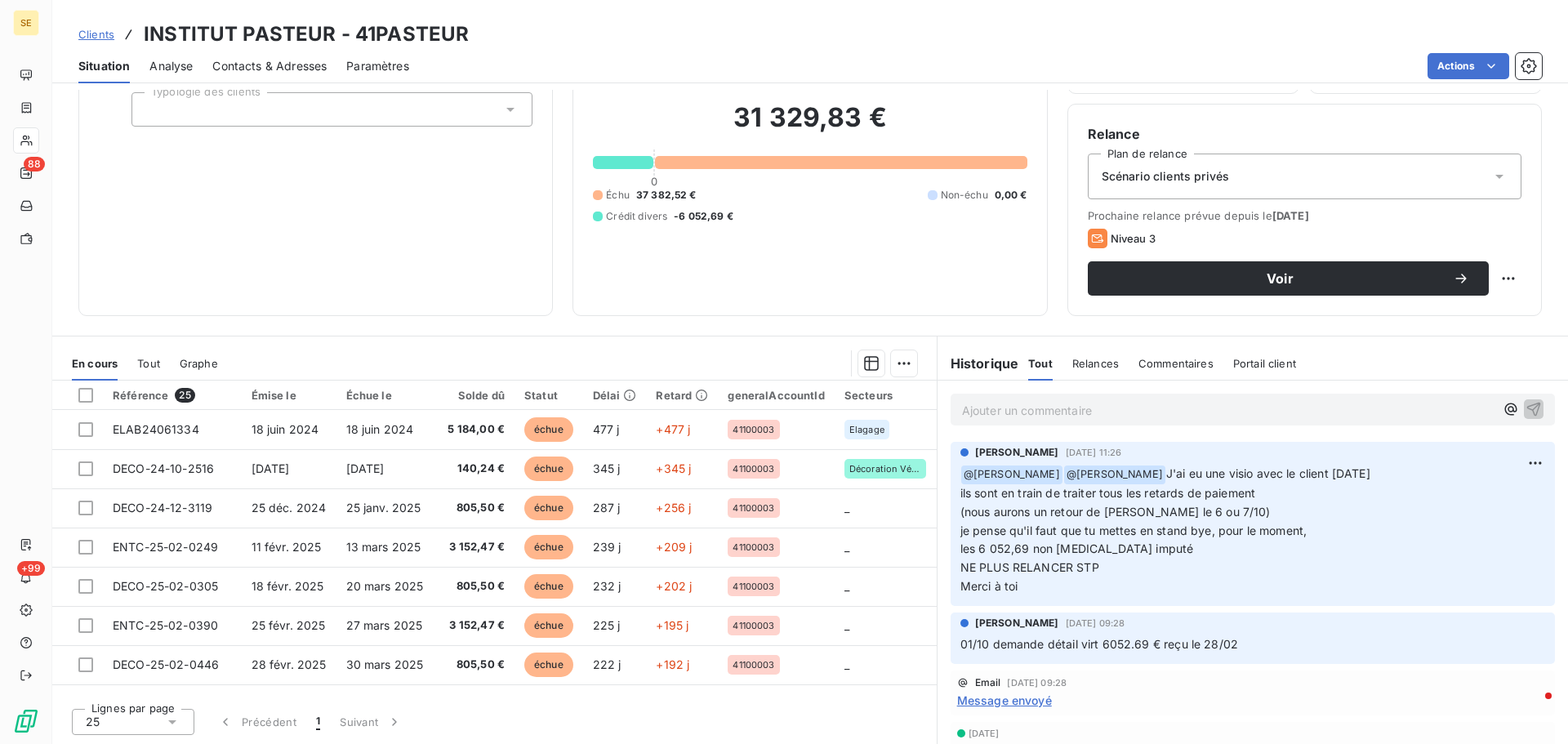
click at [1018, 416] on p "Ajouter un commentaire ﻿" at bounding box center [1228, 411] width 532 height 20
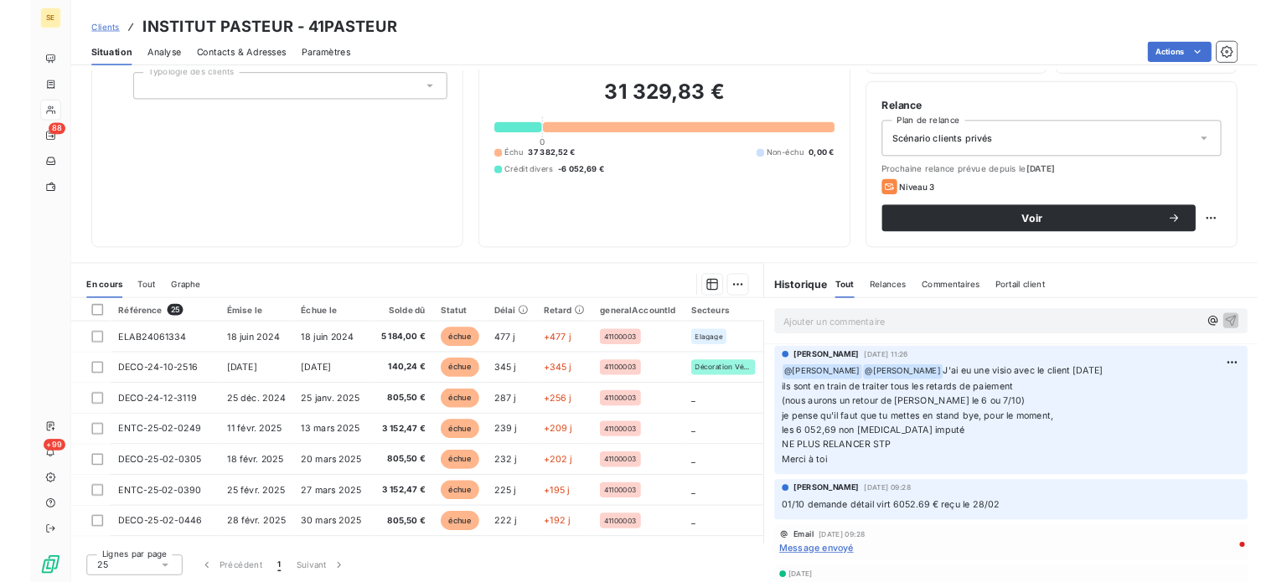
scroll to position [112, 0]
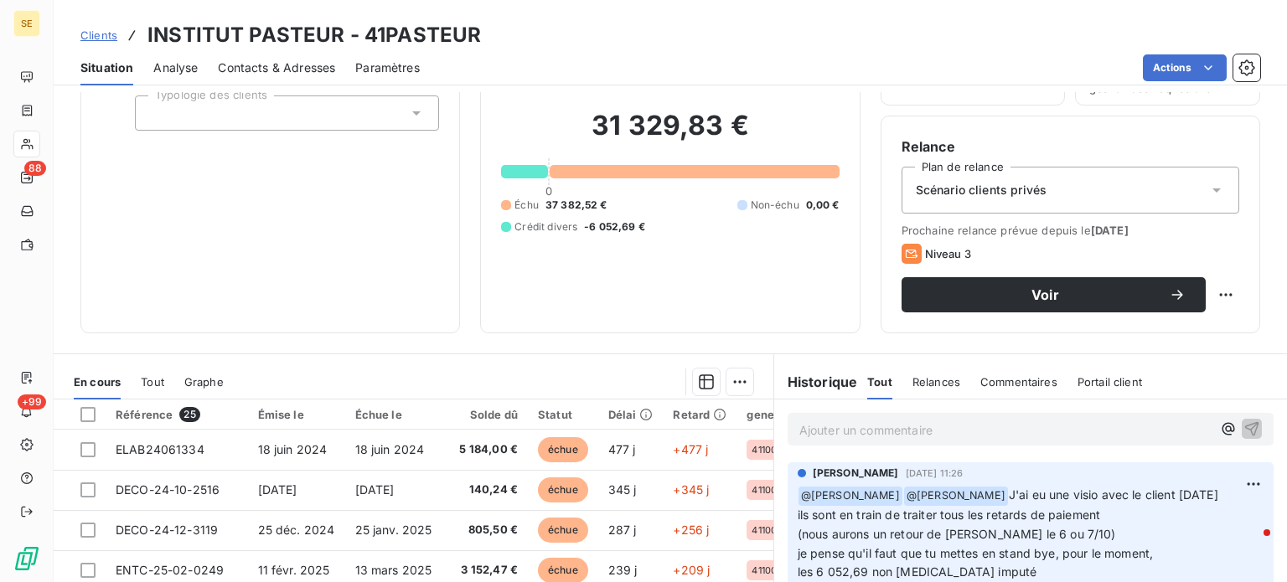
click at [826, 428] on p "Ajouter un commentaire ﻿" at bounding box center [1005, 430] width 412 height 21
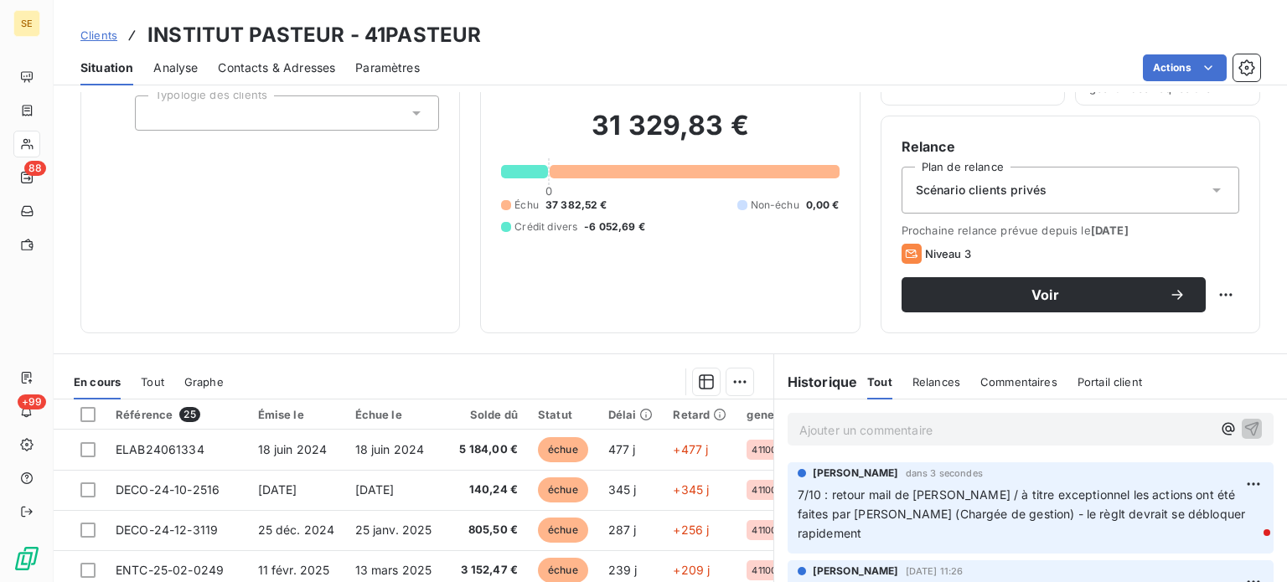
click at [99, 34] on span "Clients" at bounding box center [98, 34] width 37 height 13
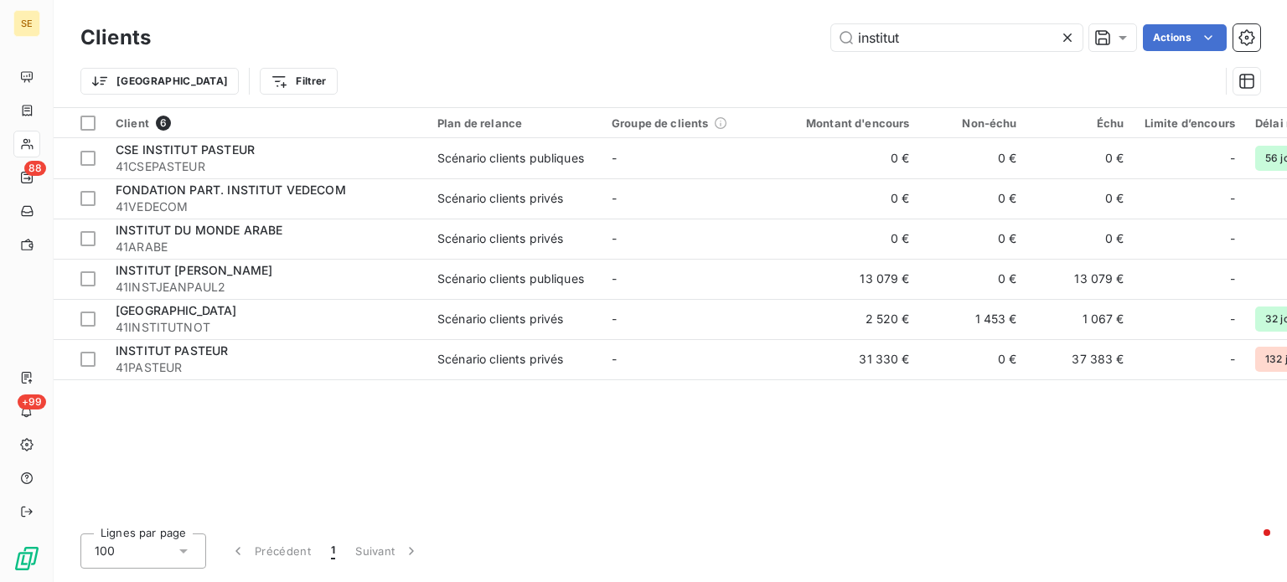
drag, startPoint x: 927, startPoint y: 29, endPoint x: 820, endPoint y: 41, distance: 107.1
click at [820, 41] on div "institut Actions" at bounding box center [715, 37] width 1089 height 27
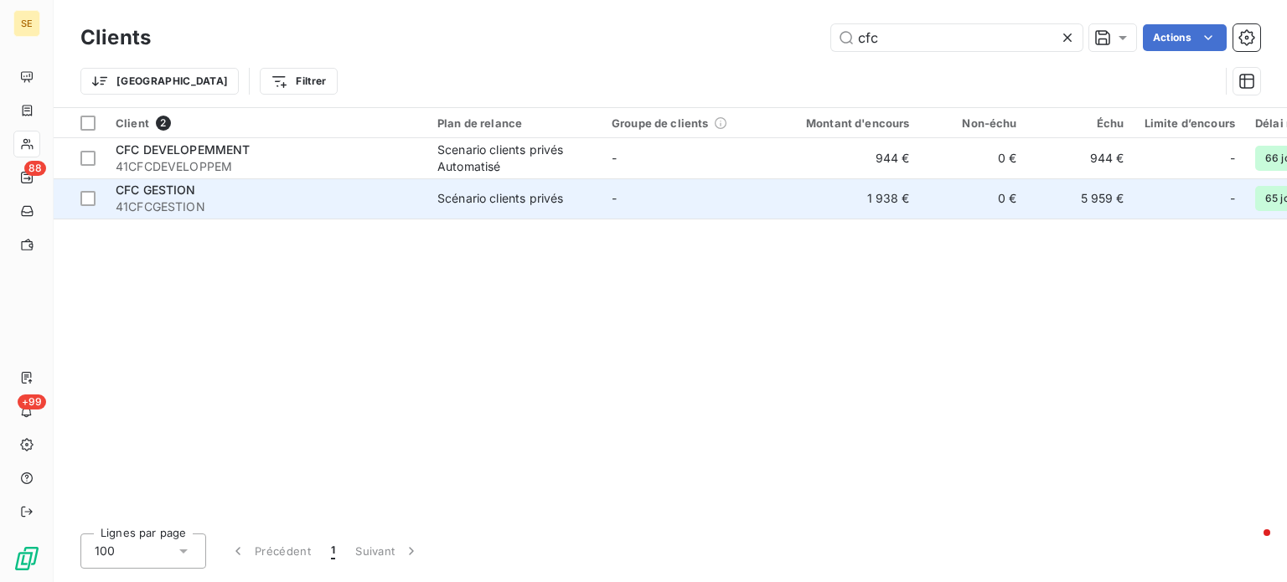
type input "cfc"
click at [552, 204] on div "Scénario clients privés" at bounding box center [500, 198] width 126 height 17
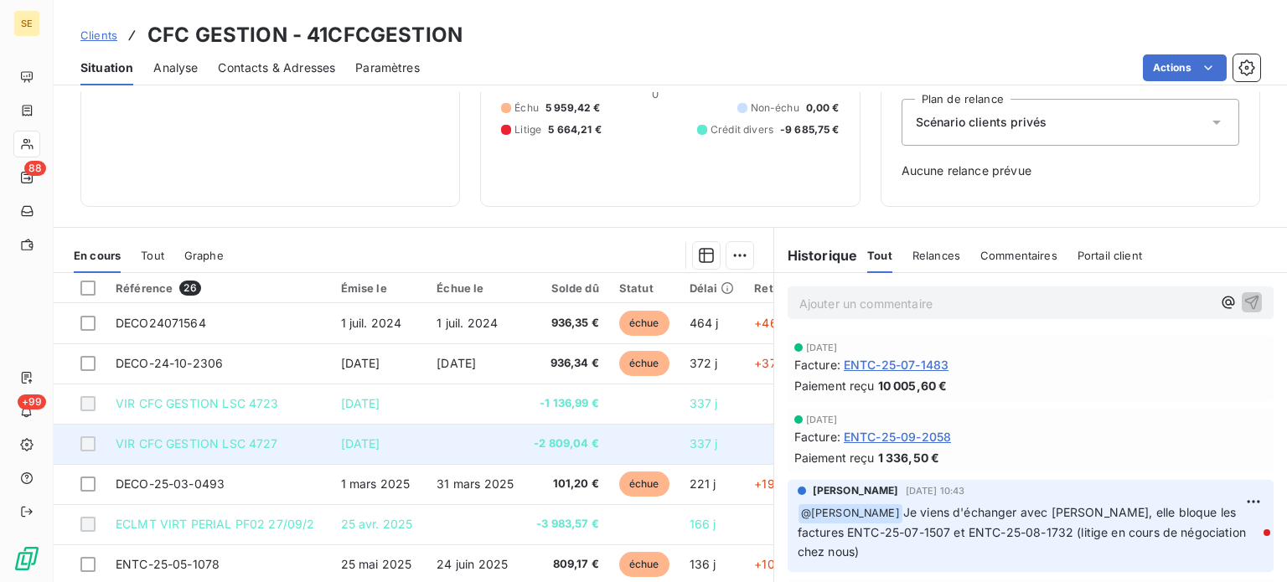
scroll to position [242, 0]
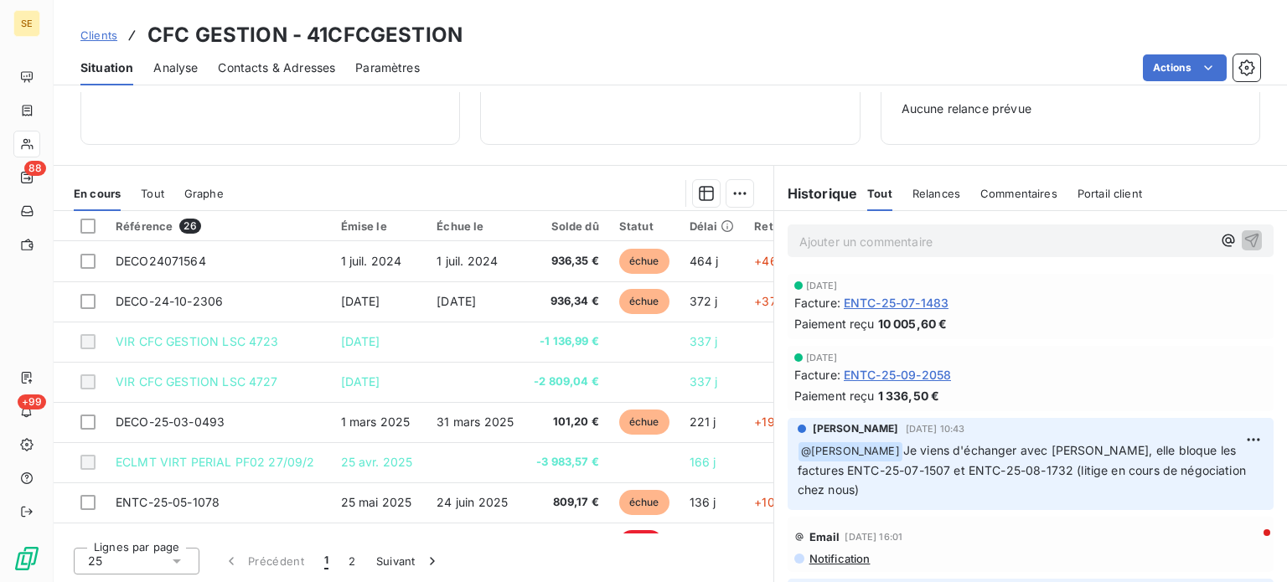
click at [822, 249] on p "Ajouter un commentaire ﻿" at bounding box center [1005, 241] width 412 height 21
click at [821, 237] on p "Ajouter un commentaire ﻿" at bounding box center [1005, 241] width 412 height 21
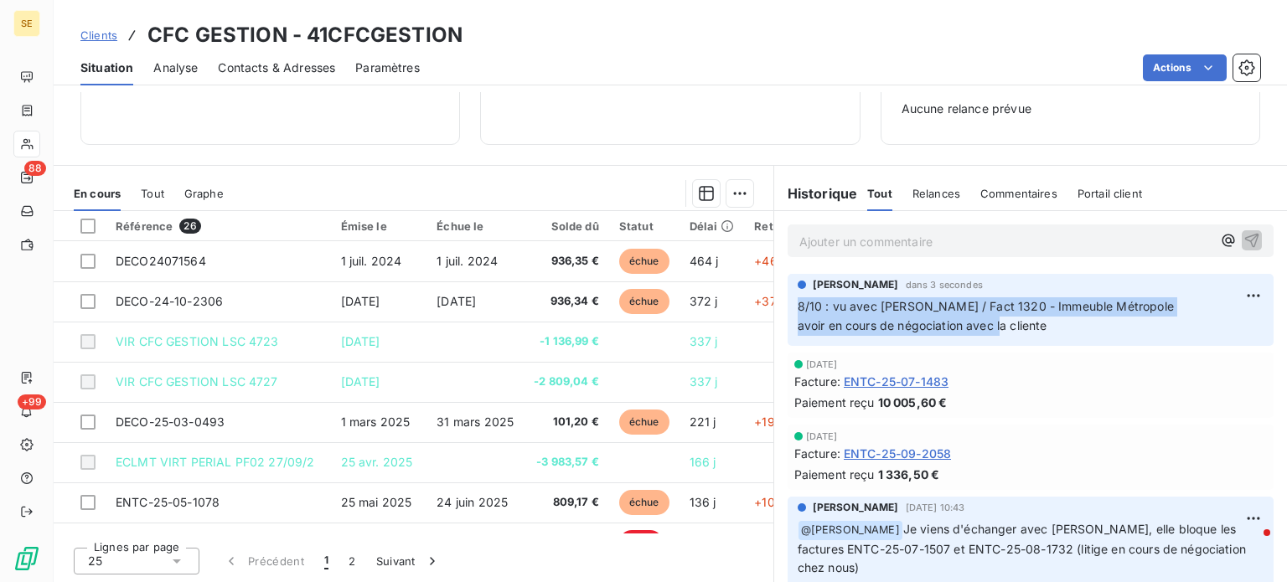
drag, startPoint x: 791, startPoint y: 304, endPoint x: 1100, endPoint y: 321, distance: 309.7
click at [1100, 321] on p "8/10 : vu avec [PERSON_NAME] / Fact 1320 - Immeuble Métropole avoir en cours de…" at bounding box center [1031, 317] width 466 height 39
copy span "8/10 : vu avec [PERSON_NAME] / Fact 1320 - Immeuble Métropole avoir en cours de…"
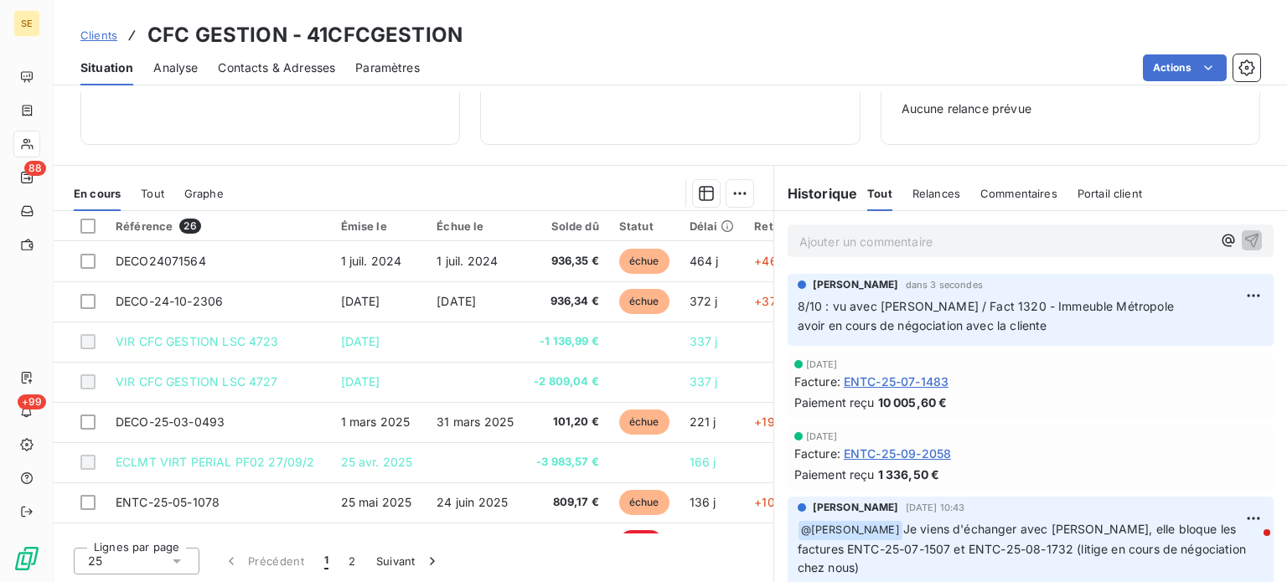
click at [1230, 278] on div "[PERSON_NAME] dans 3 secondes" at bounding box center [1031, 284] width 466 height 15
click at [1230, 291] on html "SE 88 +99 Clients CFC GESTION - 41CFCGESTION Situation Analyse Contacts & Adres…" at bounding box center [643, 291] width 1287 height 582
click at [1193, 361] on div "Supprimer" at bounding box center [1188, 362] width 94 height 27
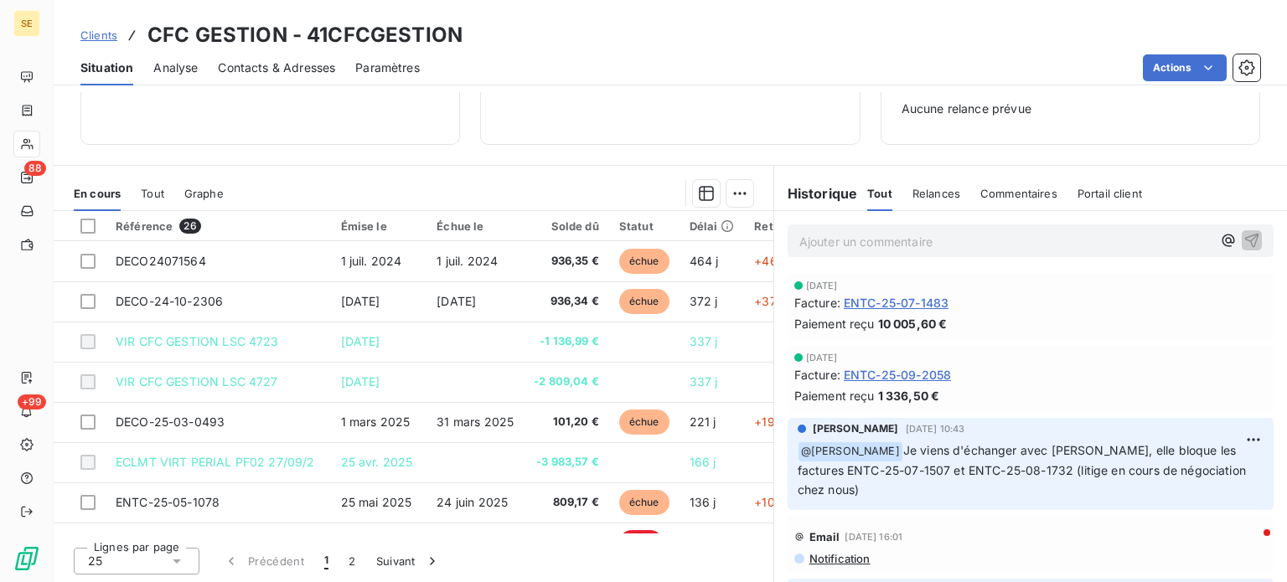
click at [967, 238] on p "Ajouter un commentaire ﻿" at bounding box center [1005, 241] width 412 height 21
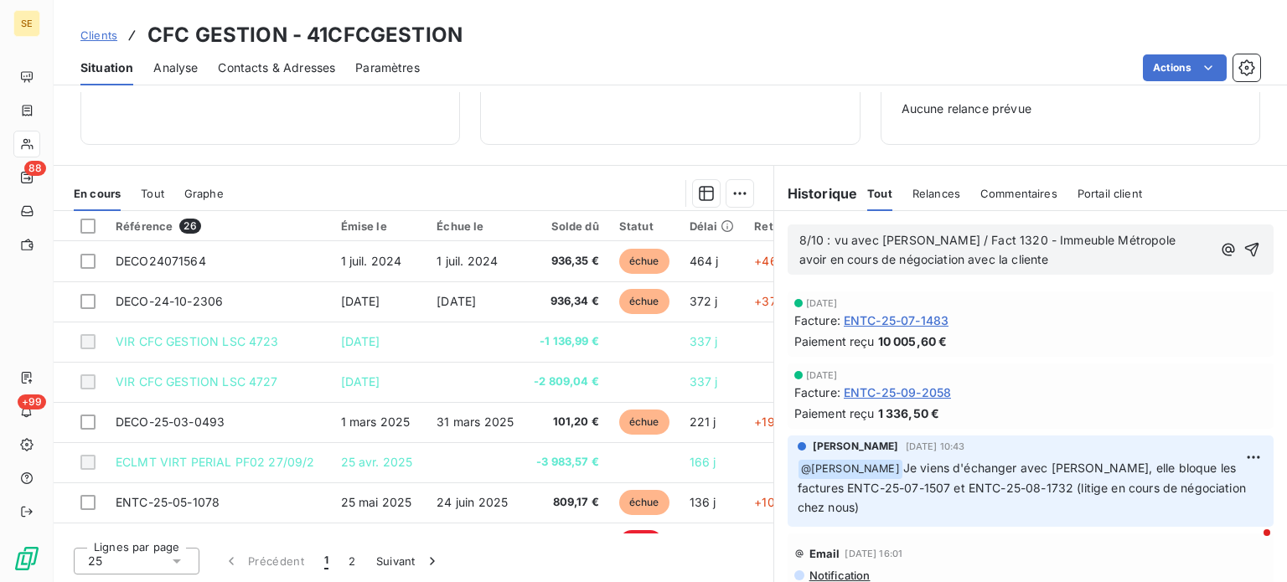
click at [1088, 241] on span "8/10 : vu avec [PERSON_NAME] / Fact 1320 - Immeuble Métropole" at bounding box center [987, 240] width 376 height 14
click at [1103, 261] on p "avoir en cours de négociation avec la cliente" at bounding box center [1005, 260] width 412 height 19
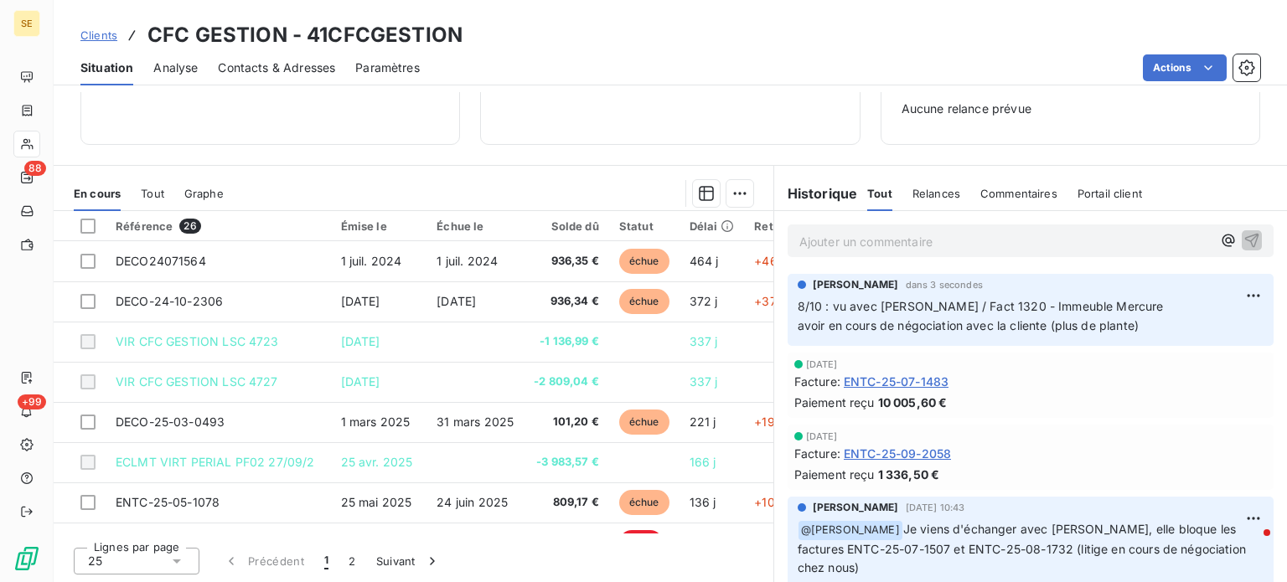
click at [98, 33] on span "Clients" at bounding box center [98, 34] width 37 height 13
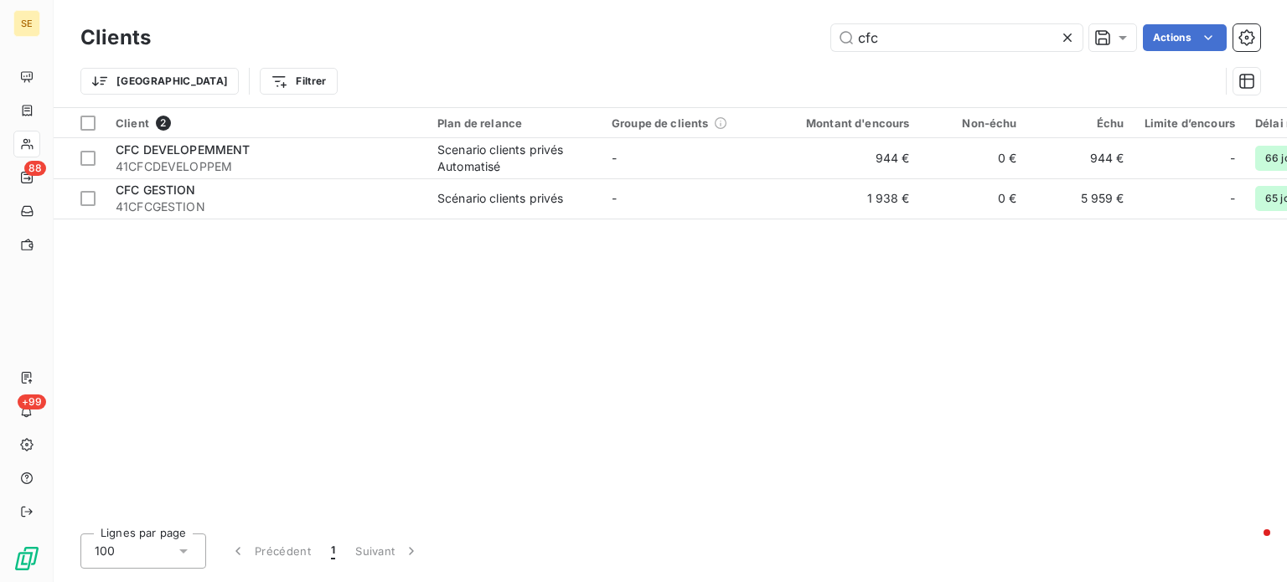
drag, startPoint x: 788, startPoint y: 27, endPoint x: 749, endPoint y: 28, distance: 38.6
click at [749, 28] on div "cfc Actions" at bounding box center [715, 37] width 1089 height 27
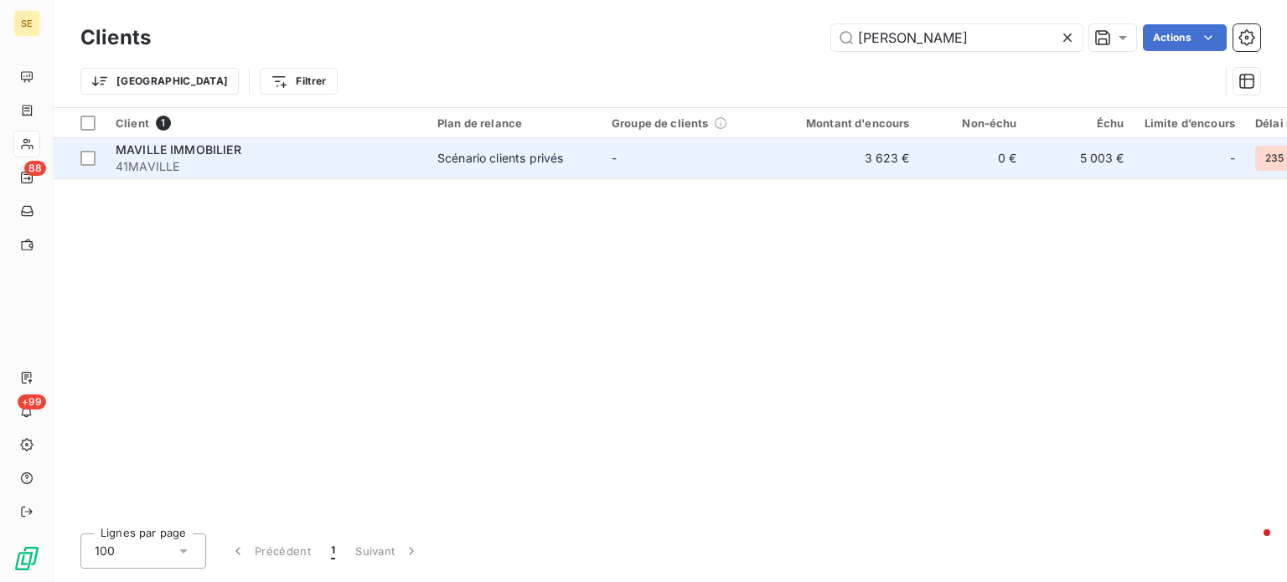
type input "[PERSON_NAME]"
click at [319, 152] on div "MAVILLE IMMOBILIER" at bounding box center [267, 150] width 302 height 17
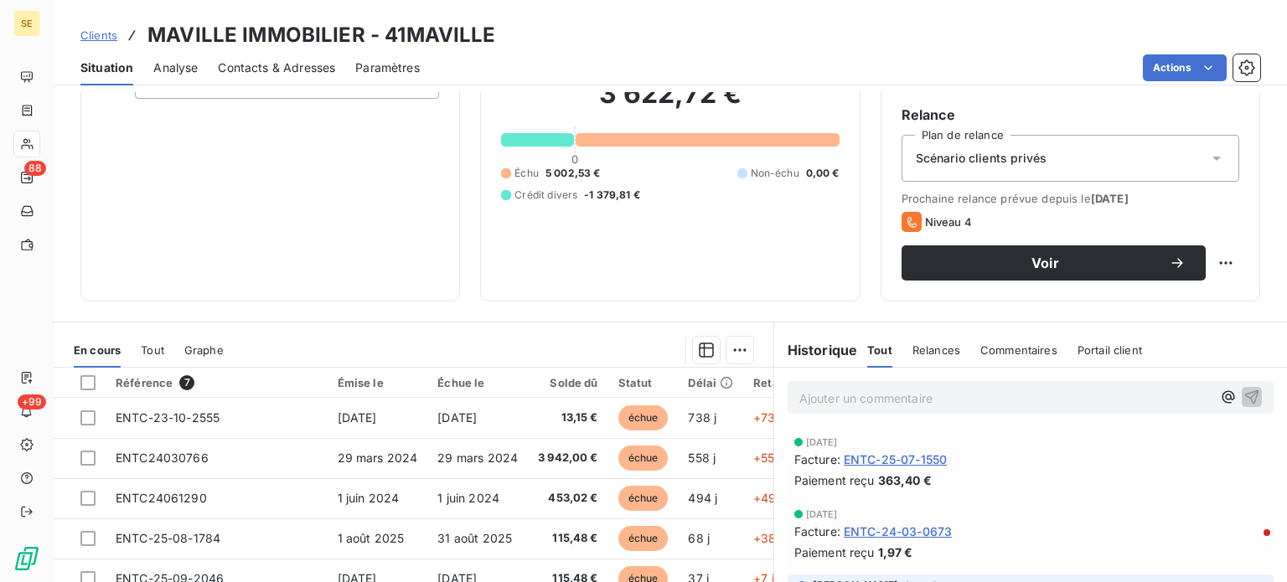
scroll to position [302, 0]
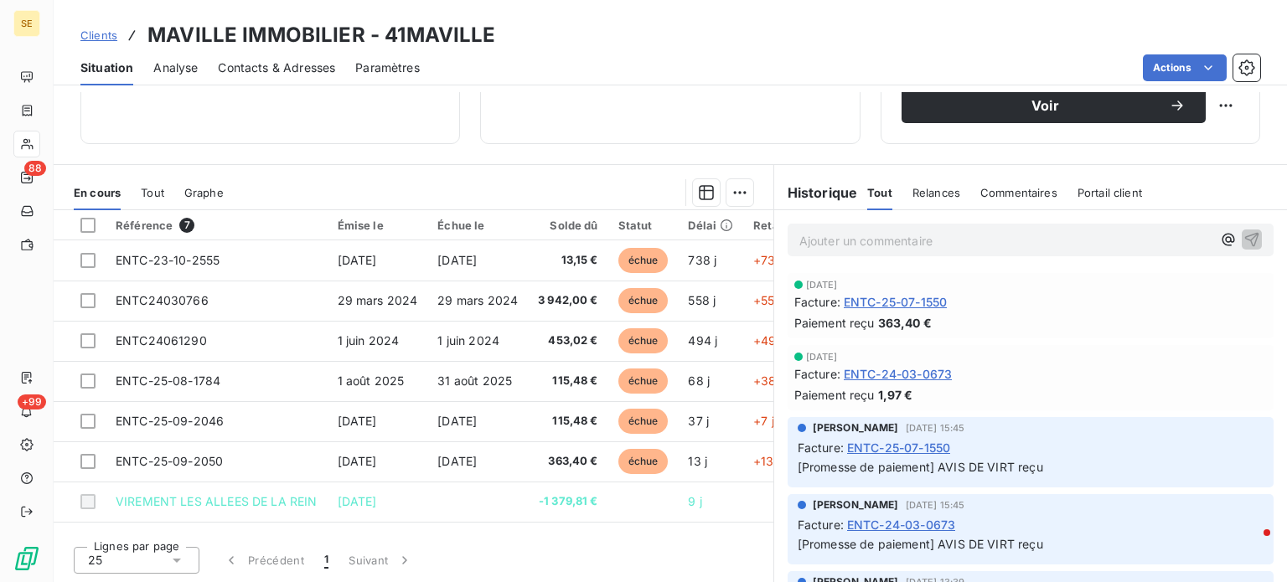
click at [97, 32] on span "Clients" at bounding box center [98, 34] width 37 height 13
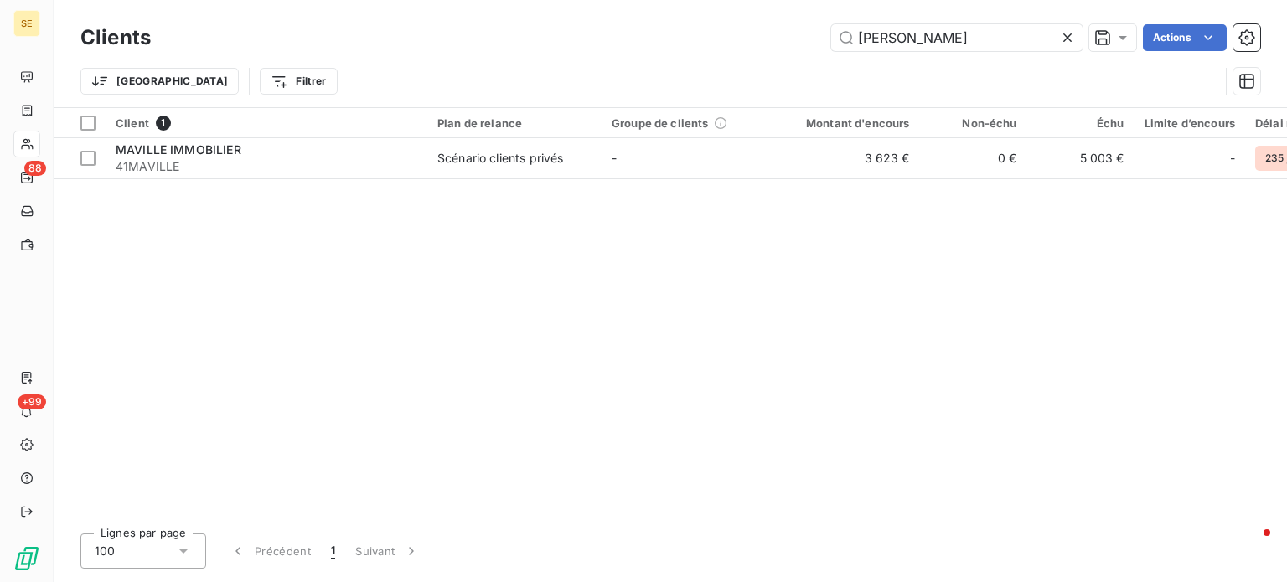
drag, startPoint x: 929, startPoint y: 35, endPoint x: 660, endPoint y: 34, distance: 269.0
click at [660, 34] on div "maville Actions" at bounding box center [715, 37] width 1089 height 27
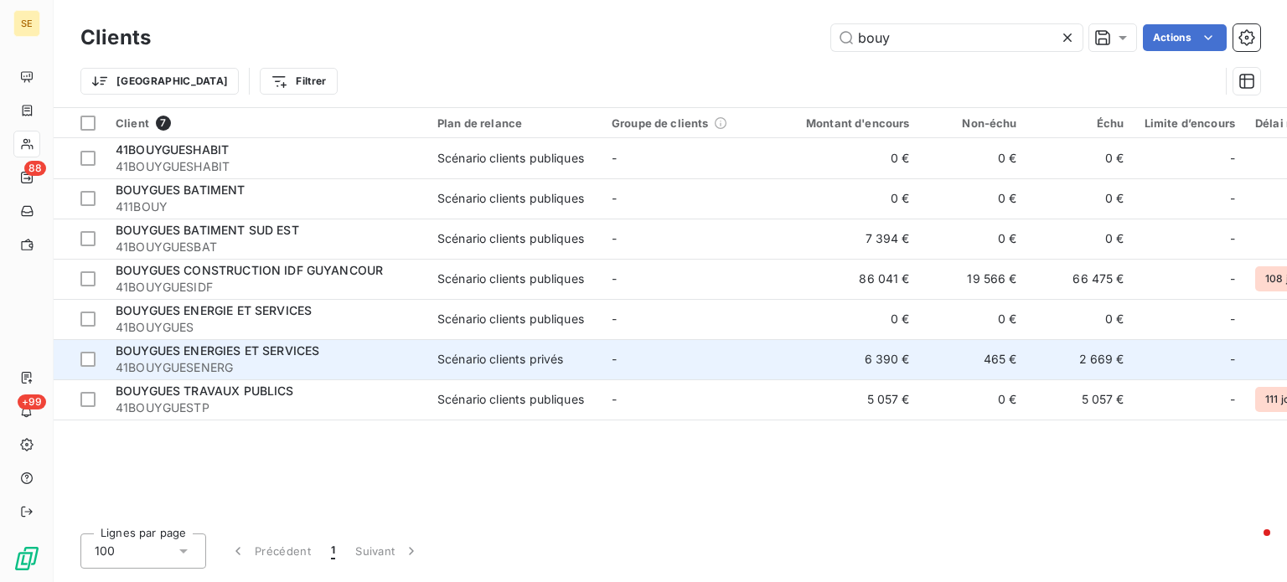
type input "bouy"
click at [255, 361] on span "41BOUYGUESENERG" at bounding box center [267, 368] width 302 height 17
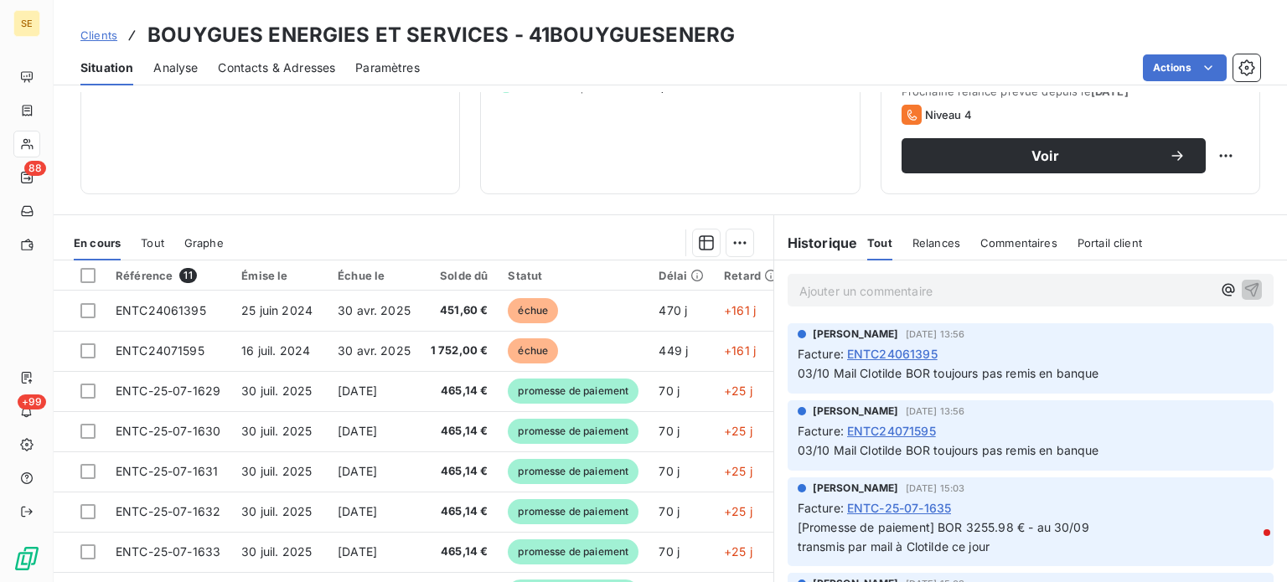
click at [91, 33] on span "Clients" at bounding box center [98, 34] width 37 height 13
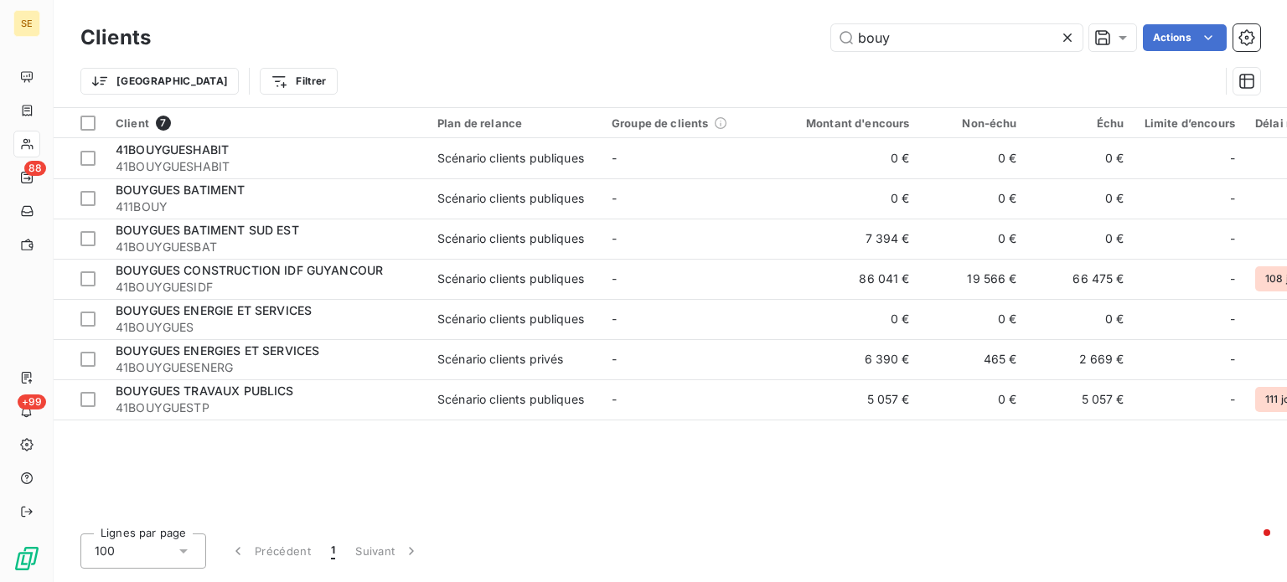
drag, startPoint x: 913, startPoint y: 37, endPoint x: 687, endPoint y: 36, distance: 225.4
click at [687, 36] on div "bouy Actions" at bounding box center [715, 37] width 1089 height 27
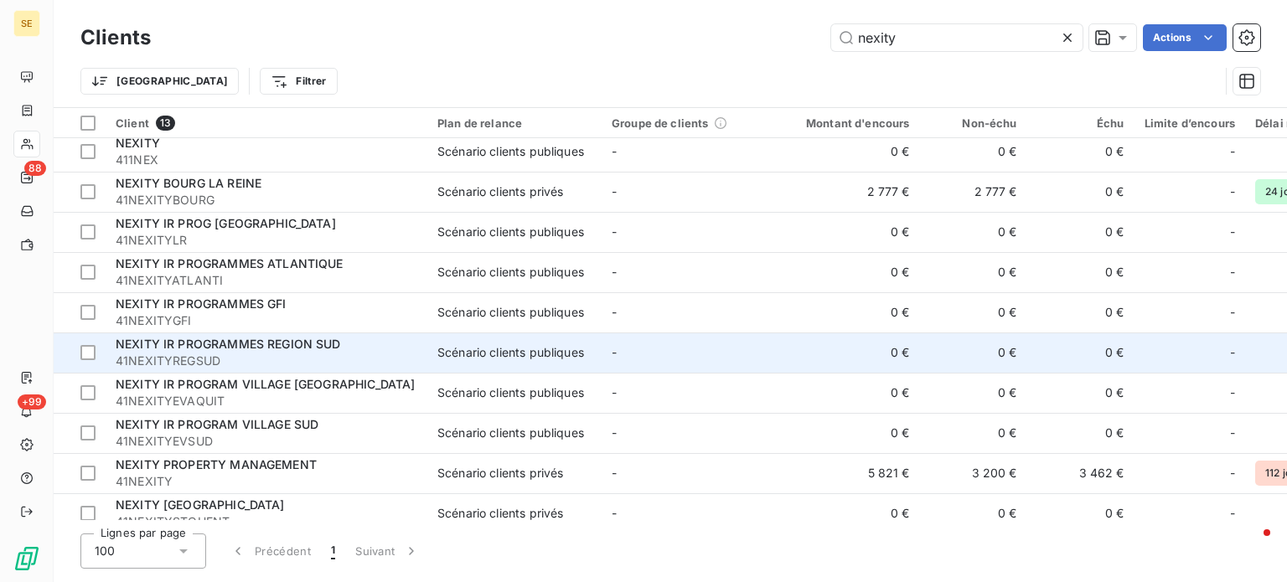
scroll to position [147, 0]
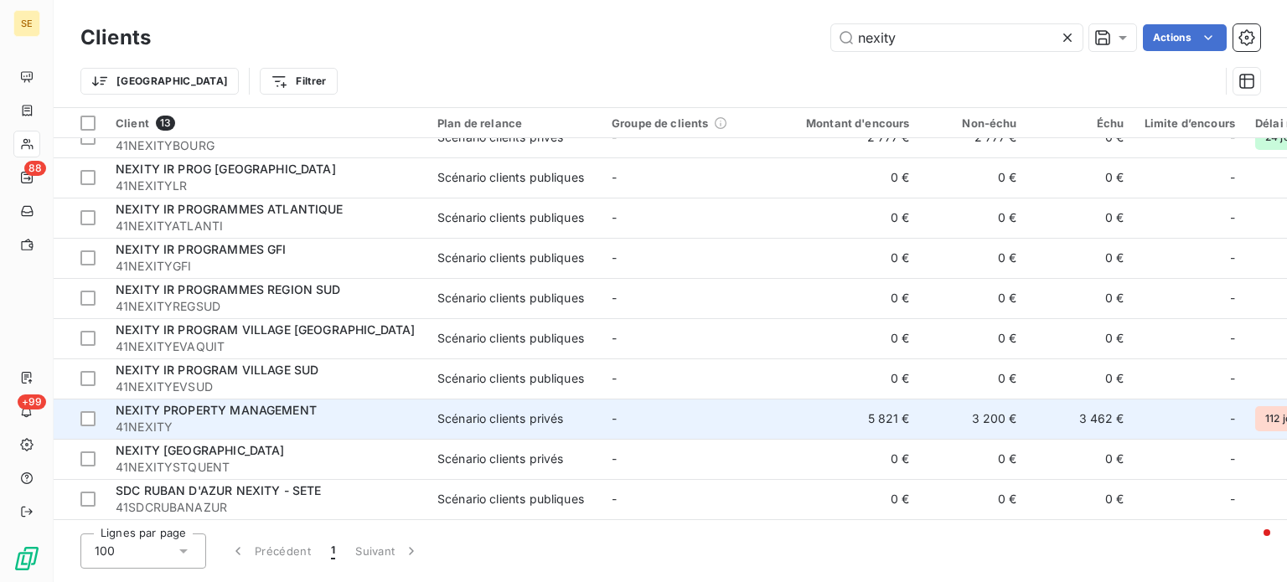
type input "nexity"
click at [317, 419] on span "41NEXITY" at bounding box center [267, 427] width 302 height 17
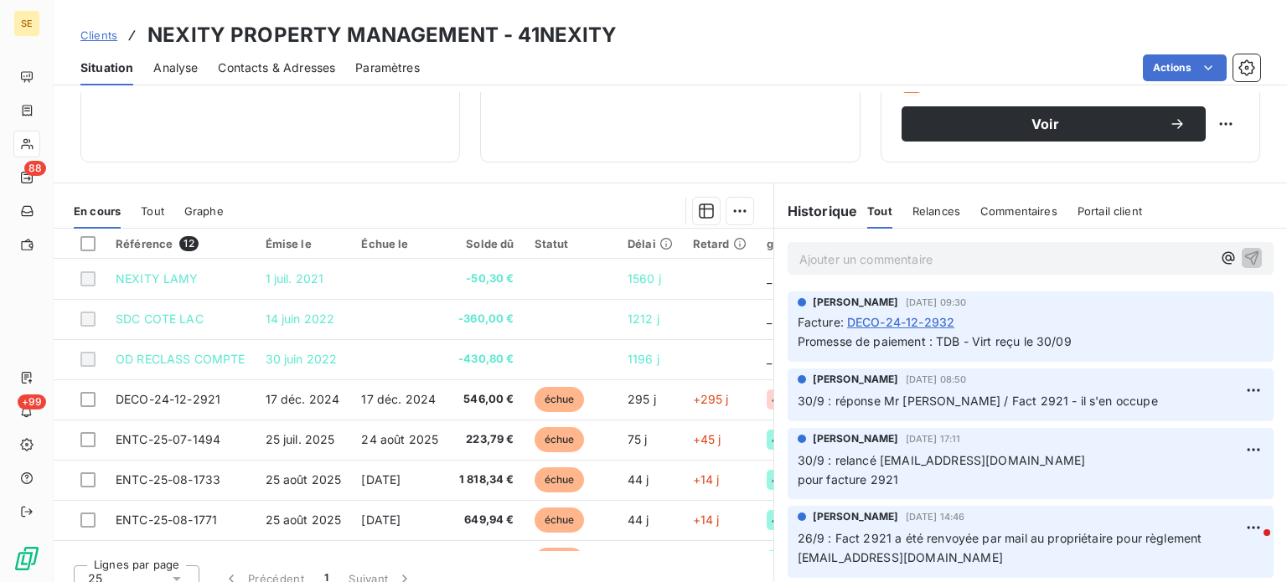
scroll to position [302, 0]
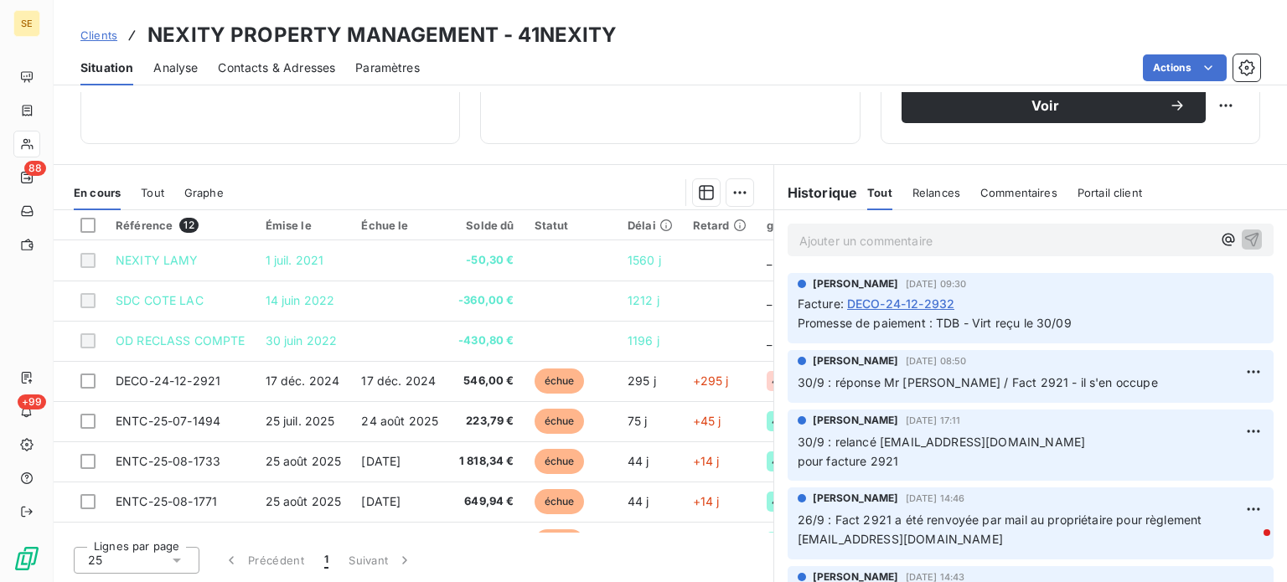
click at [99, 35] on span "Clients" at bounding box center [98, 34] width 37 height 13
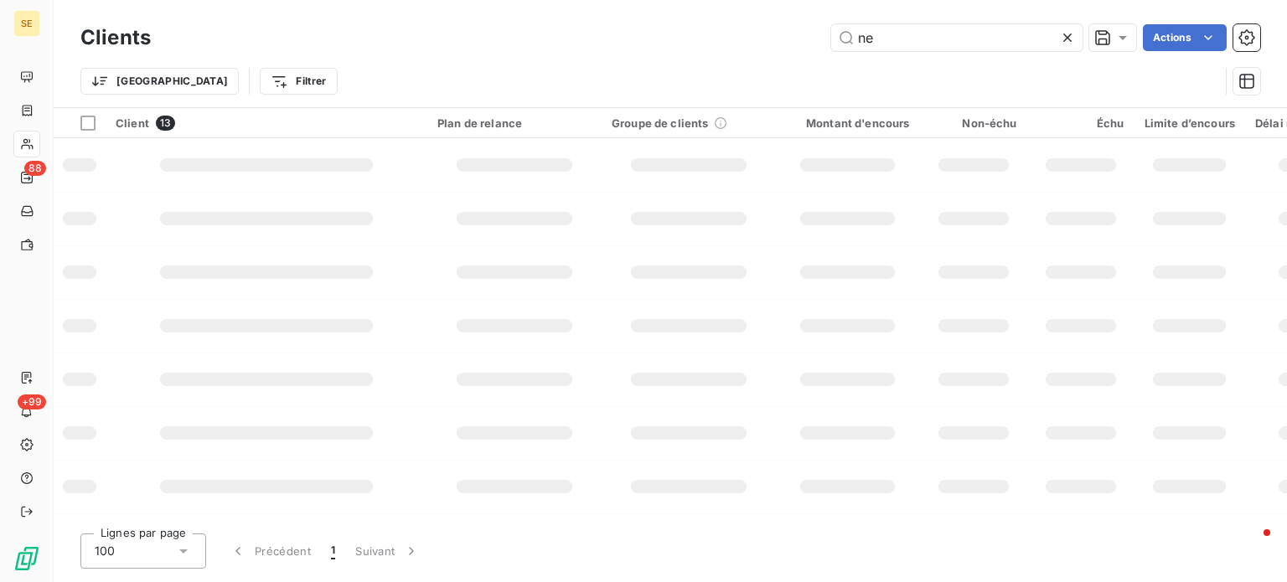
type input "n"
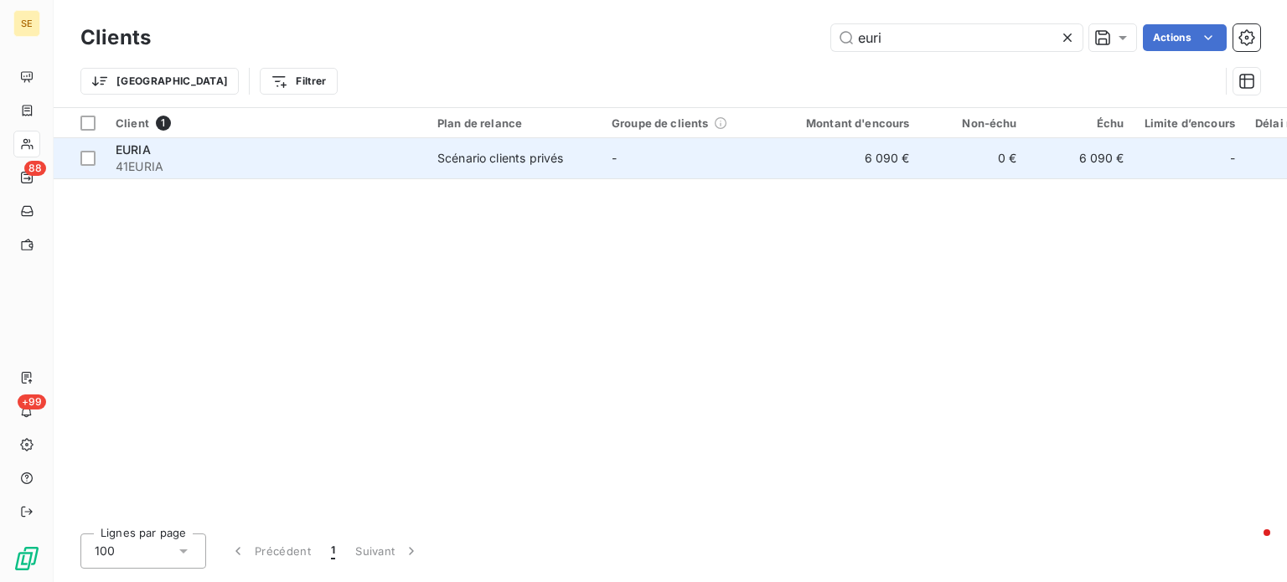
type input "euri"
click at [323, 163] on span "41EURIA" at bounding box center [267, 166] width 302 height 17
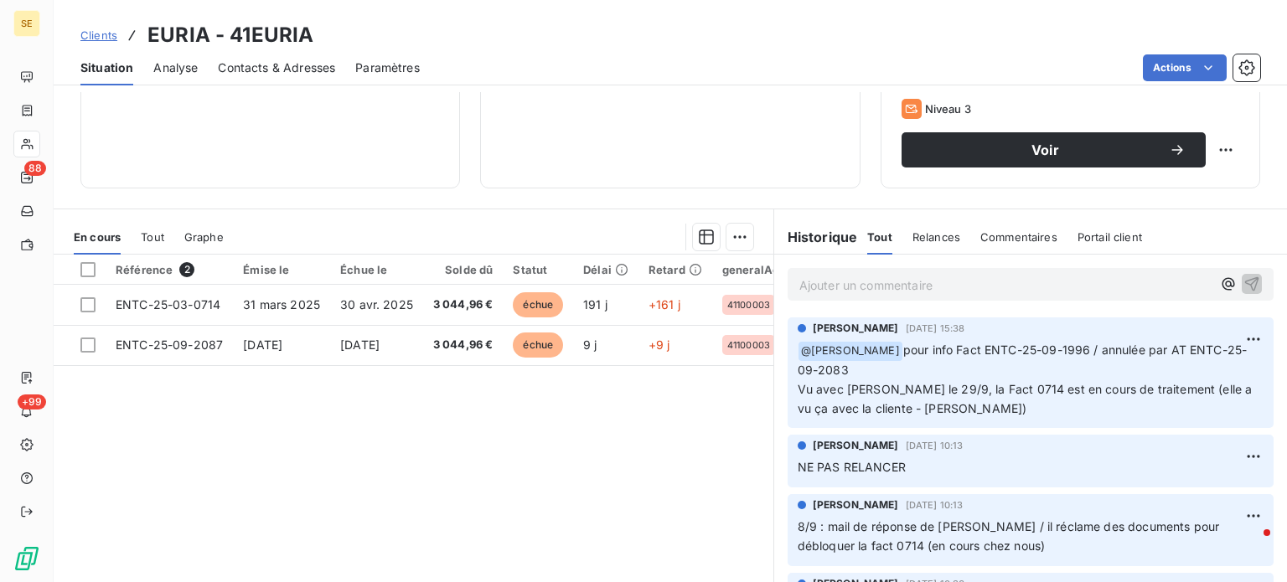
scroll to position [302, 0]
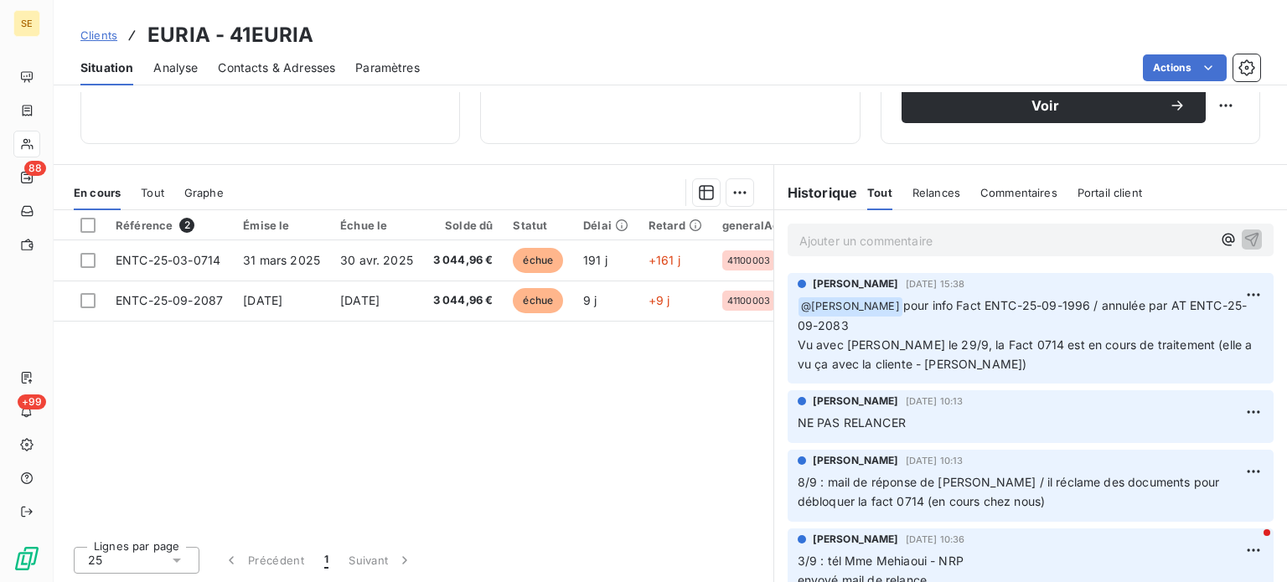
click at [97, 30] on span "Clients" at bounding box center [98, 34] width 37 height 13
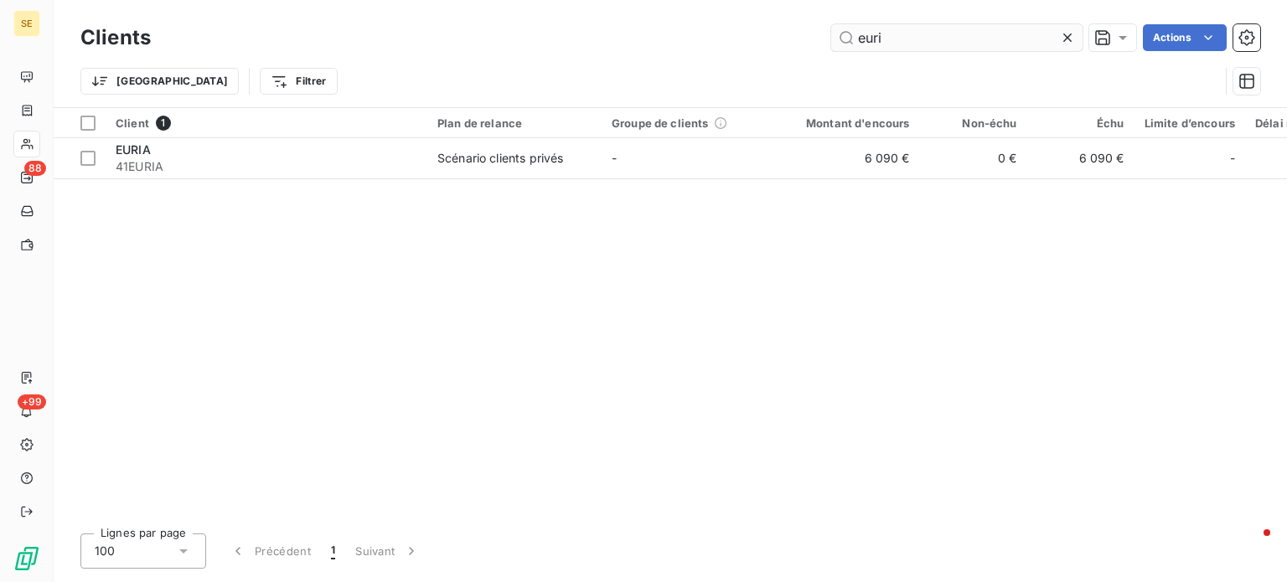
click at [846, 32] on input "euri" at bounding box center [956, 37] width 251 height 27
drag, startPoint x: 788, startPoint y: 29, endPoint x: 671, endPoint y: 30, distance: 116.5
click at [675, 29] on div "euri Actions" at bounding box center [715, 37] width 1089 height 27
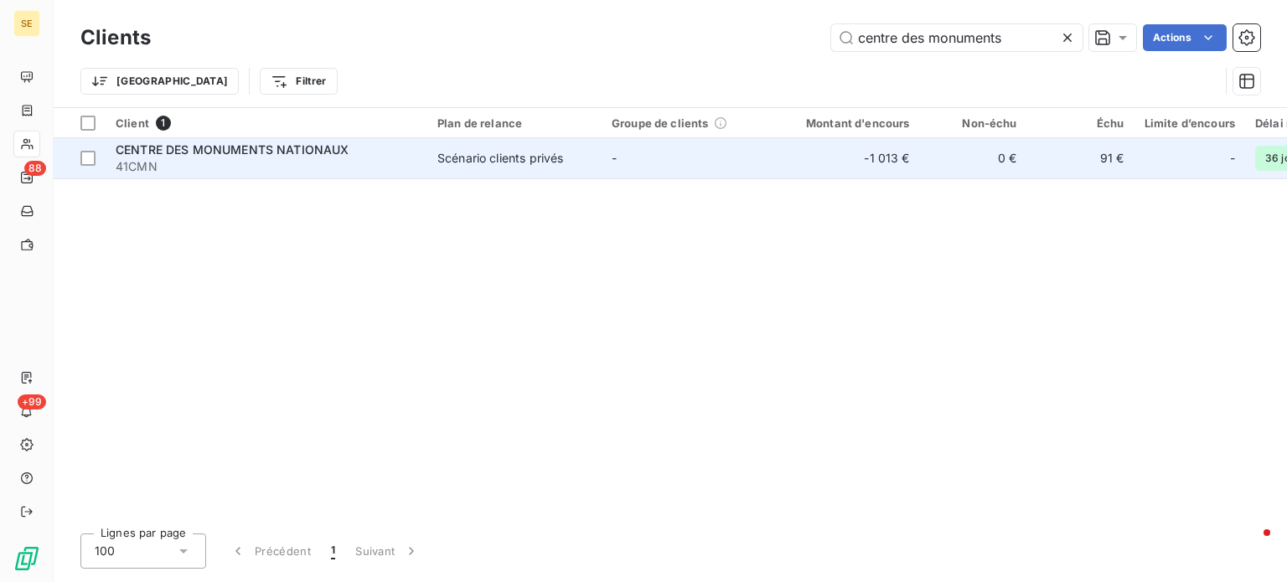
type input "centre des monuments"
click at [204, 145] on span "CENTRE DES MONUMENTS NATIONAUX" at bounding box center [233, 149] width 234 height 14
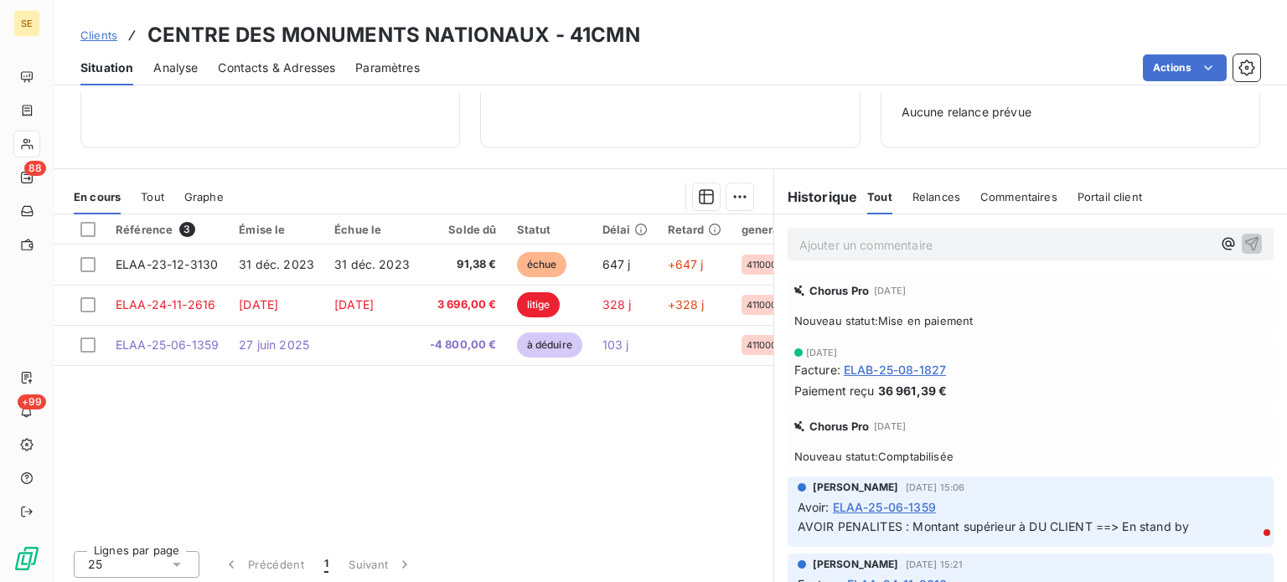
scroll to position [242, 0]
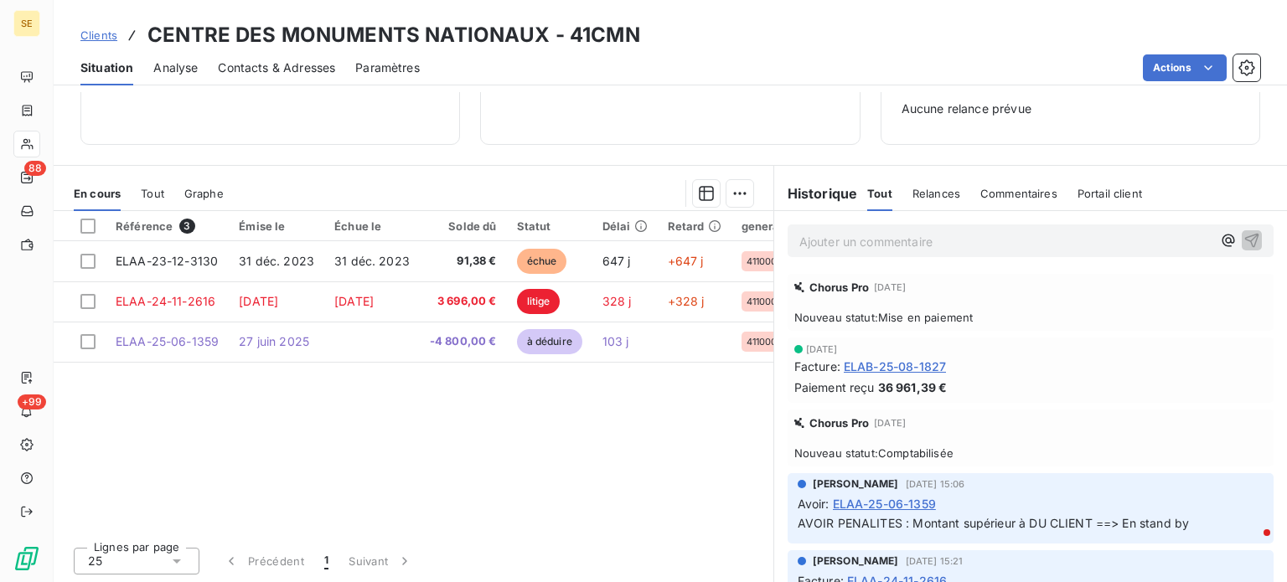
click at [104, 34] on span "Clients" at bounding box center [98, 34] width 37 height 13
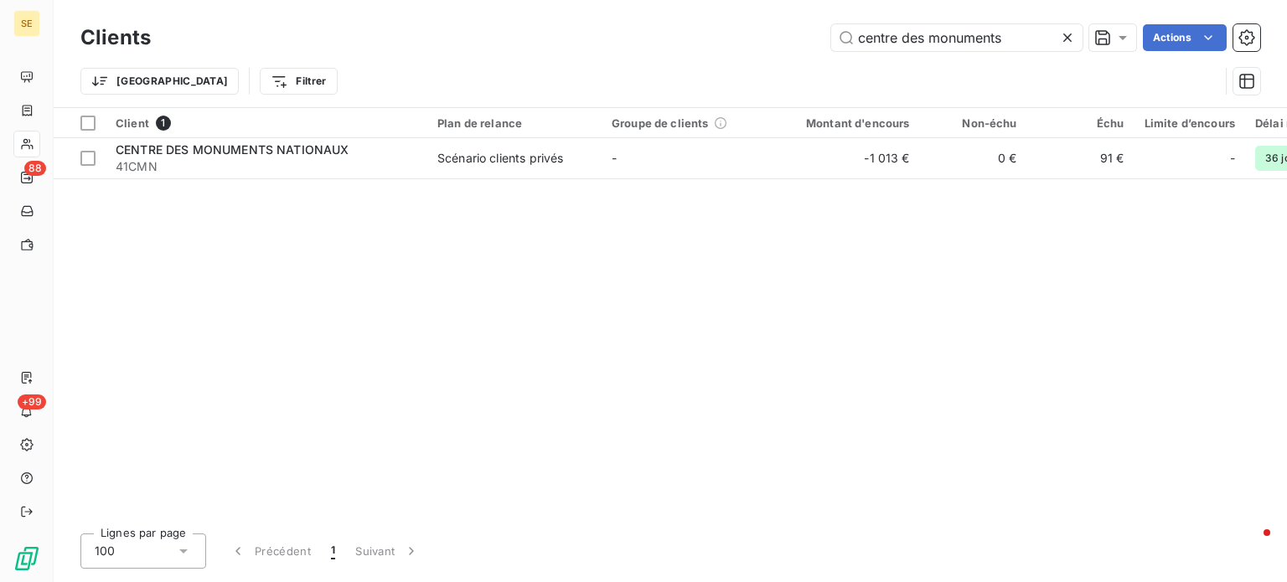
drag, startPoint x: 1019, startPoint y: 33, endPoint x: 754, endPoint y: 53, distance: 265.6
click at [754, 53] on div "Clients centre des monuments Actions" at bounding box center [670, 37] width 1180 height 35
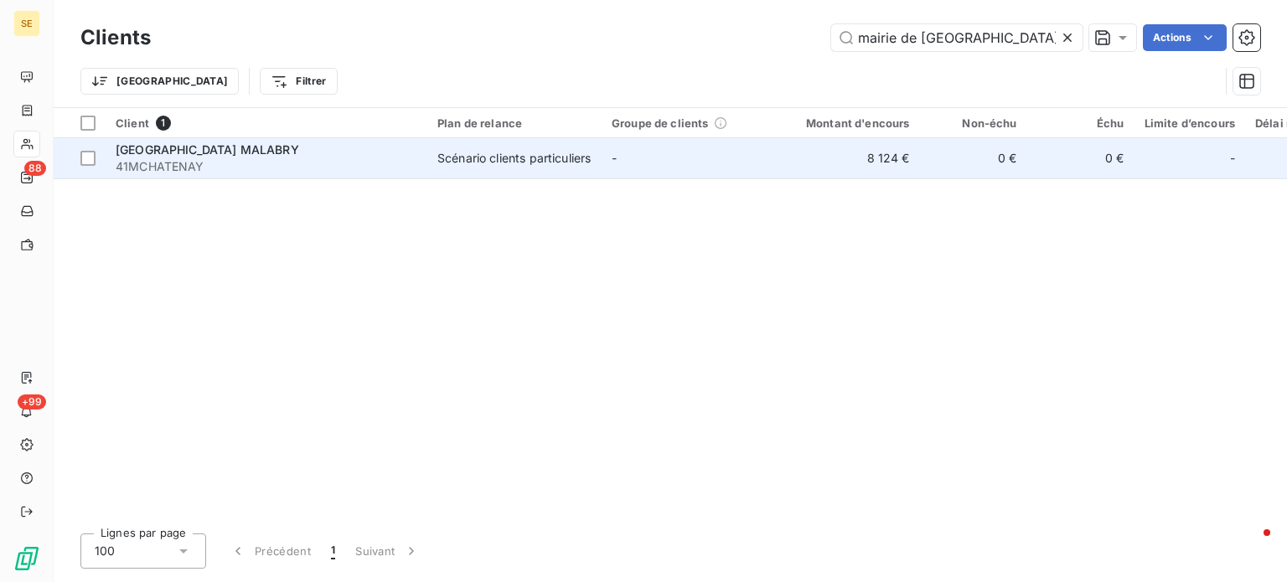
type input "mairie de [GEOGRAPHIC_DATA]"
click at [305, 152] on div "[GEOGRAPHIC_DATA] MALABRY" at bounding box center [267, 150] width 302 height 17
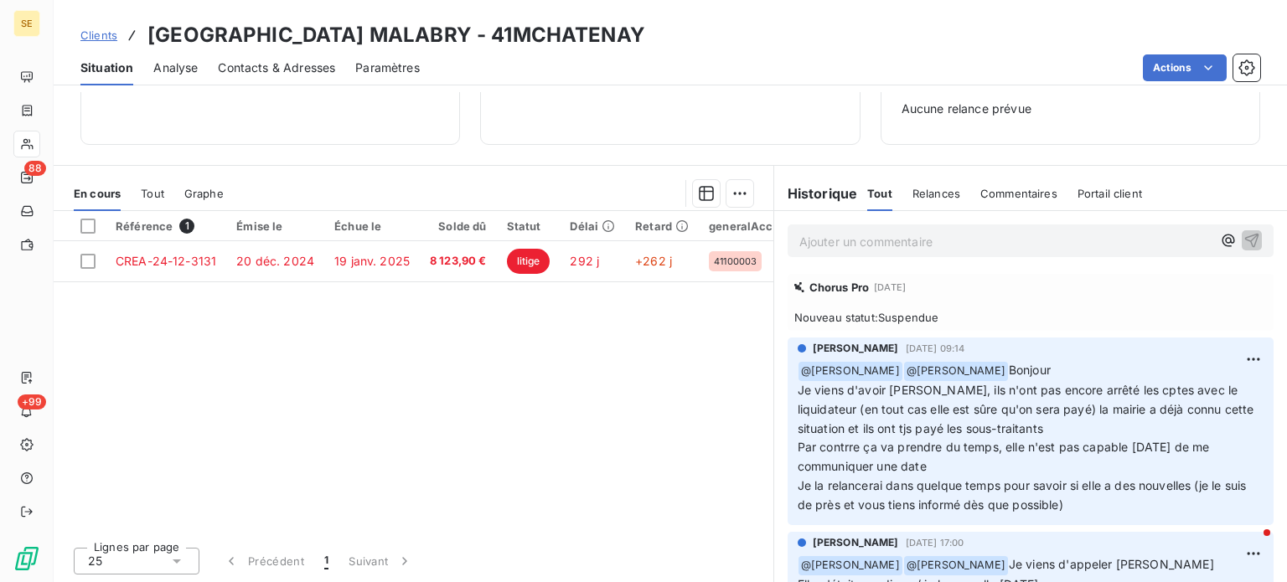
scroll to position [159, 0]
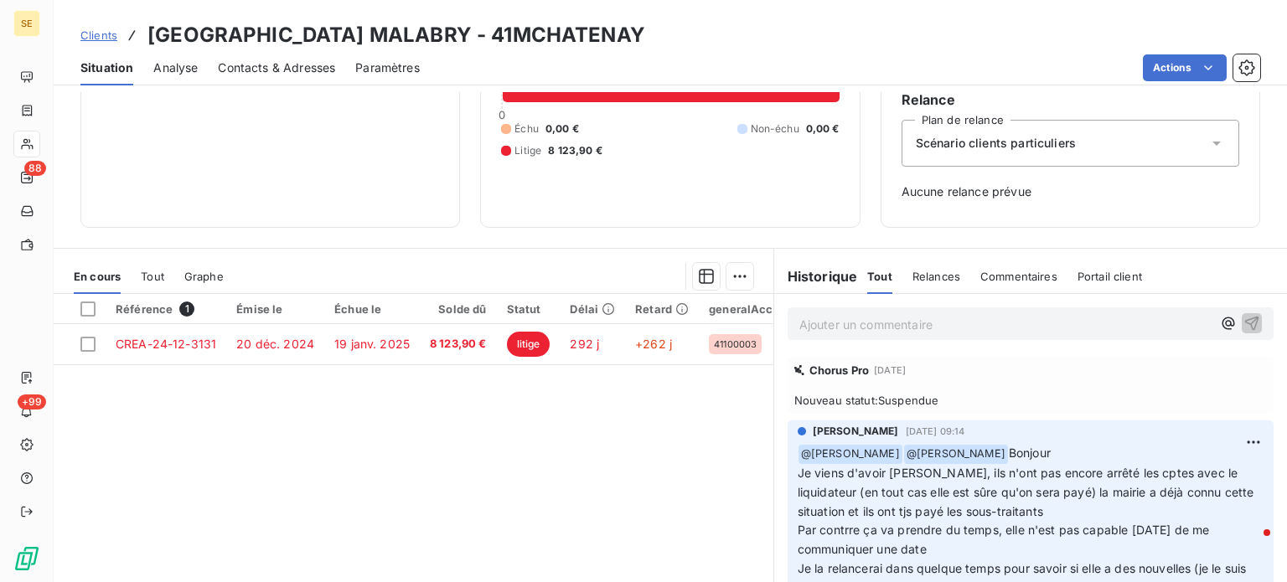
click at [87, 29] on span "Clients" at bounding box center [98, 34] width 37 height 13
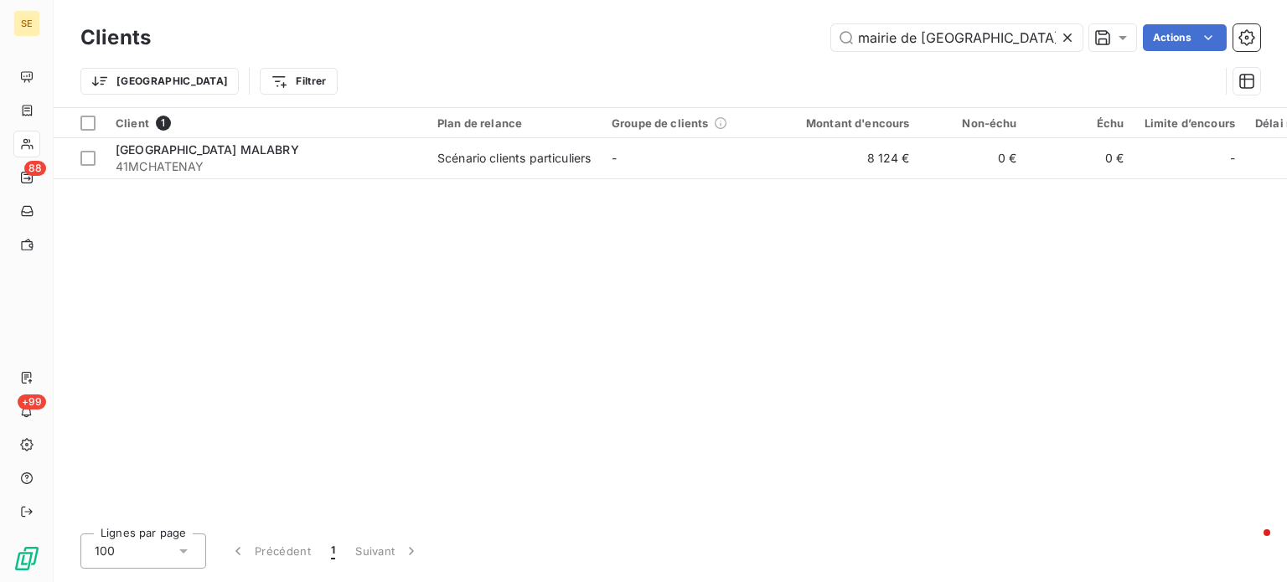
drag, startPoint x: 992, startPoint y: 42, endPoint x: 662, endPoint y: 60, distance: 330.7
click at [662, 60] on div "Clients mairie de chatenay Actions [GEOGRAPHIC_DATA] Filtrer" at bounding box center [670, 63] width 1180 height 87
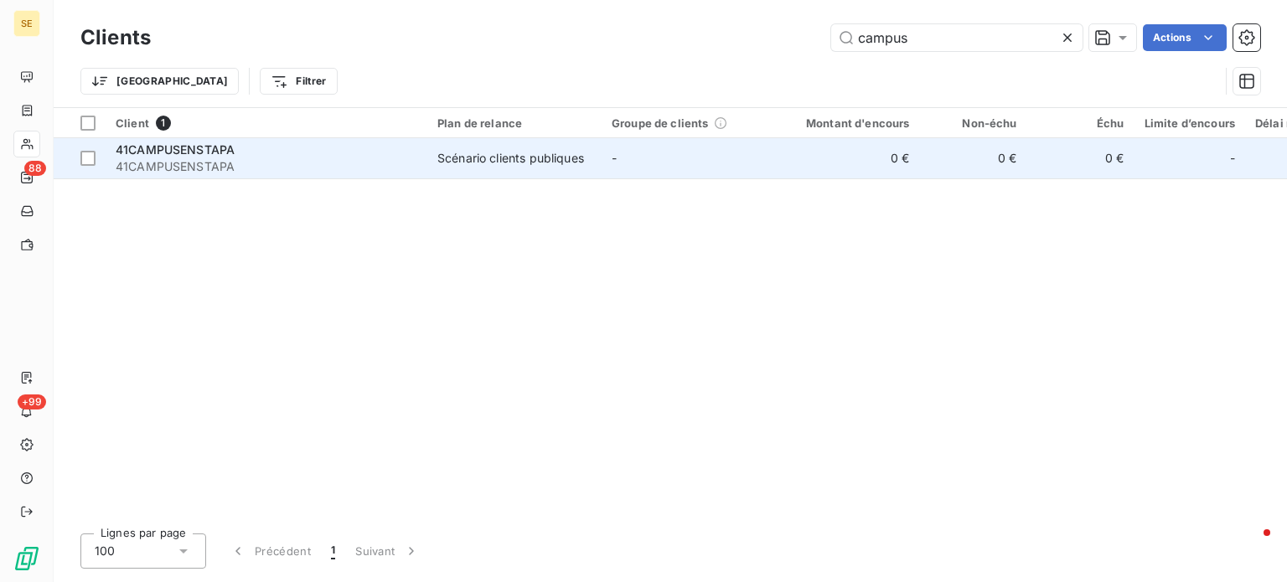
type input "campus"
click at [283, 168] on span "41CAMPUSENSTAPA" at bounding box center [267, 166] width 302 height 17
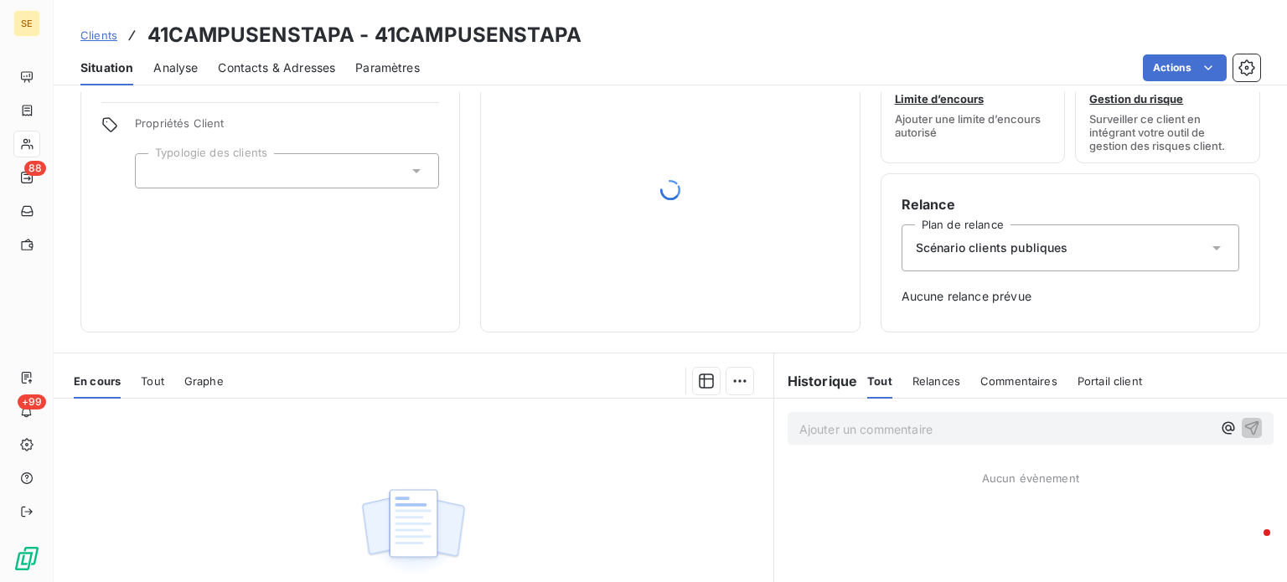
scroll to position [84, 0]
